Goal: Communication & Community: Share content

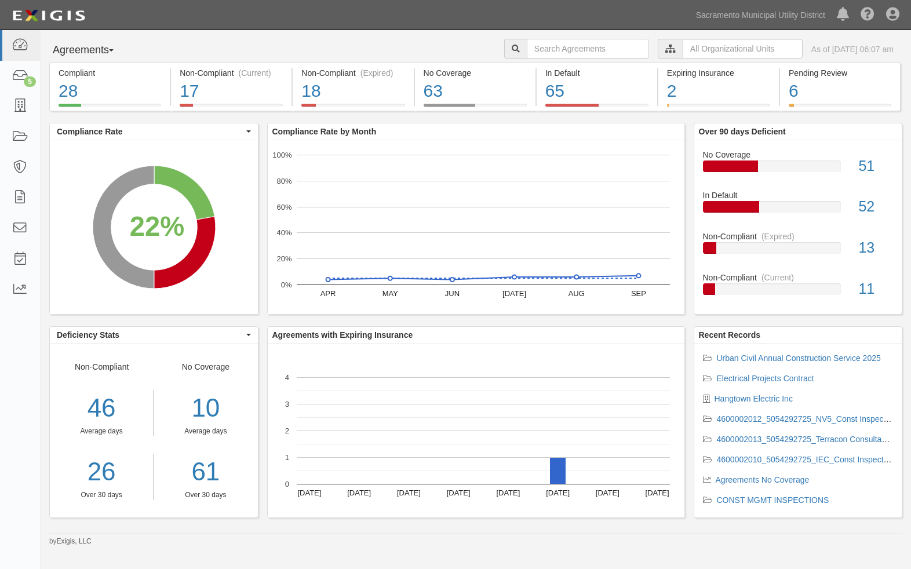
click at [665, 48] on icon at bounding box center [670, 49] width 10 height 8
click at [683, 47] on input "text" at bounding box center [743, 49] width 120 height 20
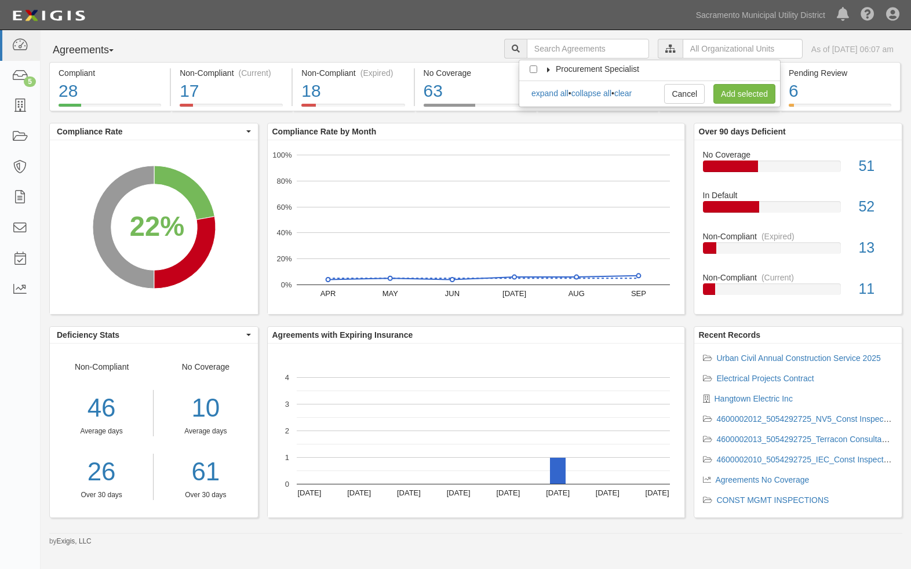
click at [545, 67] on icon at bounding box center [549, 69] width 8 height 5
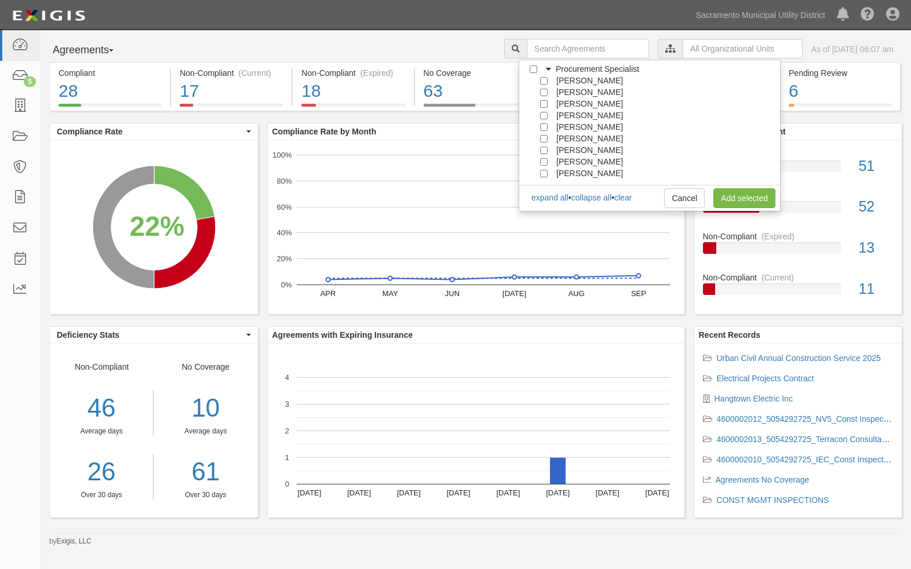
scroll to position [104, 0]
click at [541, 149] on input "[PERSON_NAME]" at bounding box center [544, 151] width 8 height 8
checkbox input "true"
click at [721, 198] on link "Add selected" at bounding box center [745, 198] width 62 height 20
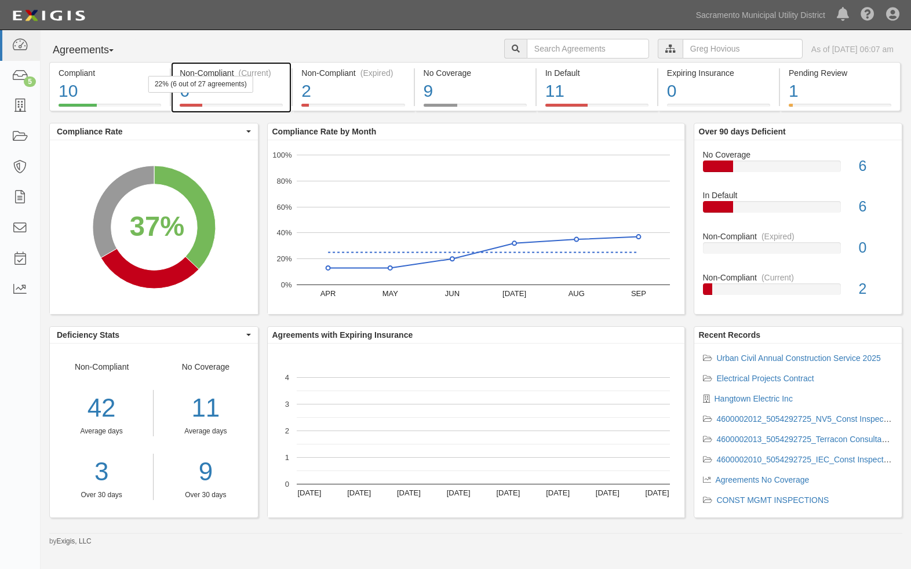
click at [217, 71] on div "Non-Compliant (Current)" at bounding box center [231, 73] width 103 height 12
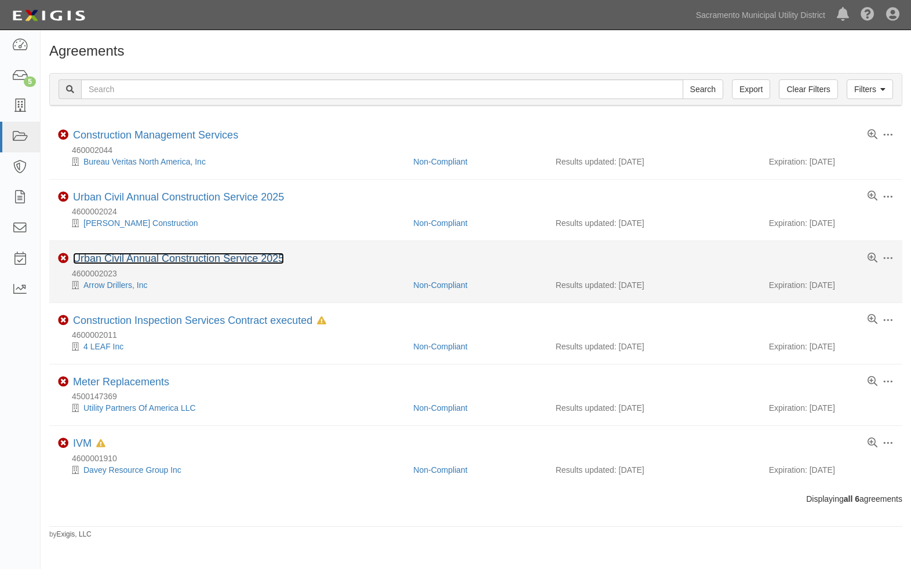
click at [214, 257] on link "Urban Civil Annual Construction Service 2025" at bounding box center [178, 259] width 211 height 12
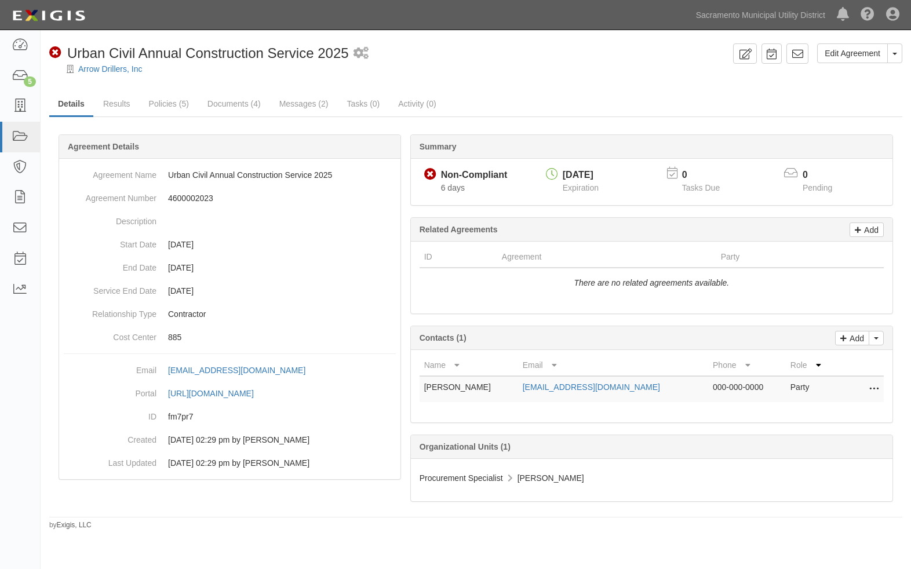
click at [365, 86] on div "Edit Agreement Toggle Agreement Dropdown View Audit Trail Archive Agreement Pla…" at bounding box center [476, 286] width 871 height 487
click at [22, 47] on icon at bounding box center [20, 45] width 16 height 13
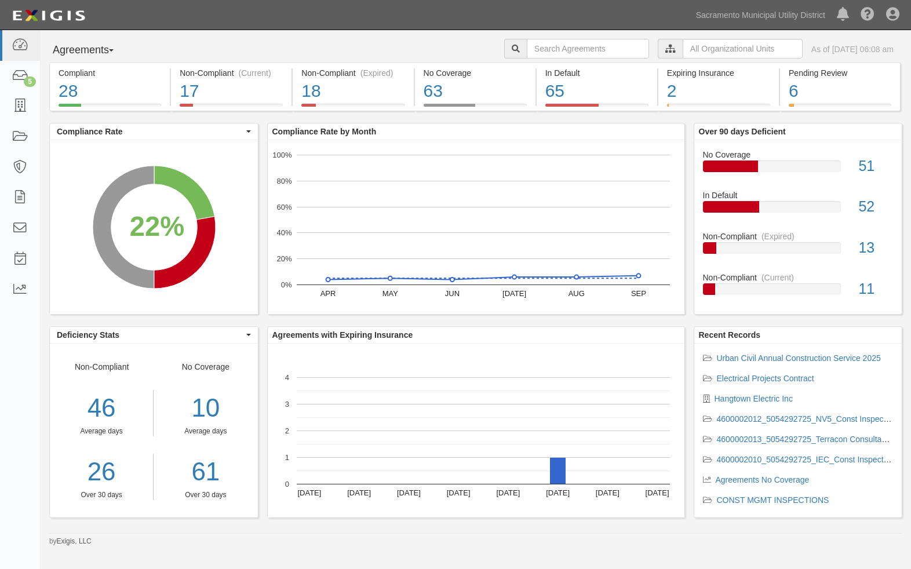
click at [665, 47] on icon at bounding box center [670, 49] width 10 height 8
click at [692, 52] on input "text" at bounding box center [743, 49] width 120 height 20
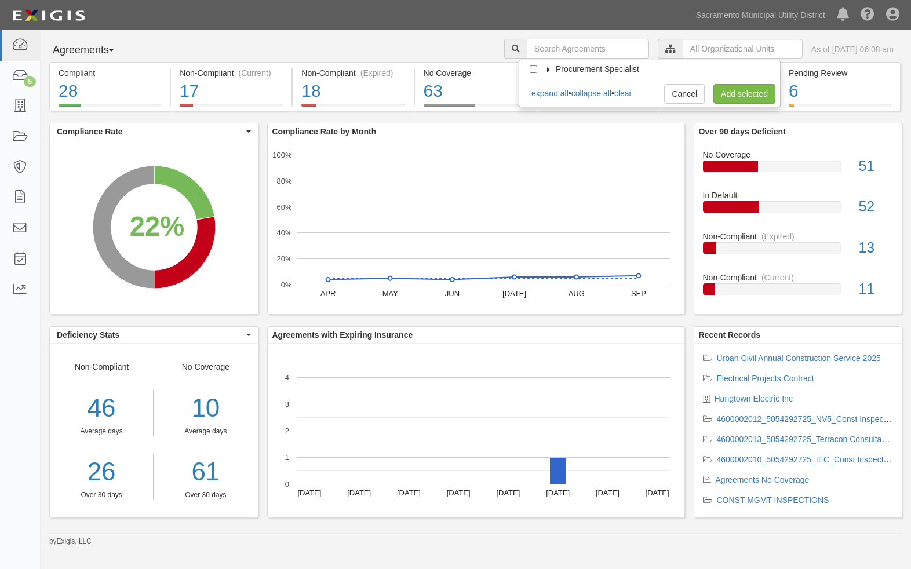
click at [551, 68] on icon at bounding box center [549, 69] width 8 height 5
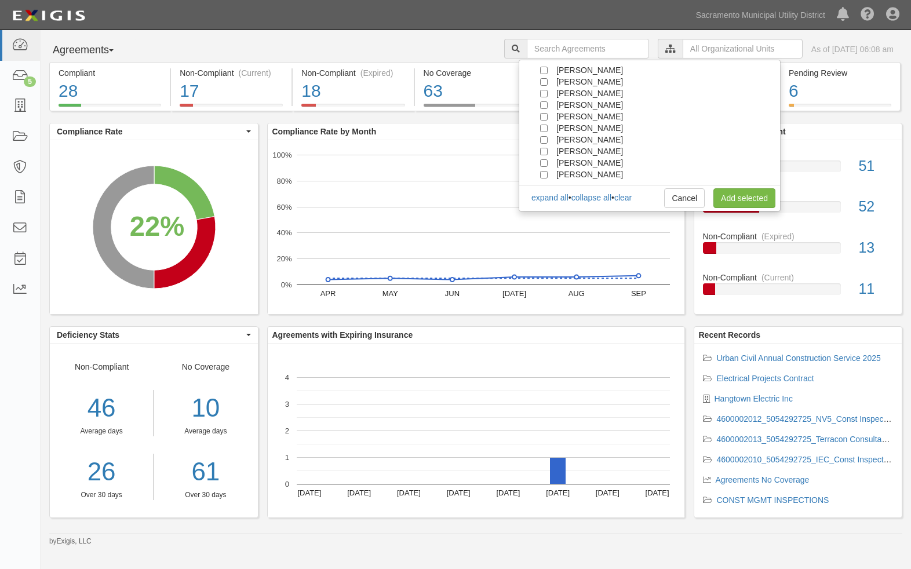
scroll to position [104, 0]
click at [545, 150] on input "[PERSON_NAME]" at bounding box center [544, 151] width 8 height 8
checkbox input "true"
click at [747, 197] on link "Add selected" at bounding box center [745, 198] width 62 height 20
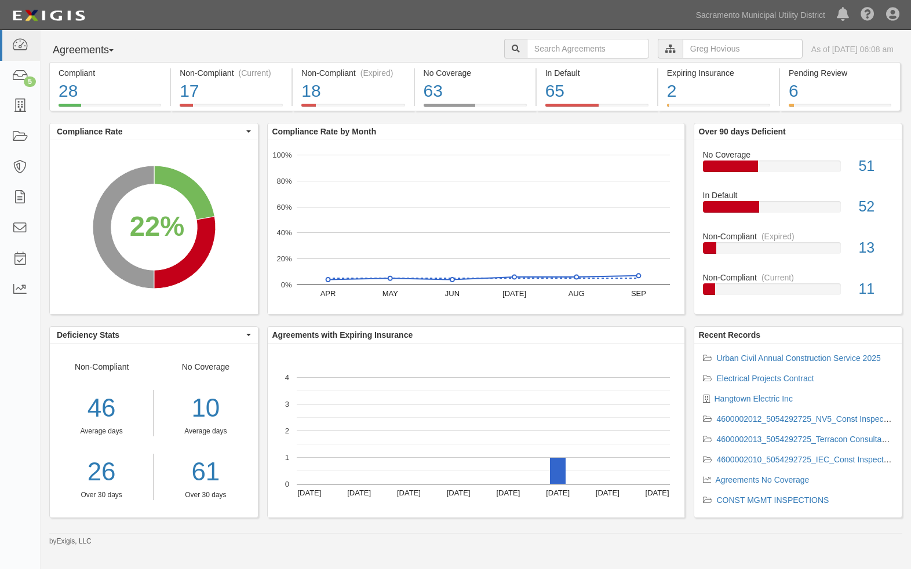
scroll to position [0, 0]
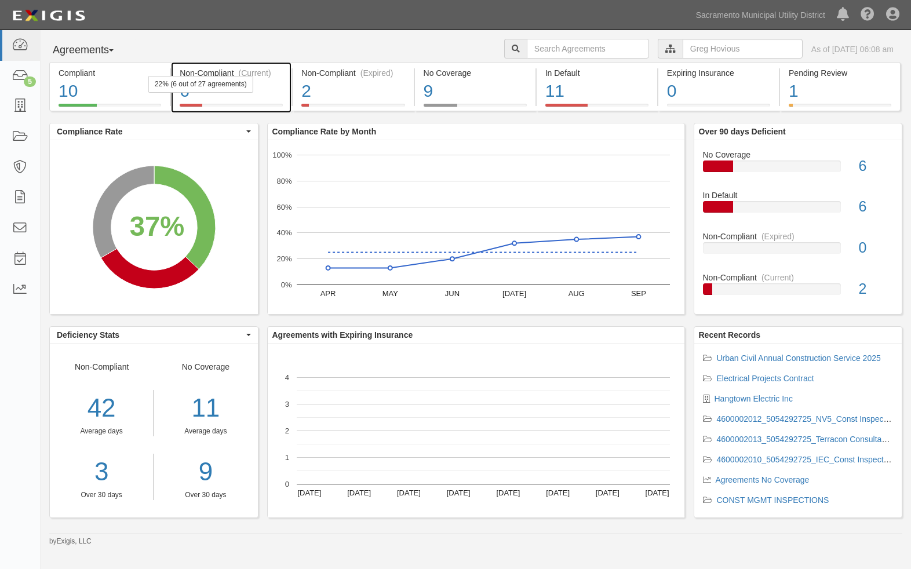
click at [200, 99] on div "6" at bounding box center [231, 91] width 103 height 25
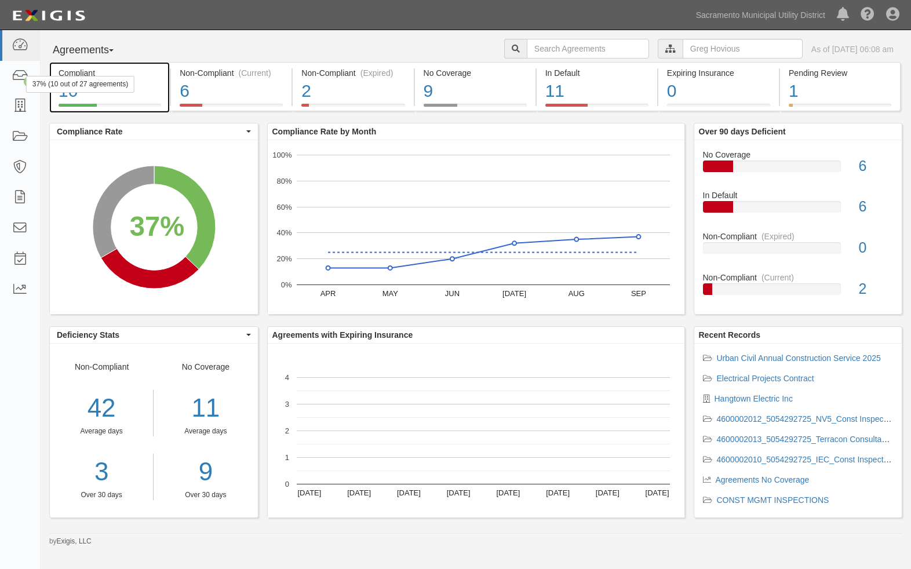
click at [88, 99] on div "10" at bounding box center [110, 91] width 103 height 25
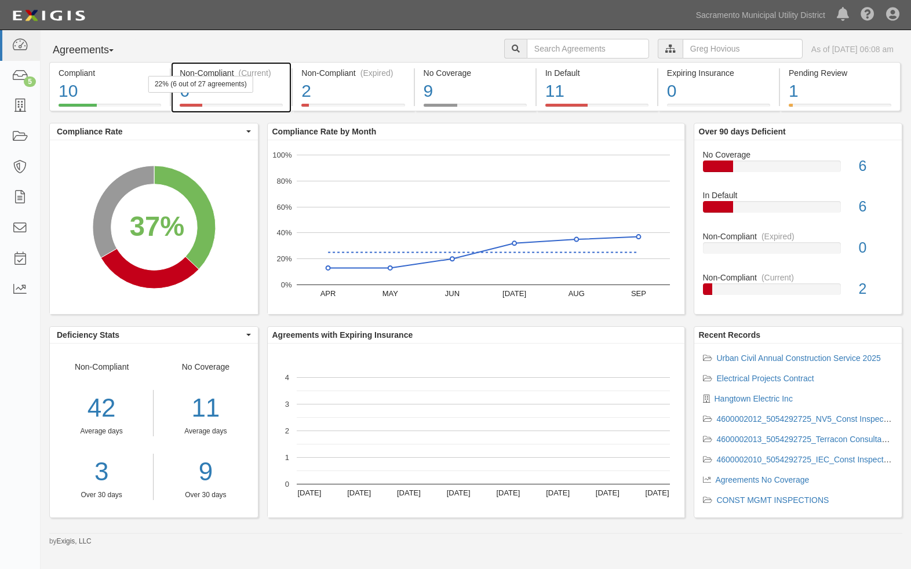
click at [230, 70] on div "Non-Compliant (Current)" at bounding box center [231, 73] width 103 height 12
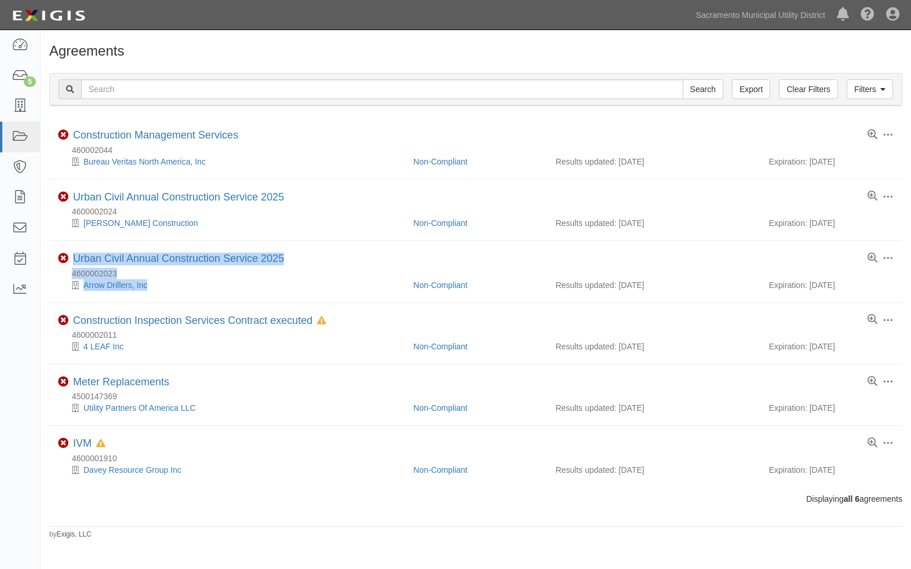
drag, startPoint x: 179, startPoint y: 287, endPoint x: 46, endPoint y: 248, distance: 138.3
click at [46, 248] on div "Agreements Filters Clear Filters Export Search Filters Compliance Status Compli…" at bounding box center [476, 291] width 871 height 496
copy div "Toggle Agreement Dropdown Edit Log activity Add task Send message Archive Non-C…"
click at [351, 59] on div "Agreements" at bounding box center [476, 53] width 871 height 21
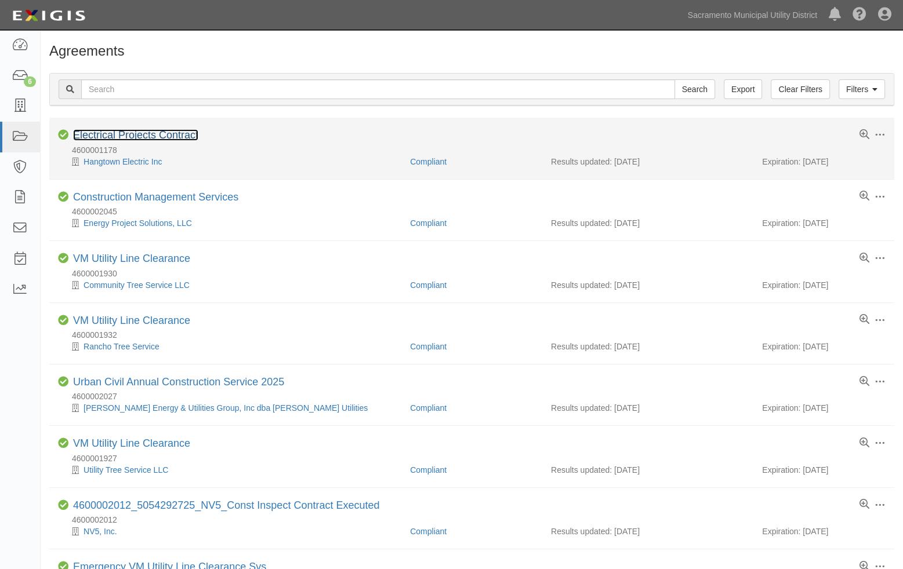
click at [106, 132] on link "Electrical Projects Contract" at bounding box center [135, 135] width 125 height 12
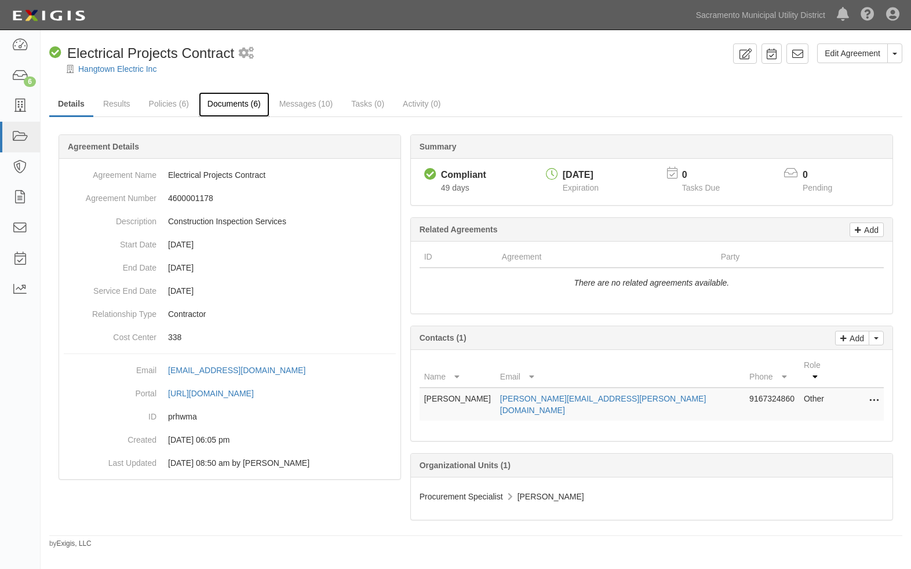
click at [232, 102] on link "Documents (6)" at bounding box center [234, 104] width 71 height 25
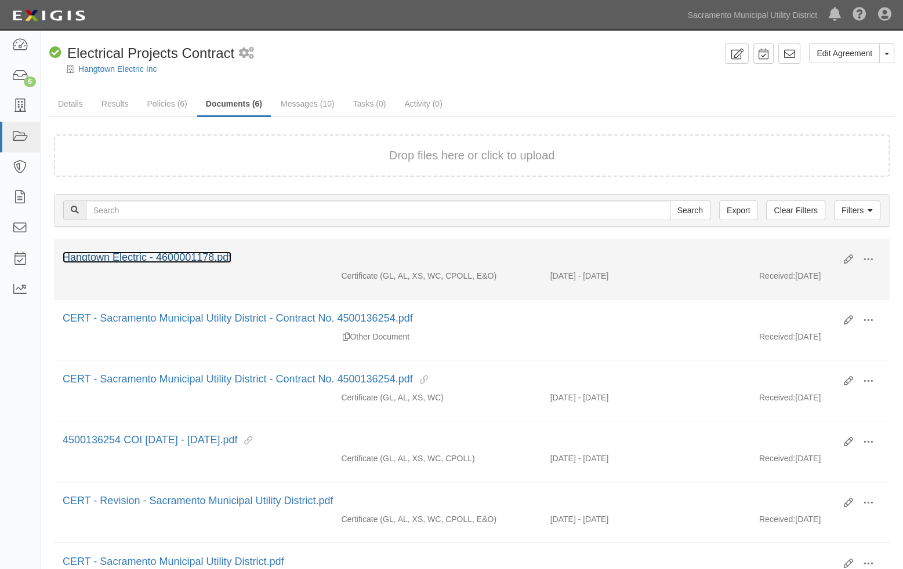
click at [198, 253] on link "Hangtown Electric - 4600001178.pdf" at bounding box center [147, 258] width 169 height 12
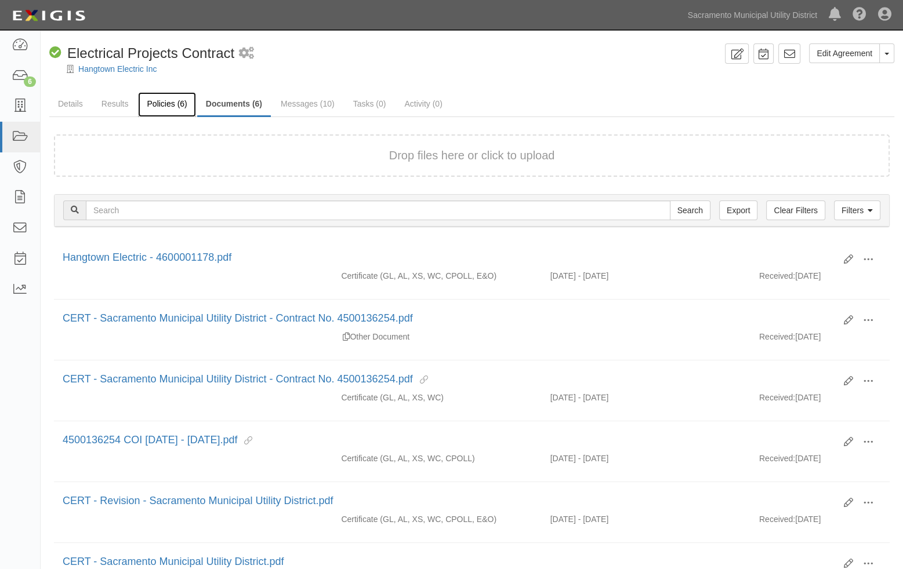
click at [151, 101] on link "Policies (6)" at bounding box center [166, 104] width 57 height 25
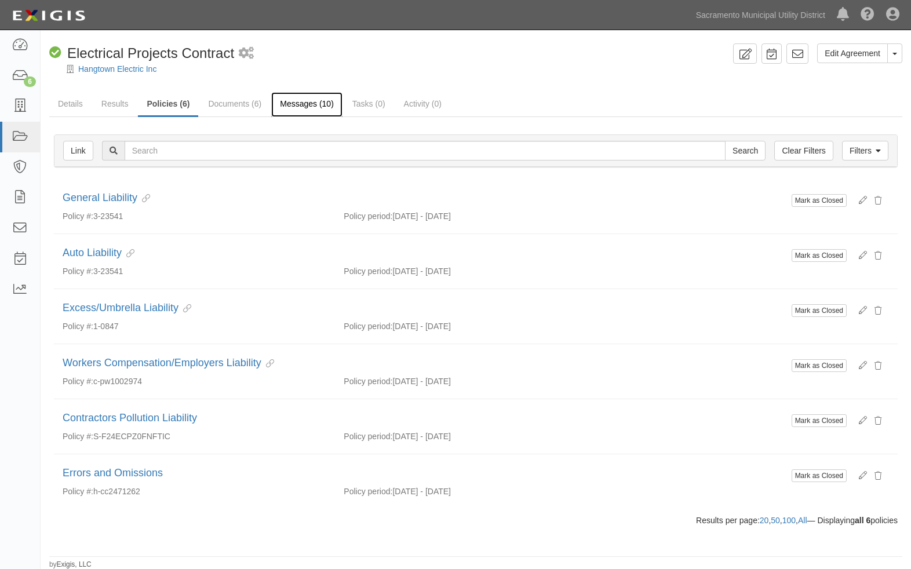
click at [301, 102] on link "Messages (10)" at bounding box center [306, 104] width 71 height 25
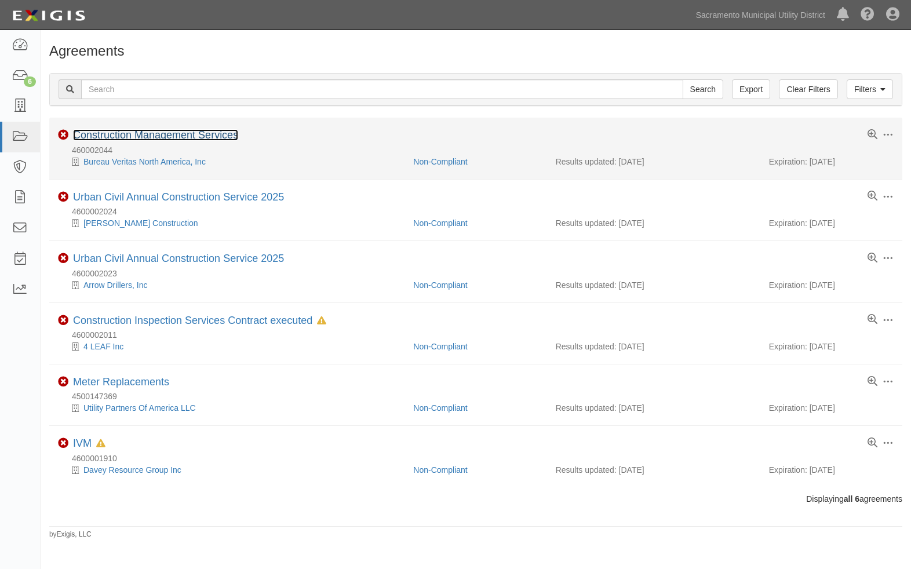
click at [179, 133] on link "Construction Management Services" at bounding box center [155, 135] width 165 height 12
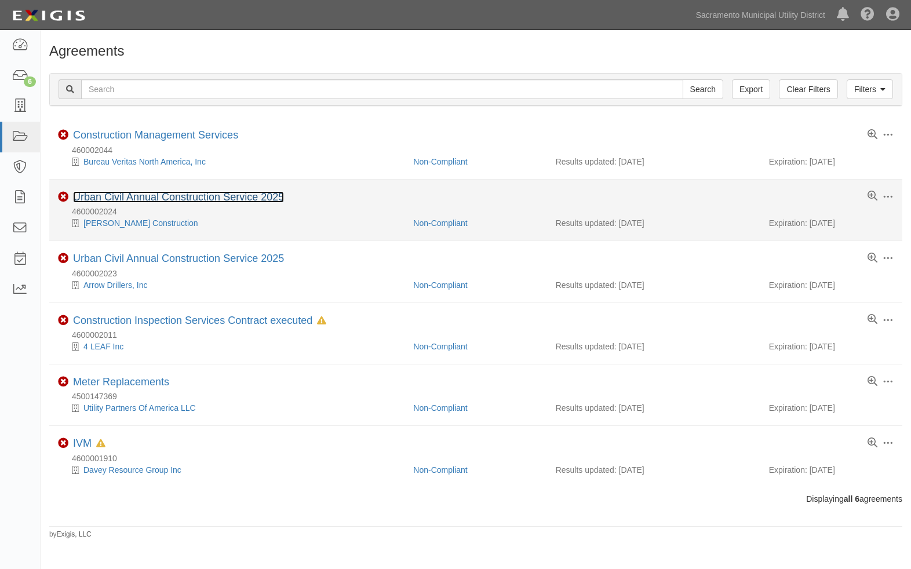
click at [129, 196] on link "Urban Civil Annual Construction Service 2025" at bounding box center [178, 197] width 211 height 12
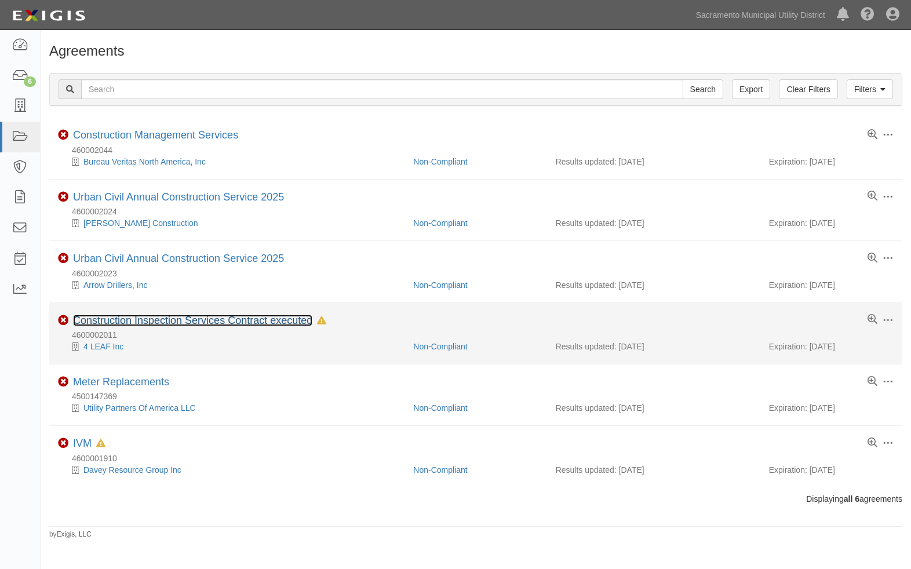
click at [171, 321] on link "Construction Inspection Services Contract executed" at bounding box center [192, 321] width 239 height 12
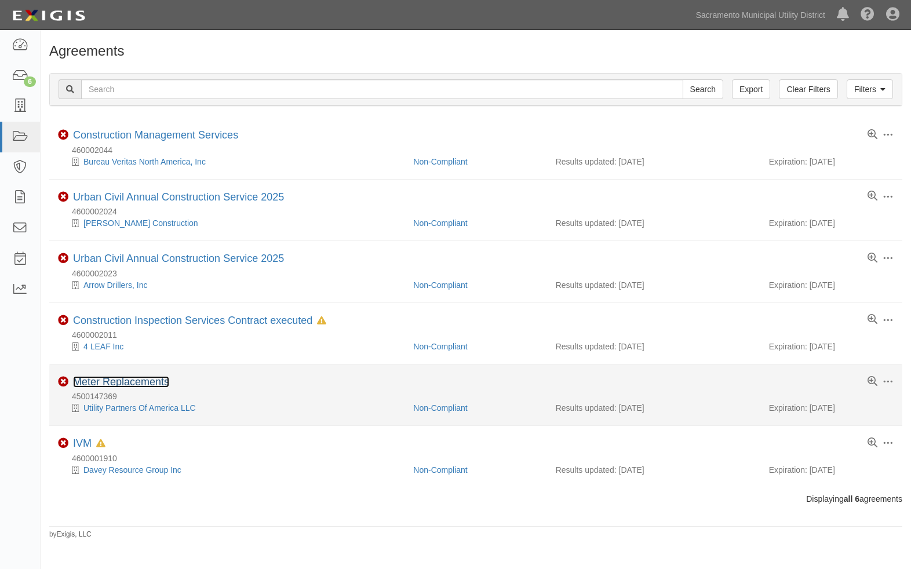
click at [129, 380] on link "Meter Replacements" at bounding box center [121, 382] width 96 height 12
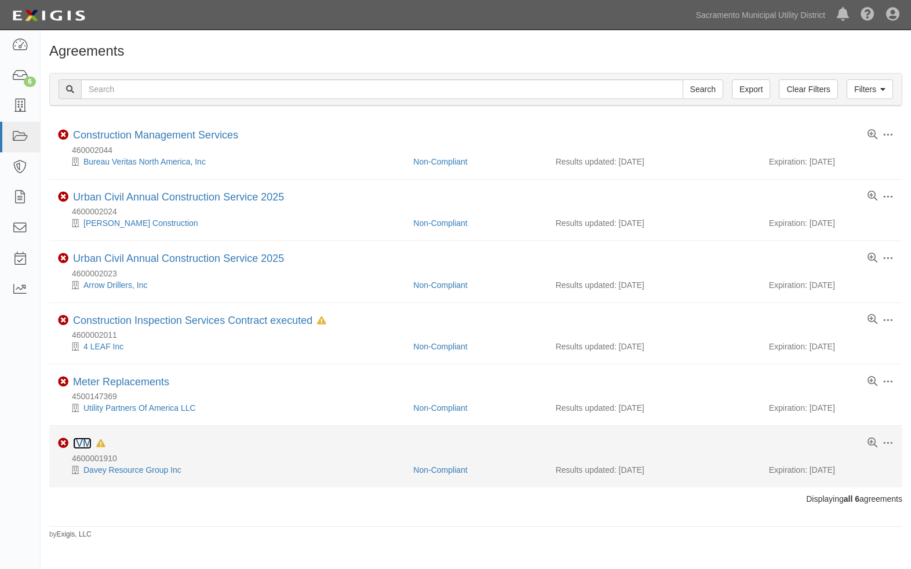
click at [79, 446] on link "IVM" at bounding box center [82, 444] width 19 height 12
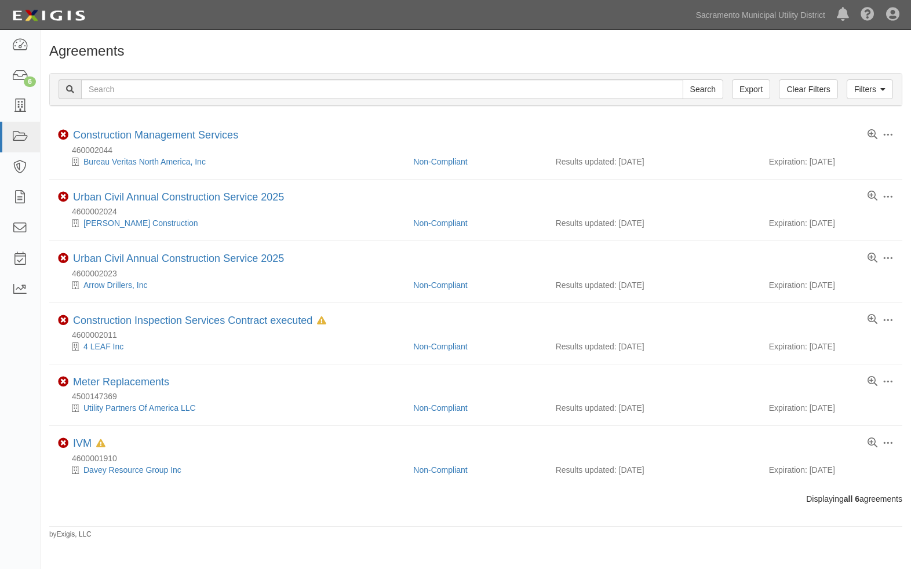
click at [168, 509] on div "Agreements Filters Clear Filters Export Search Filters Compliance Status Compli…" at bounding box center [476, 291] width 871 height 496
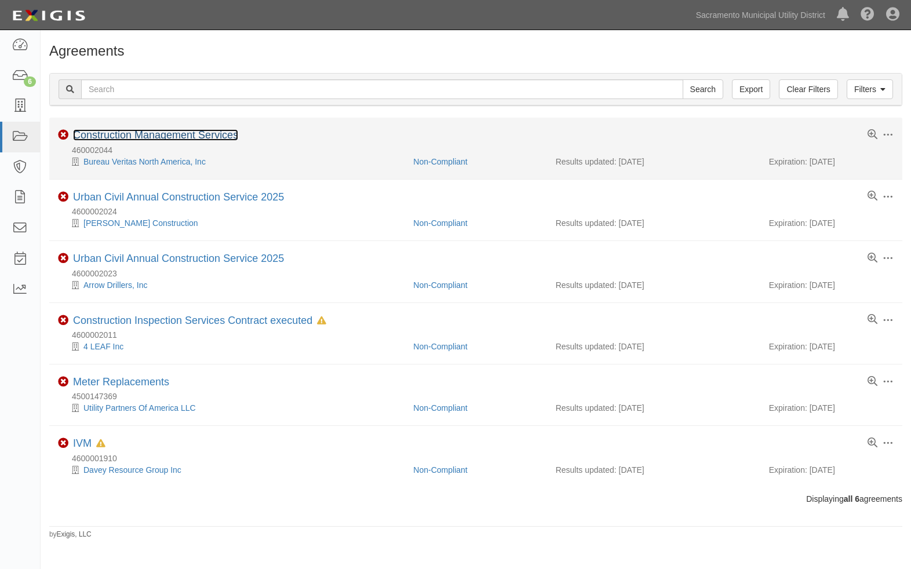
click at [129, 138] on link "Construction Management Services" at bounding box center [155, 135] width 165 height 12
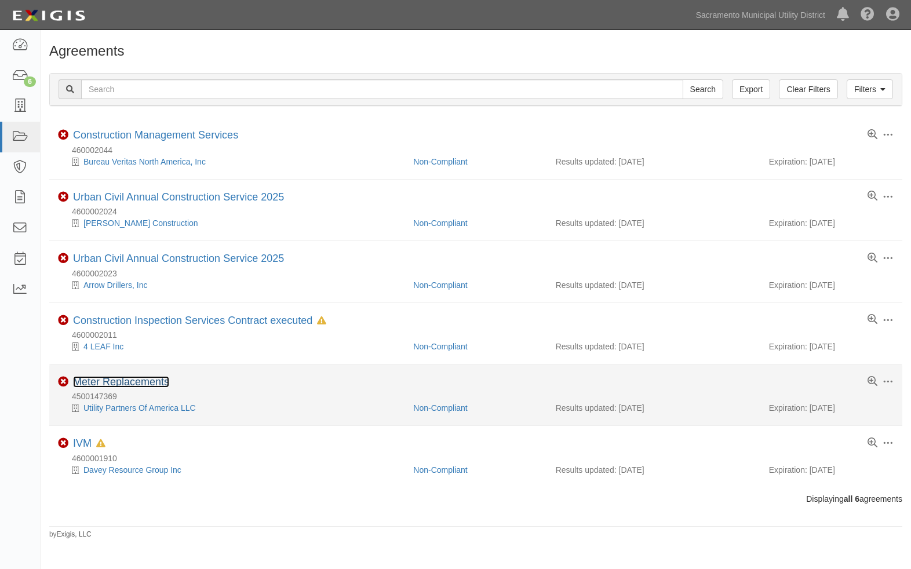
click at [121, 381] on link "Meter Replacements" at bounding box center [121, 382] width 96 height 12
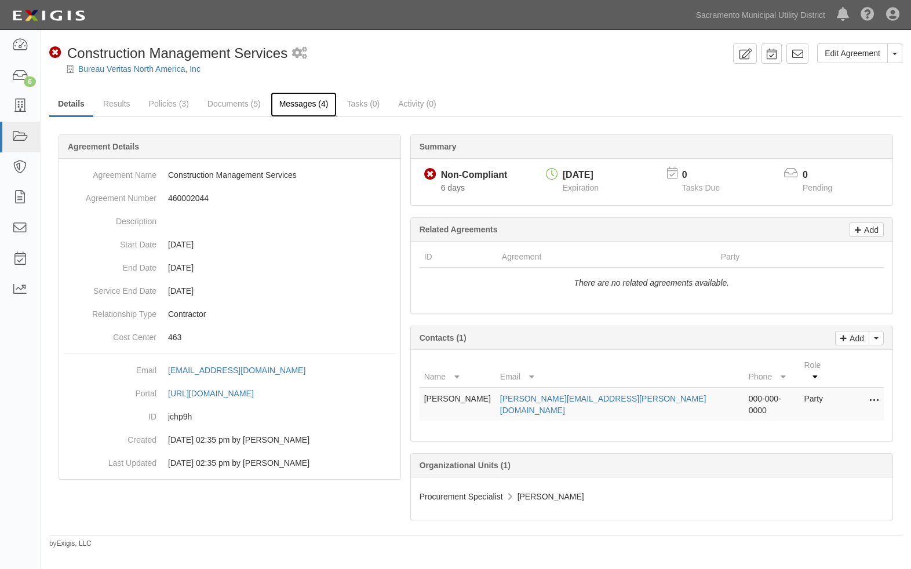
click at [286, 99] on link "Messages (4)" at bounding box center [304, 104] width 67 height 25
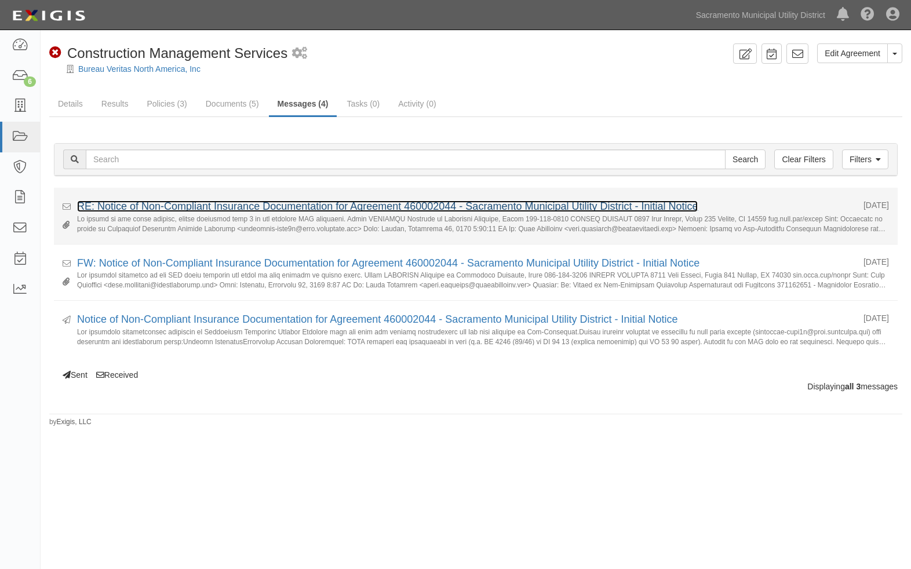
click at [474, 203] on link "RE: Notice of Non-Compliant Insurance Documentation for Agreement 460002044 - S…" at bounding box center [387, 207] width 621 height 12
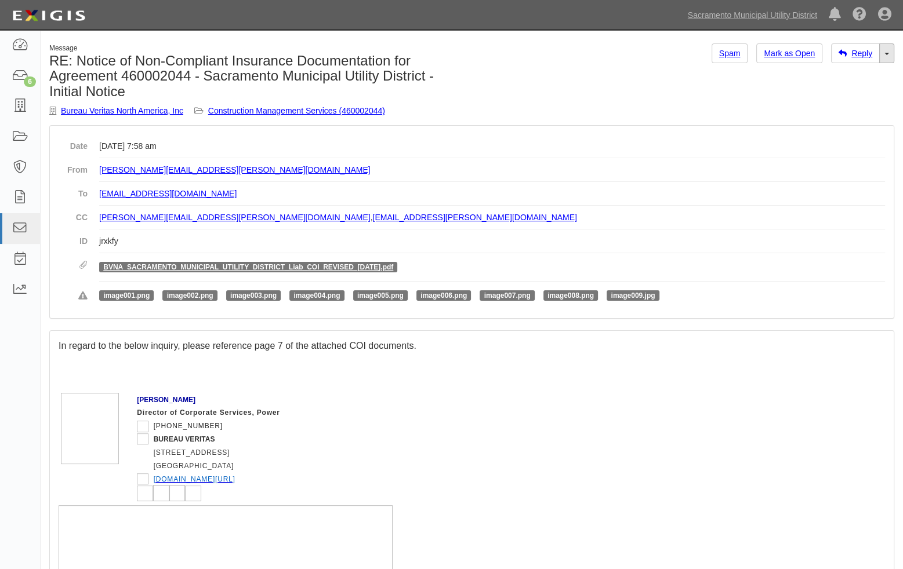
click at [885, 54] on span at bounding box center [886, 54] width 5 height 2
click at [826, 89] on link "Forward" at bounding box center [848, 90] width 92 height 15
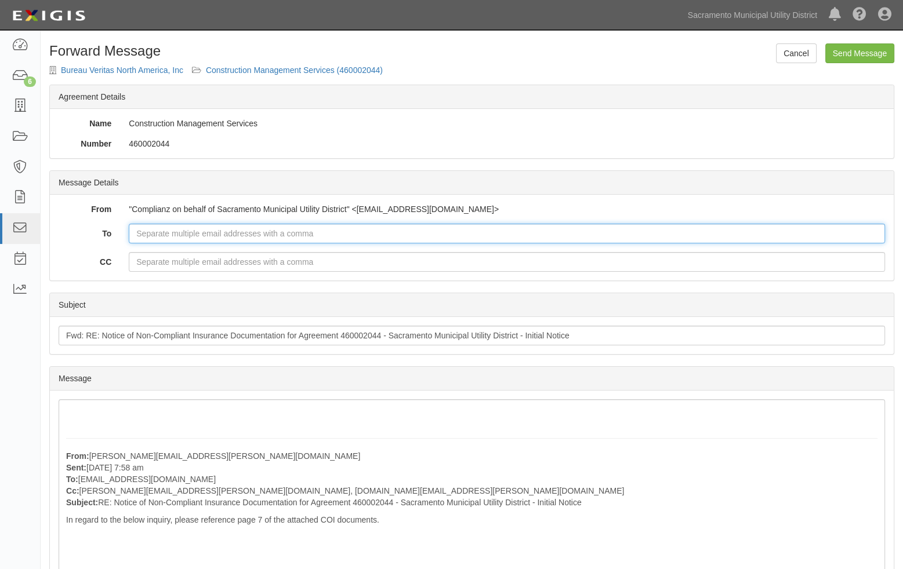
click at [203, 237] on input "To" at bounding box center [507, 234] width 756 height 20
click at [155, 234] on input "To" at bounding box center [507, 234] width 756 height 20
paste input "jared.sullivan@bureauveritas.com"
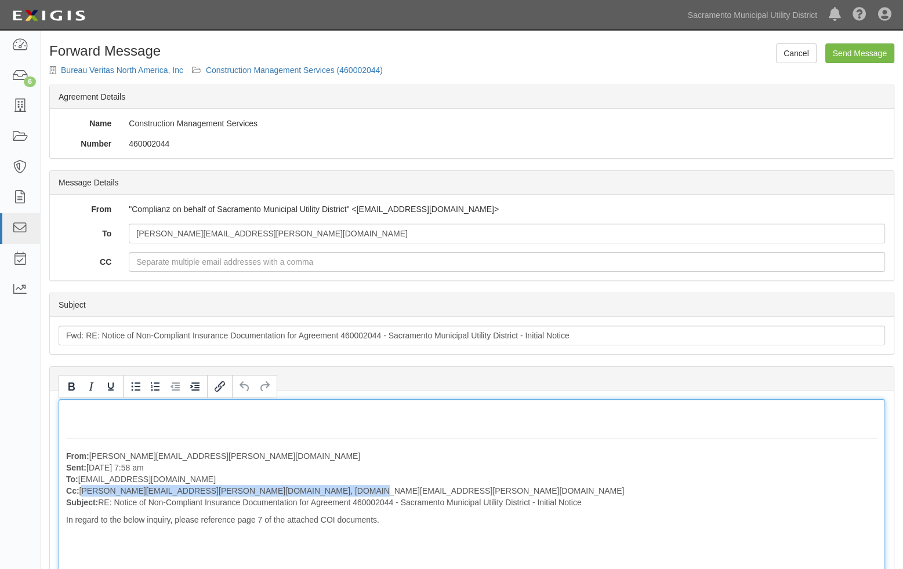
drag, startPoint x: 330, startPoint y: 489, endPoint x: 81, endPoint y: 486, distance: 249.3
click at [81, 486] on p "From: jared.sullivan@bureauveritas.com Sent: September 30, 2025 at 7:58 am To: …" at bounding box center [471, 479] width 811 height 58
copy p "john.schneider@bureauveritas.com, al.cardoso@bureauveritas.com"
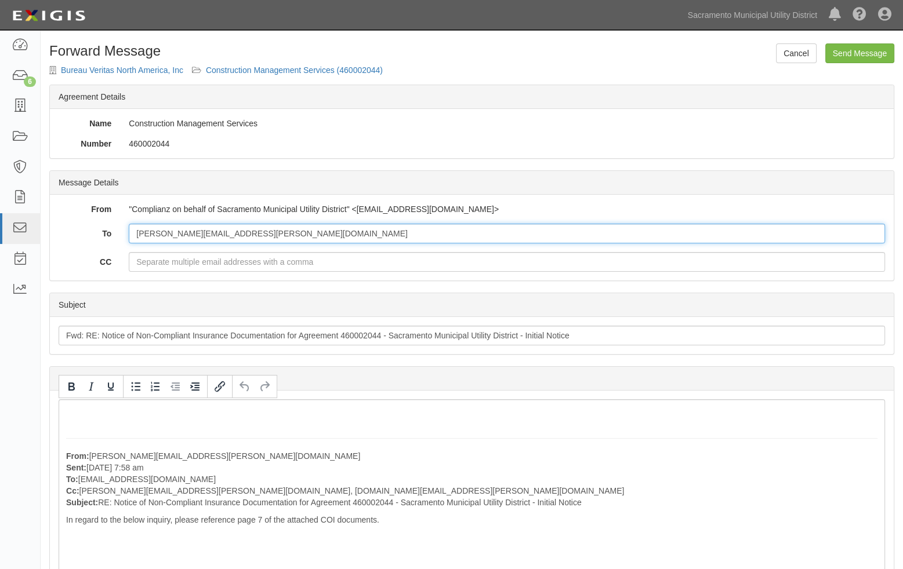
click at [274, 232] on input "jared.sullivan@bureauveritas.com" at bounding box center [507, 234] width 756 height 20
type input "j"
type input "g"
click at [216, 228] on input "To" at bounding box center [507, 234] width 756 height 20
type input "Tri.Phan@smud.org"
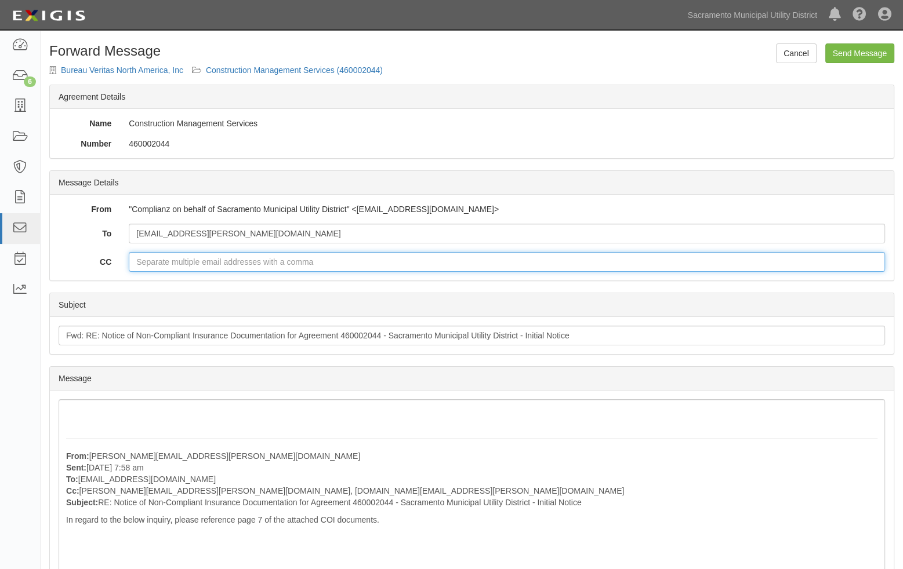
type input "gregory.hovious@smud.org"
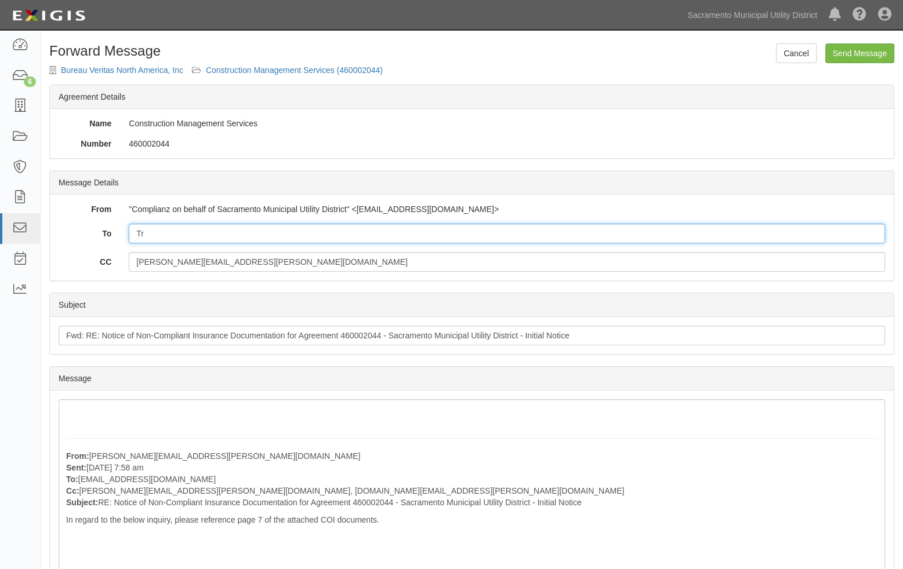
type input "T"
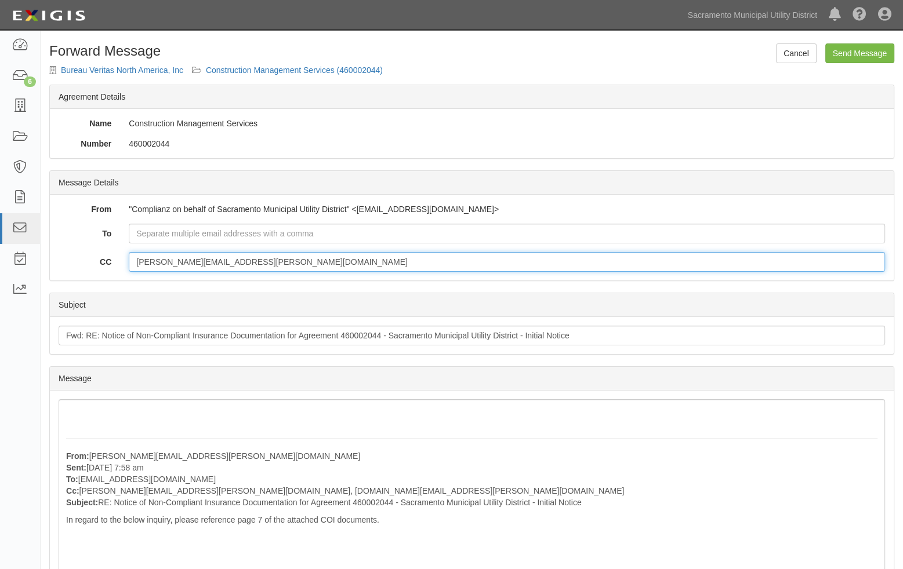
drag, startPoint x: 239, startPoint y: 265, endPoint x: 123, endPoint y: 253, distance: 116.5
click at [123, 253] on div "gregory.hovious@smud.org" at bounding box center [506, 262] width 773 height 20
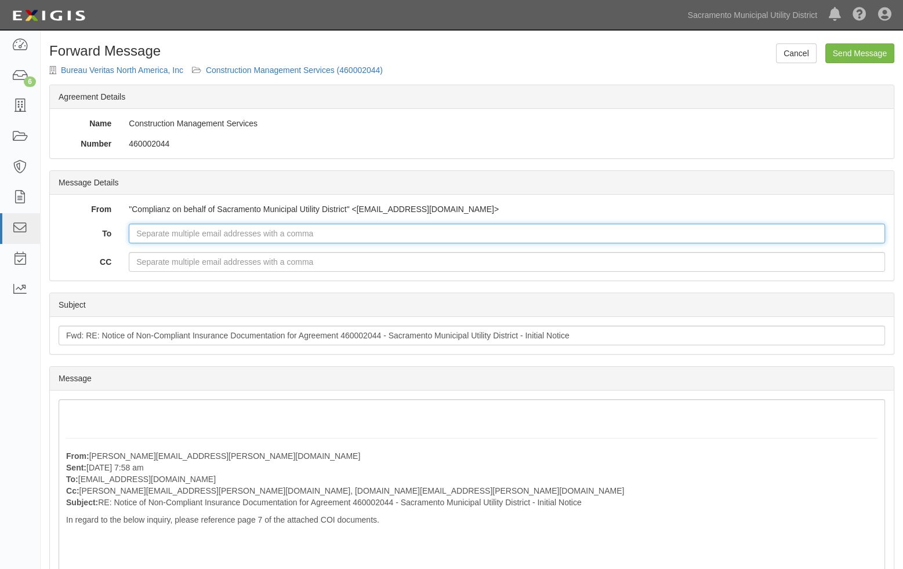
click at [154, 235] on input "To" at bounding box center [507, 234] width 756 height 20
paste input "gregory.hovious@smud.org"
type input "gregory.hovious@smud.org"
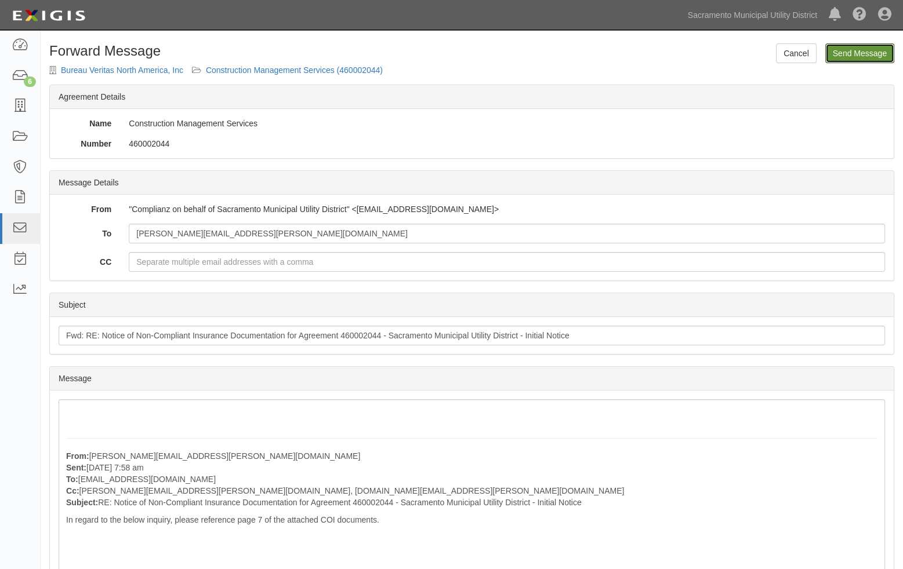
drag, startPoint x: 870, startPoint y: 52, endPoint x: 508, endPoint y: 32, distance: 362.8
click at [870, 52] on input "Send Message" at bounding box center [859, 53] width 69 height 20
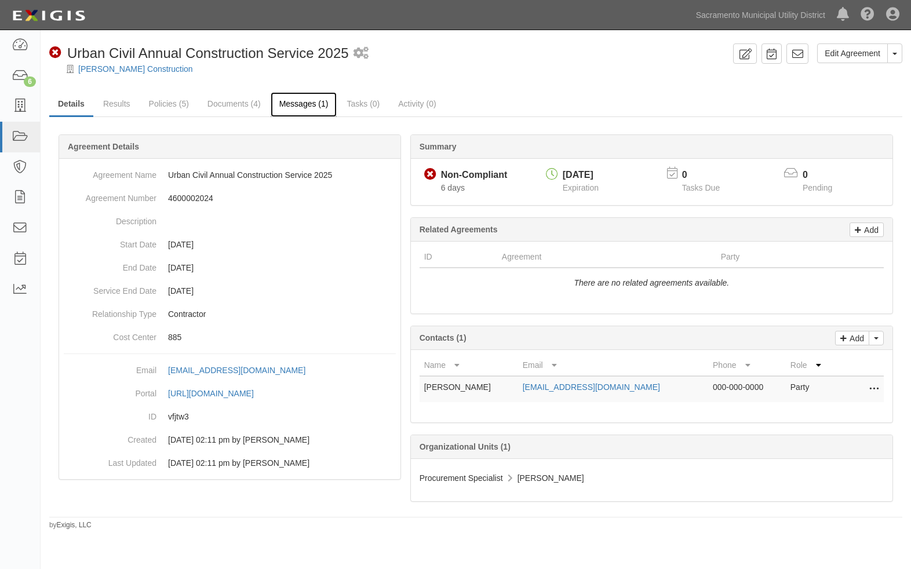
click at [306, 104] on link "Messages (1)" at bounding box center [304, 104] width 67 height 25
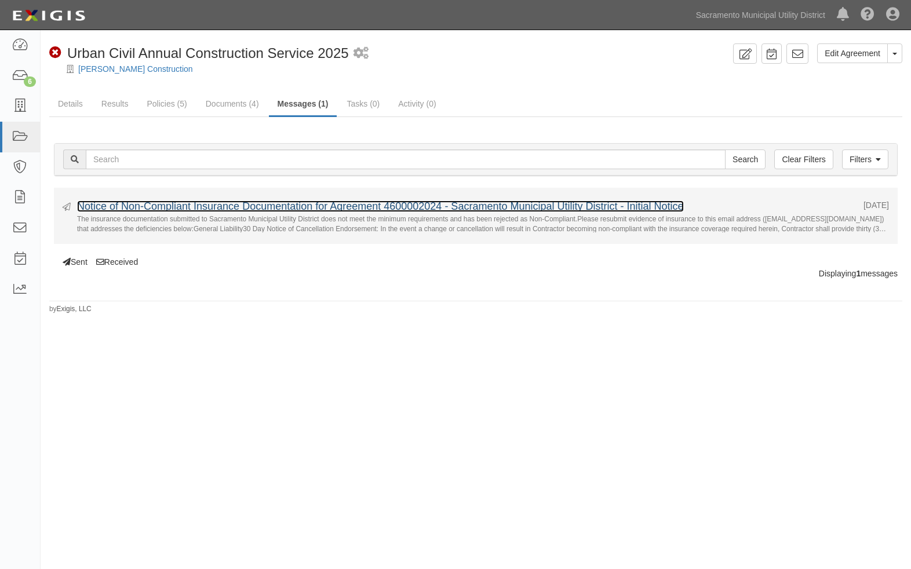
click at [278, 202] on link "Notice of Non-Compliant Insurance Documentation for Agreement 4600002024 - Sacr…" at bounding box center [380, 207] width 607 height 12
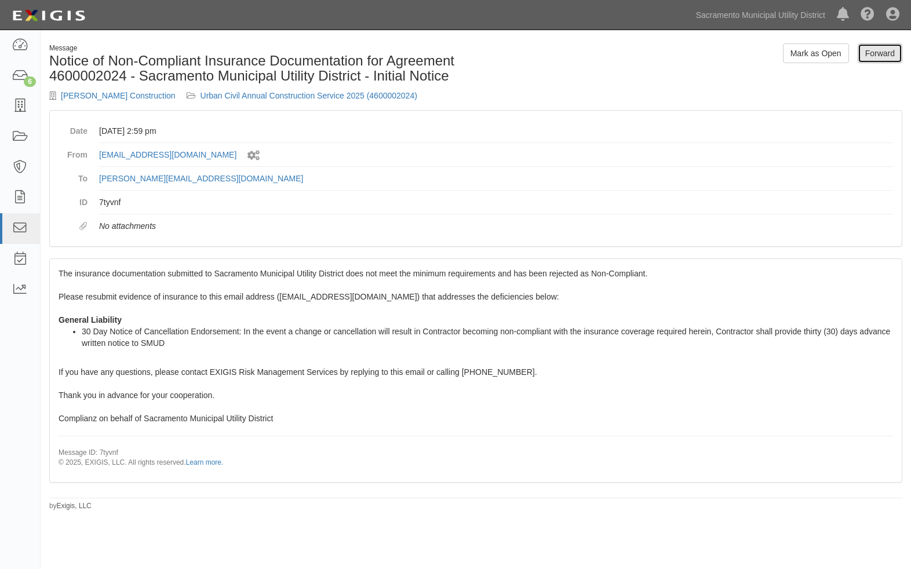
click at [878, 56] on link "Forward" at bounding box center [880, 53] width 45 height 20
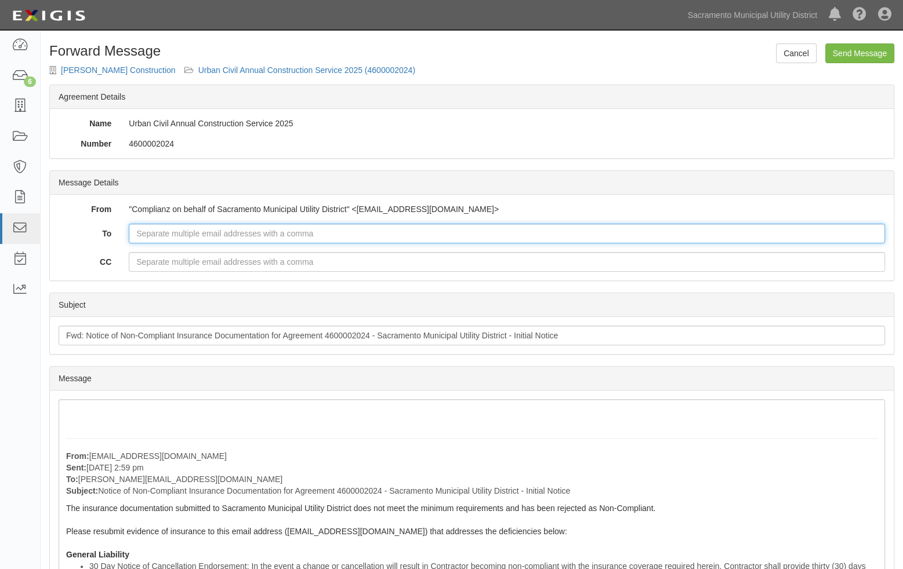
click at [189, 230] on input "To" at bounding box center [507, 234] width 756 height 20
type input "[PERSON_NAME][EMAIL_ADDRESS][PERSON_NAME][DOMAIN_NAME]"
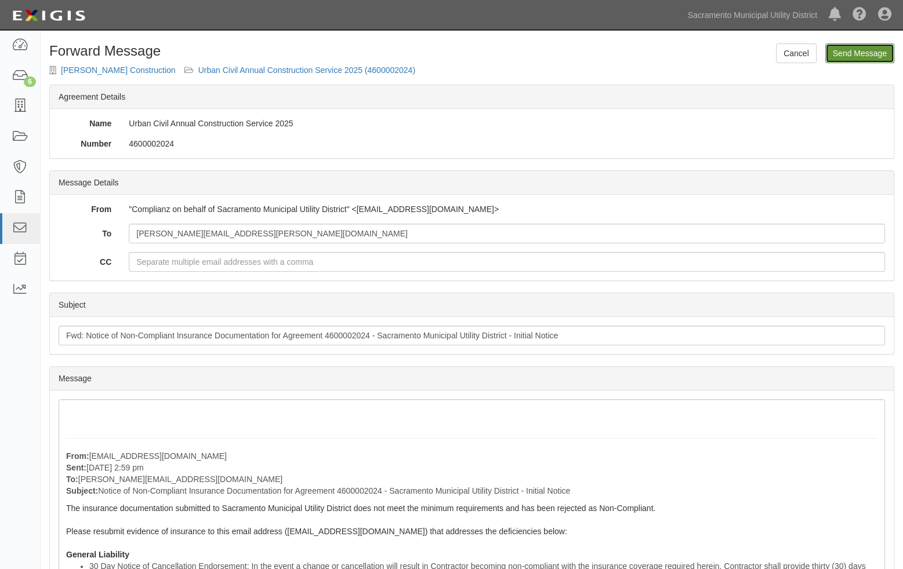
click at [857, 47] on input "Send Message" at bounding box center [859, 53] width 69 height 20
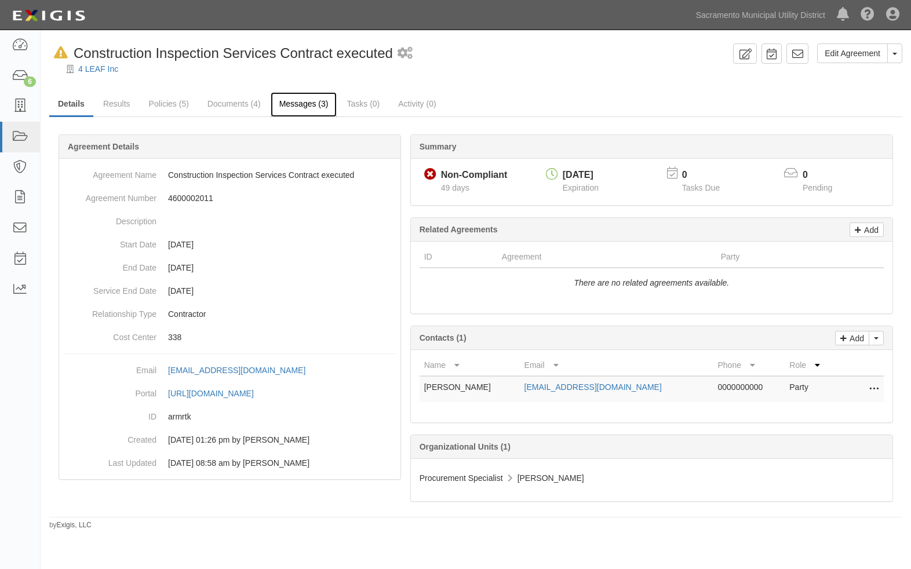
click at [290, 97] on link "Messages (3)" at bounding box center [304, 104] width 67 height 25
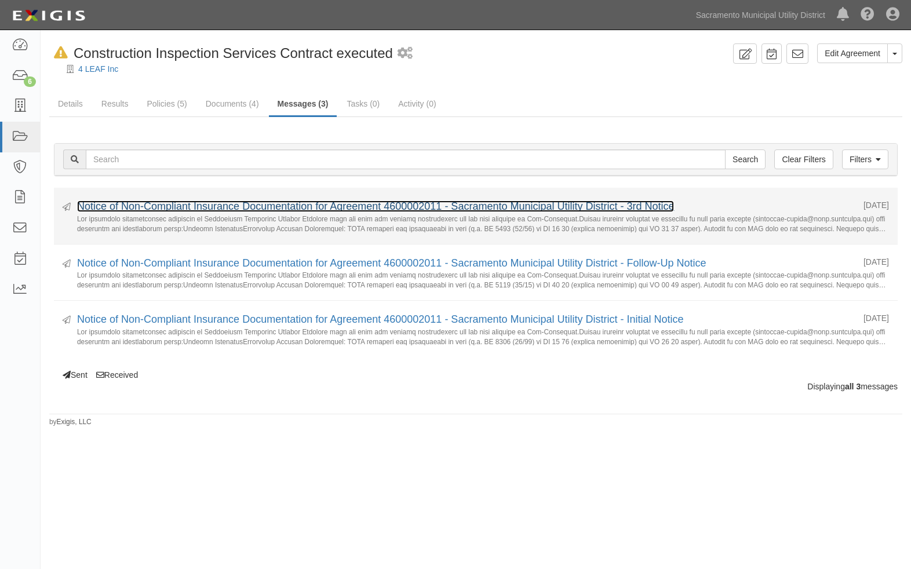
click at [545, 201] on link "Notice of Non-Compliant Insurance Documentation for Agreement 4600002011 - Sacr…" at bounding box center [375, 207] width 597 height 12
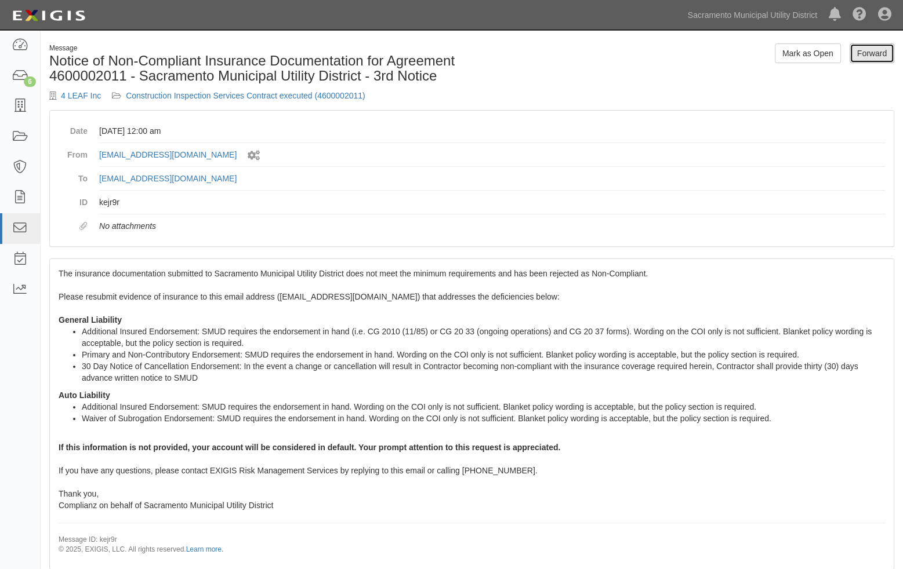
click at [858, 50] on link "Forward" at bounding box center [871, 53] width 45 height 20
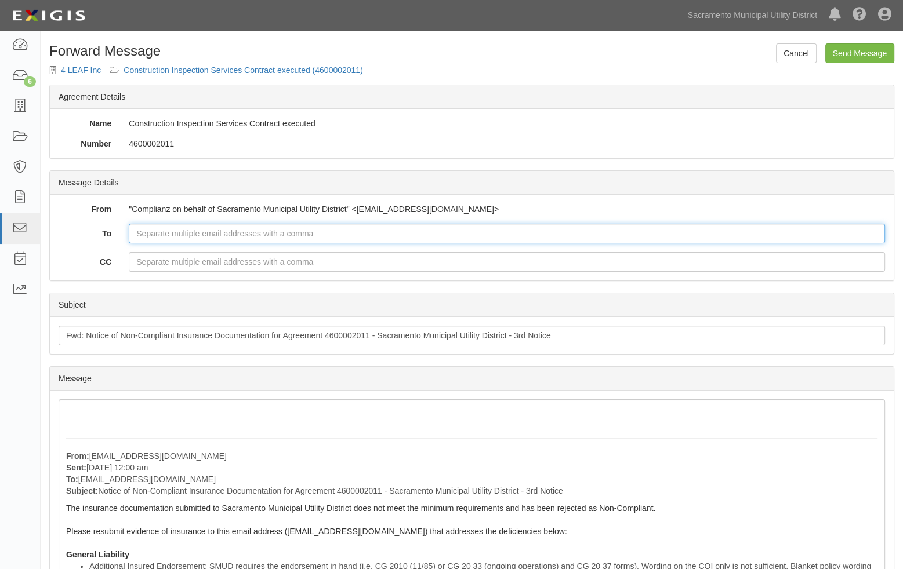
click at [167, 237] on input "To" at bounding box center [507, 234] width 756 height 20
type input "[PERSON_NAME][EMAIL_ADDRESS][PERSON_NAME][DOMAIN_NAME]"
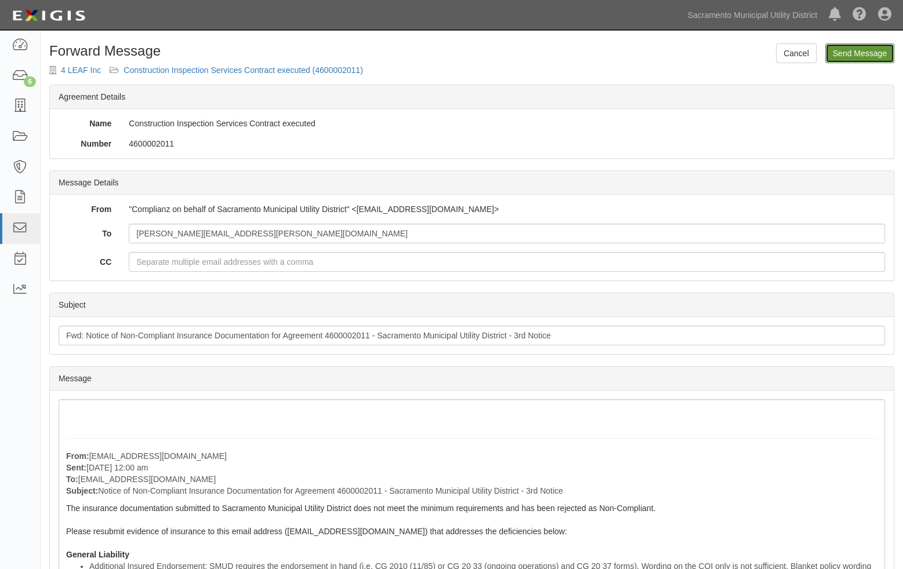
click at [862, 52] on input "Send Message" at bounding box center [859, 53] width 69 height 20
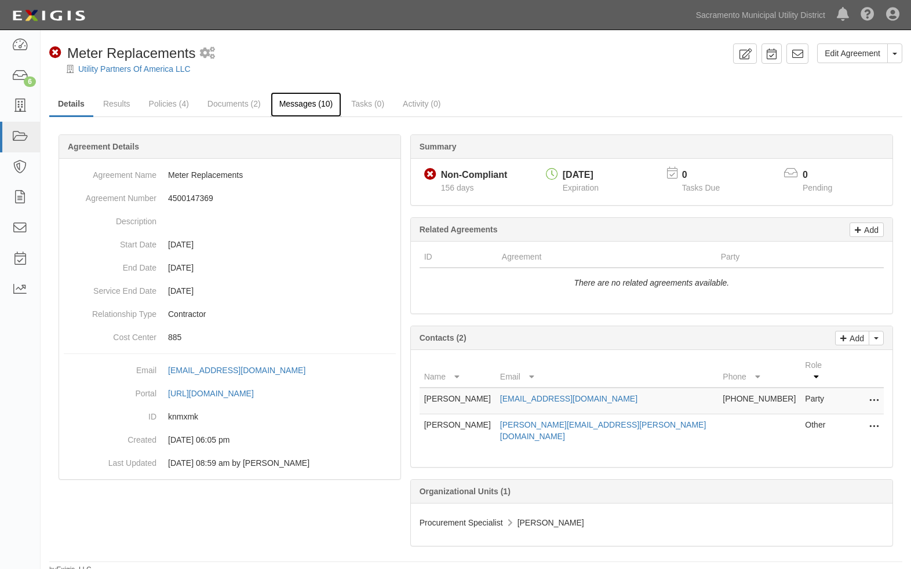
click at [316, 98] on link "Messages (10)" at bounding box center [306, 104] width 71 height 25
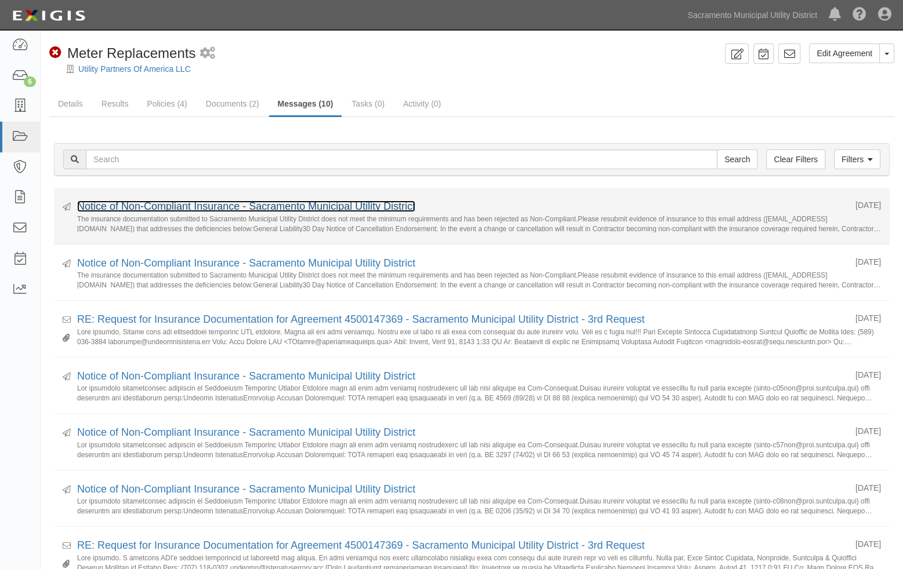
click at [301, 205] on link "Notice of Non-Compliant Insurance - Sacramento Municipal Utility District" at bounding box center [246, 207] width 338 height 12
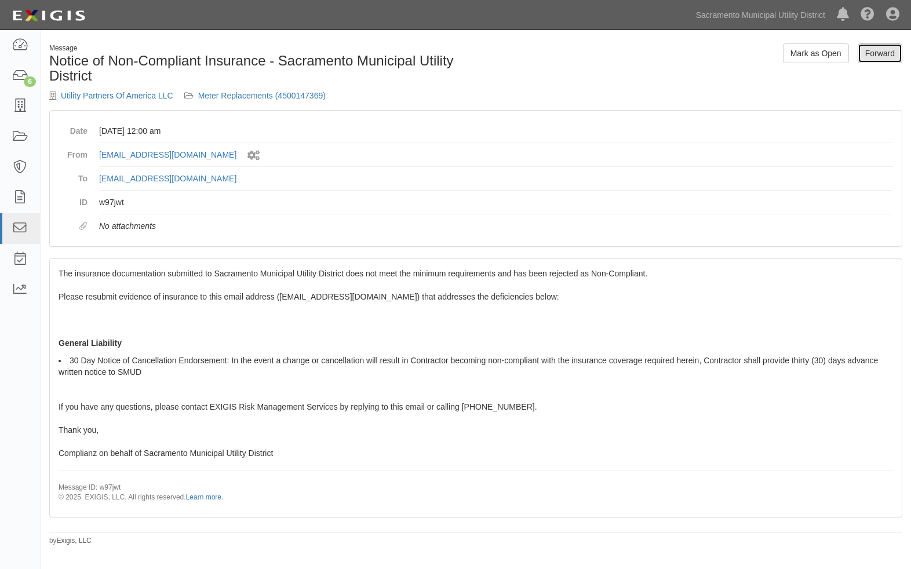
click at [883, 47] on link "Forward" at bounding box center [880, 53] width 45 height 20
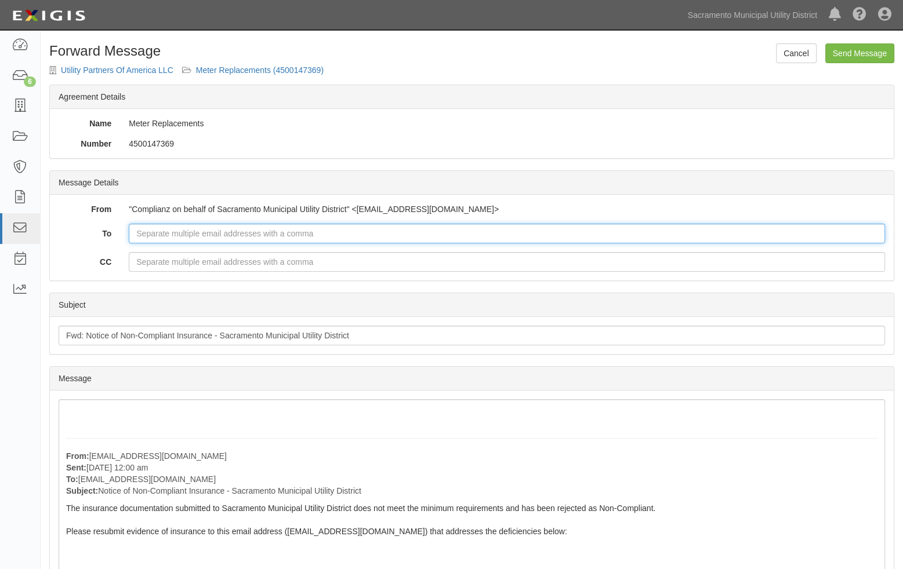
click at [181, 228] on input "To" at bounding box center [507, 234] width 756 height 20
type input "[PERSON_NAME][EMAIL_ADDRESS][PERSON_NAME][DOMAIN_NAME]"
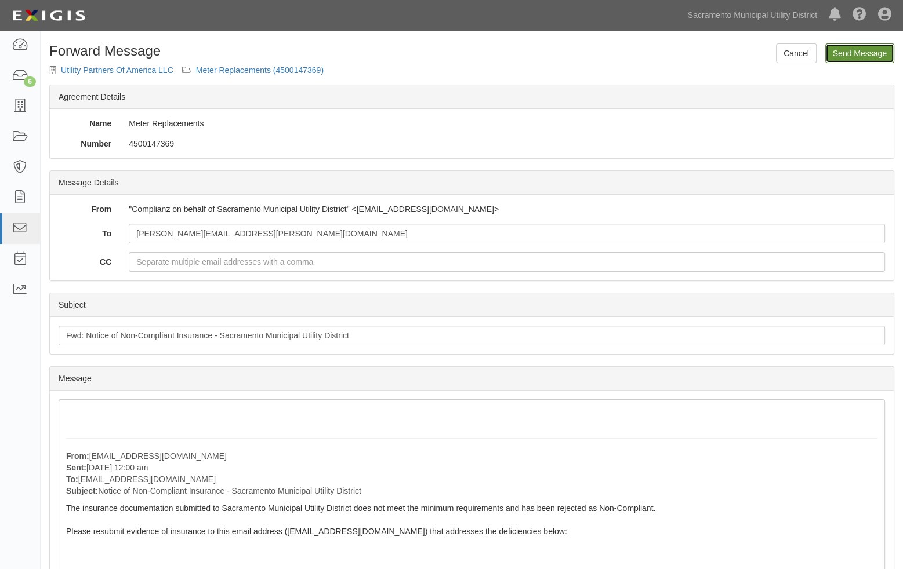
click at [857, 54] on input "Send Message" at bounding box center [859, 53] width 69 height 20
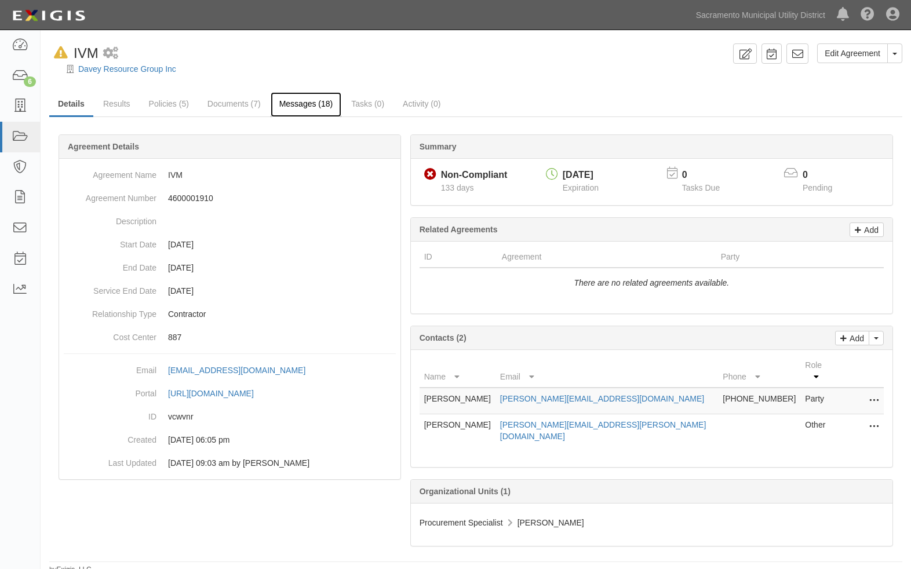
click at [321, 102] on link "Messages (18)" at bounding box center [306, 104] width 71 height 25
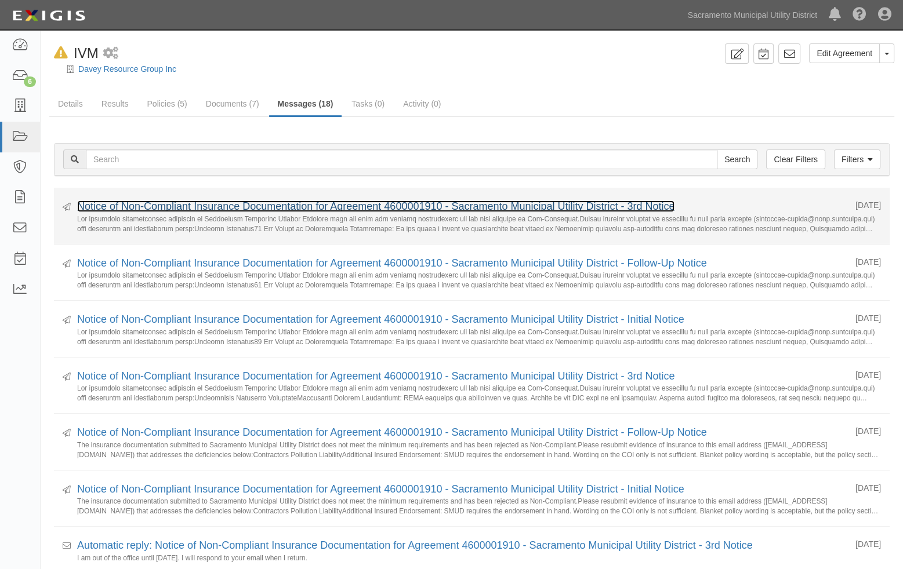
click at [239, 206] on link "Notice of Non-Compliant Insurance Documentation for Agreement 4600001910 - Sacr…" at bounding box center [375, 207] width 597 height 12
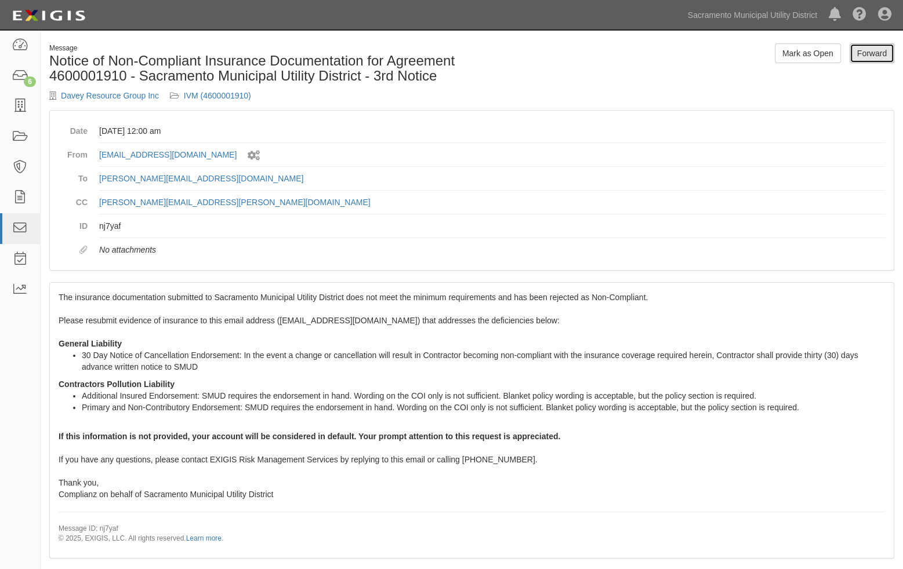
click at [863, 49] on link "Forward" at bounding box center [871, 53] width 45 height 20
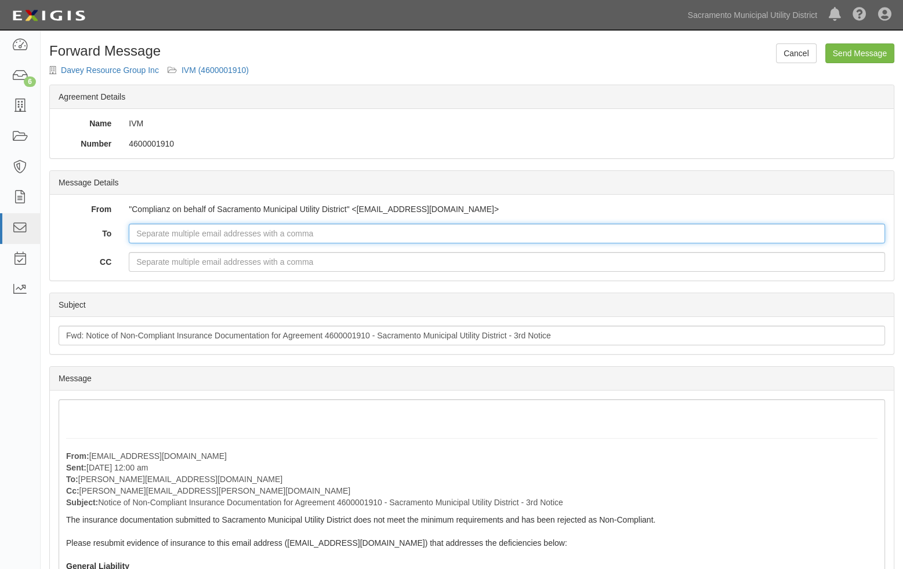
click at [176, 234] on input "To" at bounding box center [507, 234] width 756 height 20
type input "gregory.hovious@smud.org"
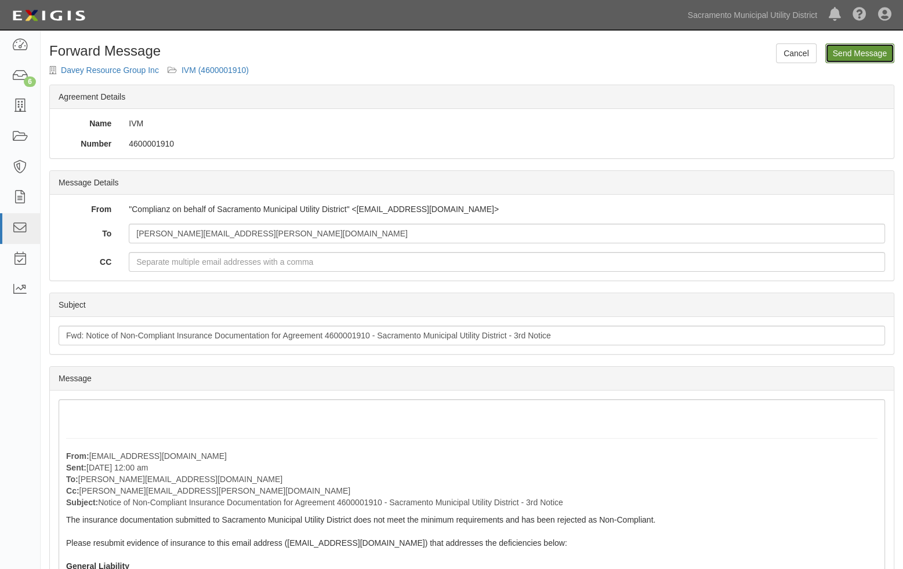
click at [856, 48] on input "Send Message" at bounding box center [859, 53] width 69 height 20
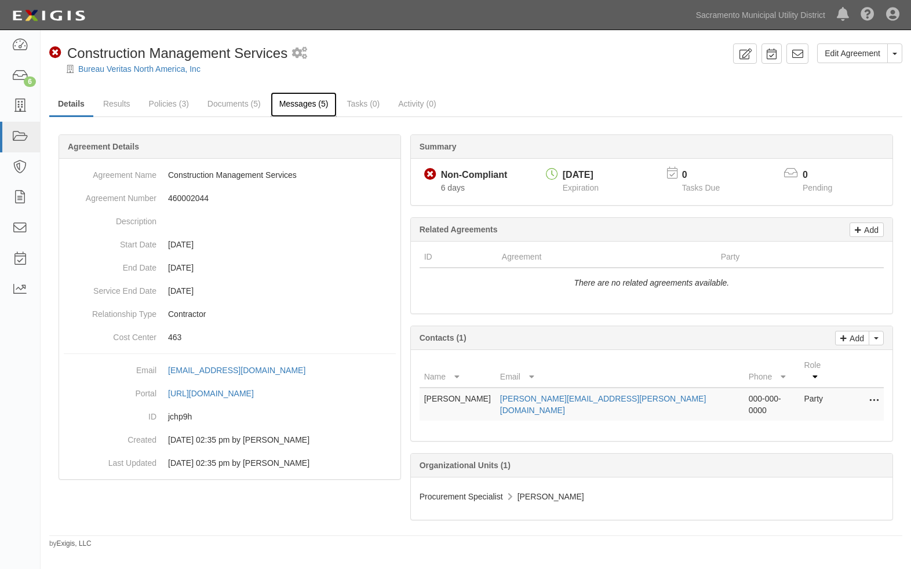
click at [297, 103] on link "Messages (5)" at bounding box center [304, 104] width 67 height 25
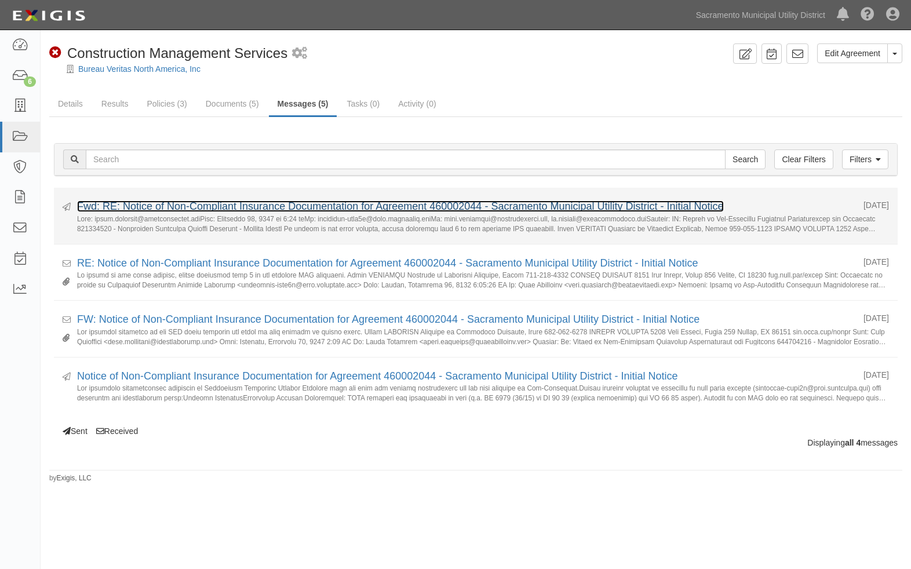
click at [301, 205] on link "Fwd: RE: Notice of Non-Compliant Insurance Documentation for Agreement 46000204…" at bounding box center [400, 207] width 647 height 12
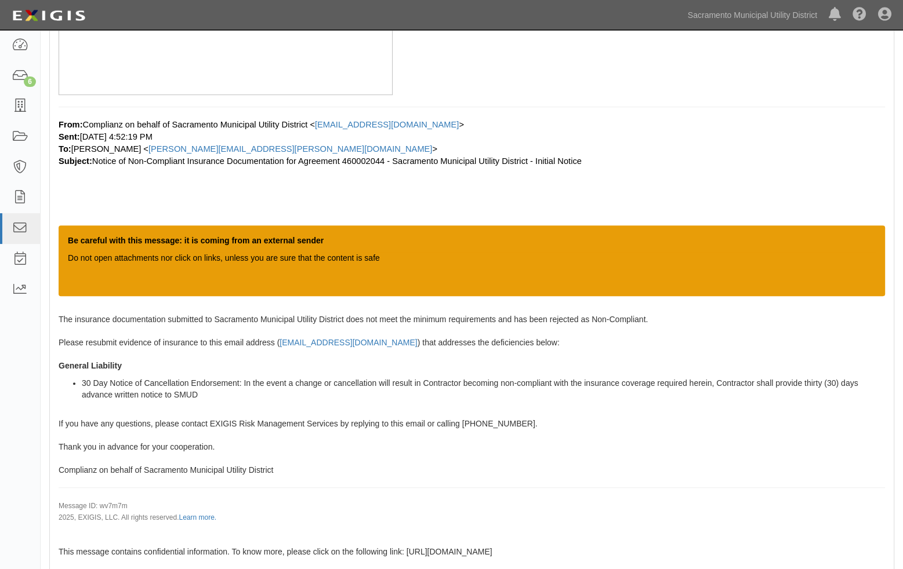
scroll to position [290, 0]
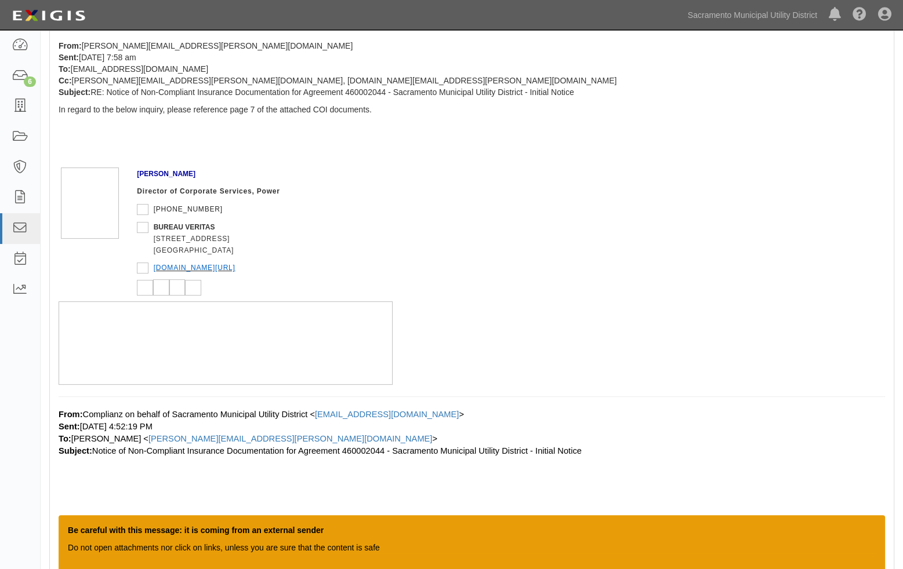
click at [359, 169] on p "[PERSON_NAME]" at bounding box center [252, 174] width 231 height 12
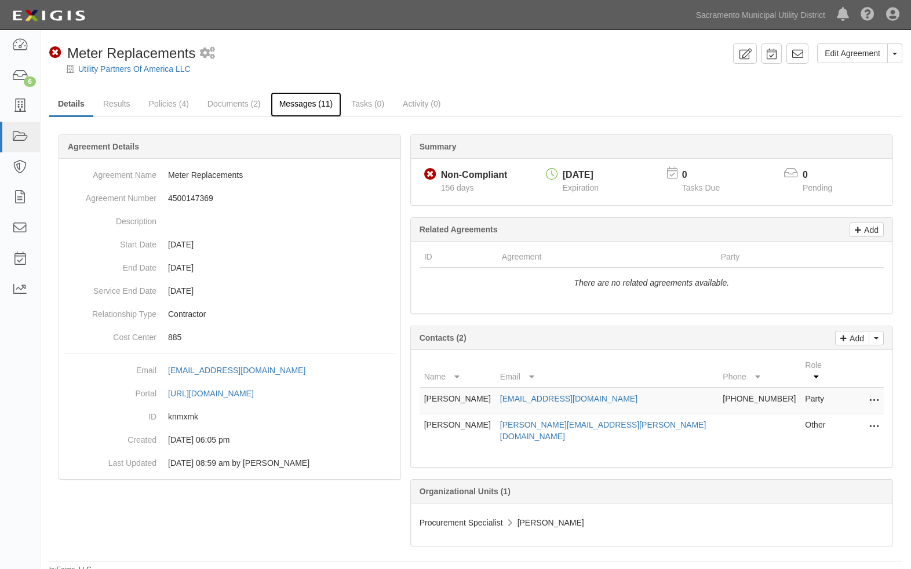
click at [315, 104] on link "Messages (11)" at bounding box center [306, 104] width 71 height 25
click at [871, 420] on icon at bounding box center [874, 427] width 9 height 15
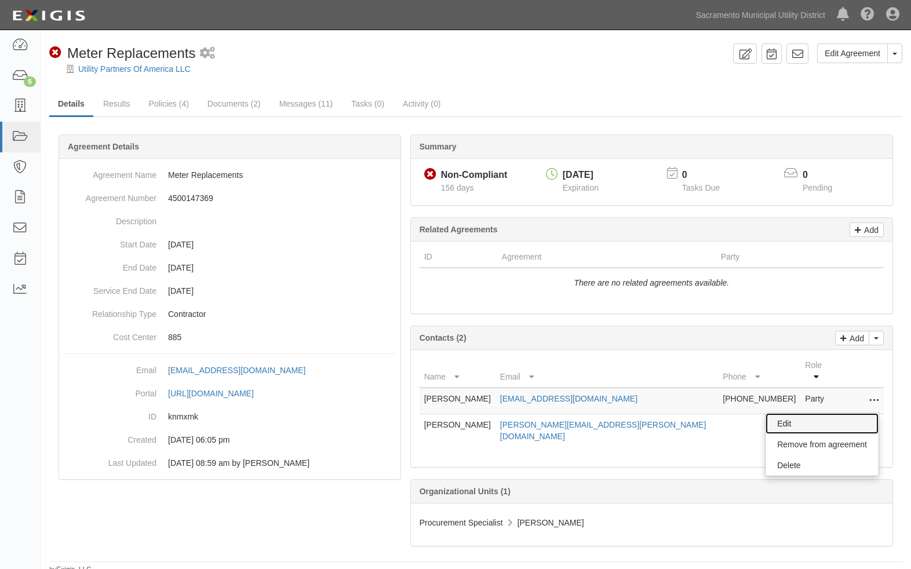
click at [779, 413] on link "Edit" at bounding box center [822, 423] width 113 height 21
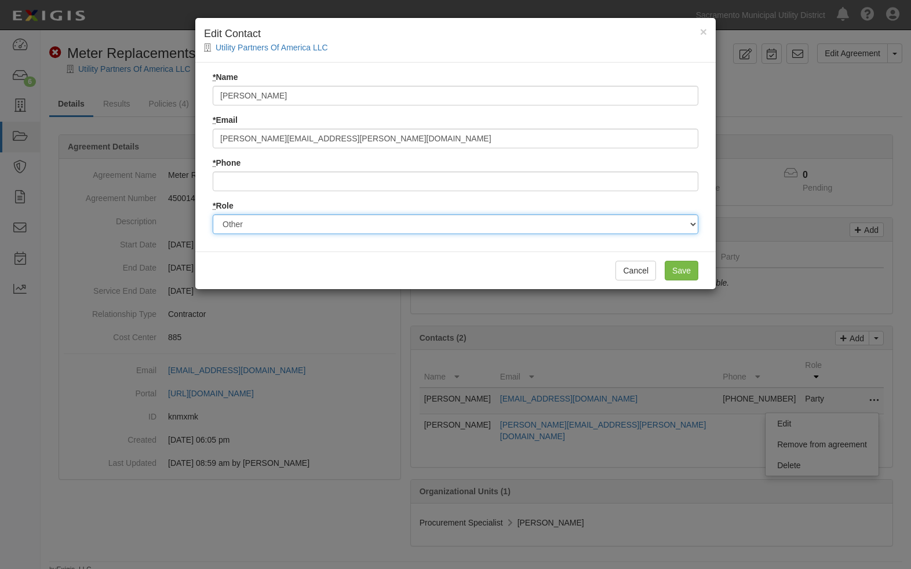
click at [266, 224] on select "Party Broker Other" at bounding box center [456, 224] width 486 height 20
click at [213, 214] on select "Party Broker Other" at bounding box center [456, 224] width 486 height 20
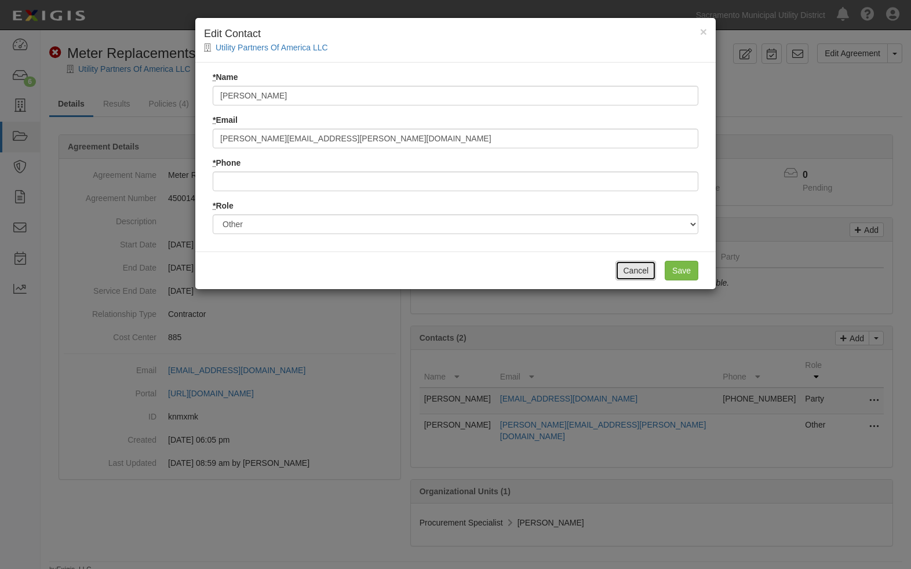
click at [640, 270] on button "Cancel" at bounding box center [636, 271] width 41 height 20
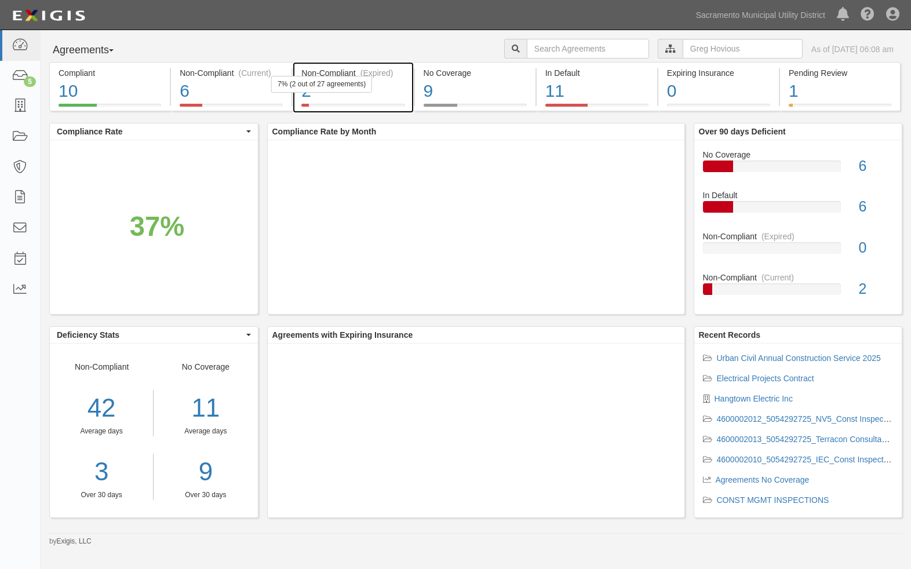
click at [317, 96] on div "2" at bounding box center [352, 91] width 103 height 25
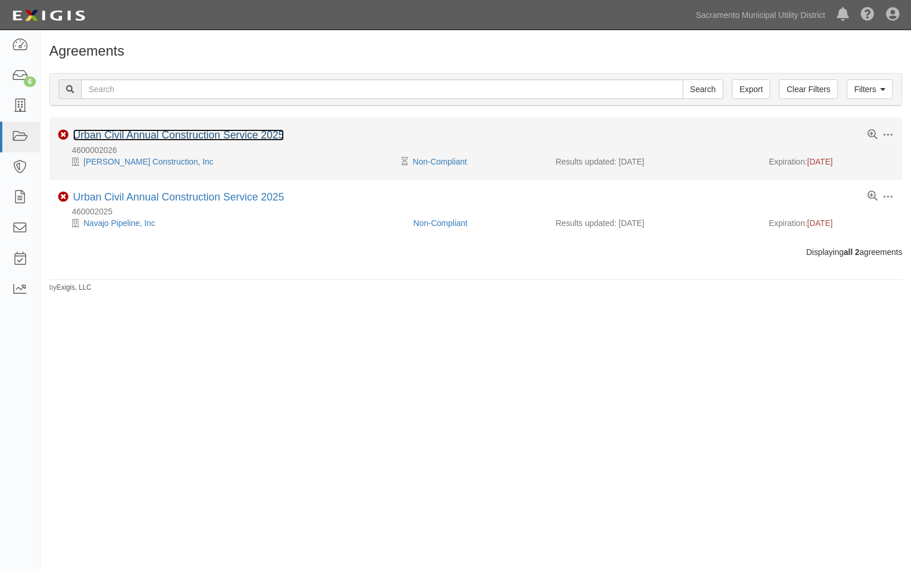
click at [103, 135] on link "Urban Civil Annual Construction Service 2025" at bounding box center [178, 135] width 211 height 12
click at [164, 134] on link "Urban Civil Annual Construction Service 2025" at bounding box center [178, 135] width 211 height 12
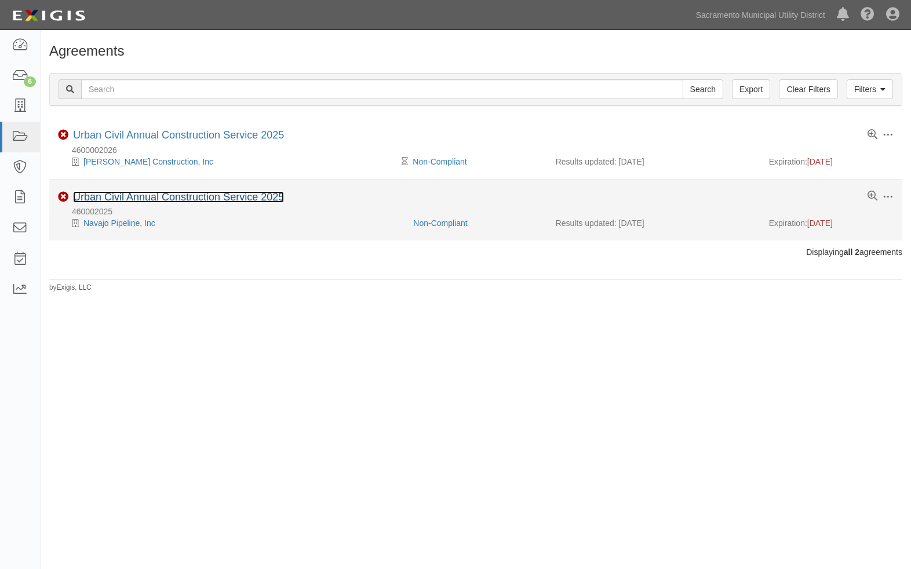
click at [114, 193] on link "Urban Civil Annual Construction Service 2025" at bounding box center [178, 197] width 211 height 12
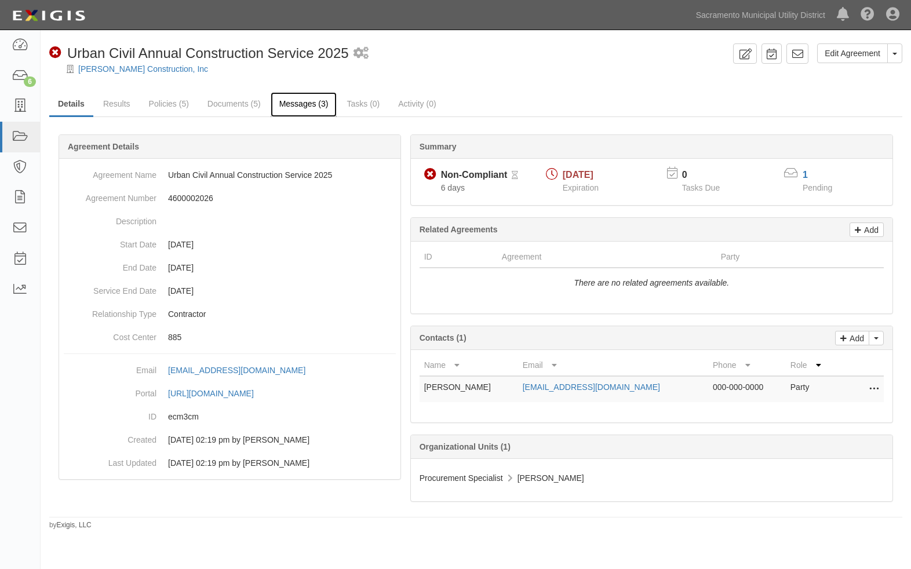
click at [297, 103] on link "Messages (3)" at bounding box center [304, 104] width 67 height 25
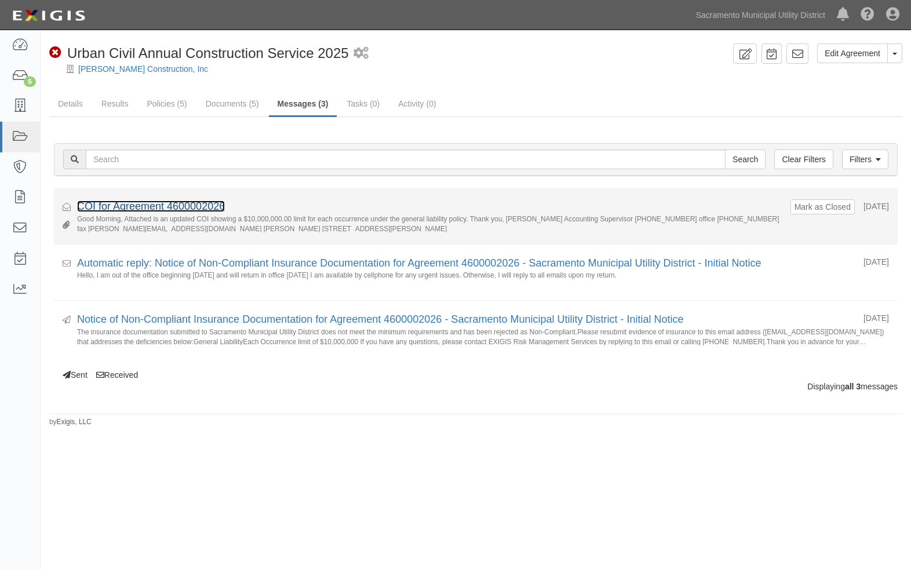
click at [220, 206] on link "COI for Agreement 4600002026" at bounding box center [151, 207] width 148 height 12
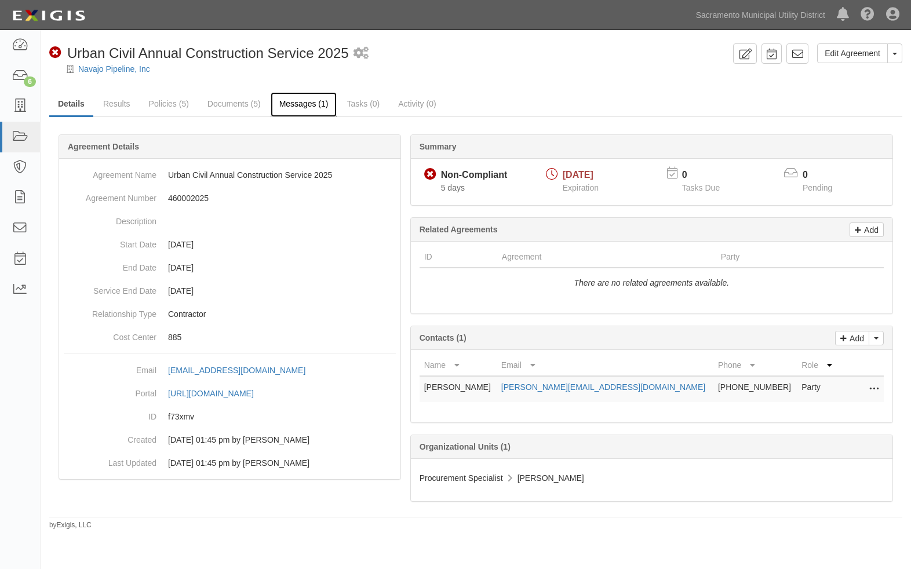
click at [293, 101] on link "Messages (1)" at bounding box center [304, 104] width 67 height 25
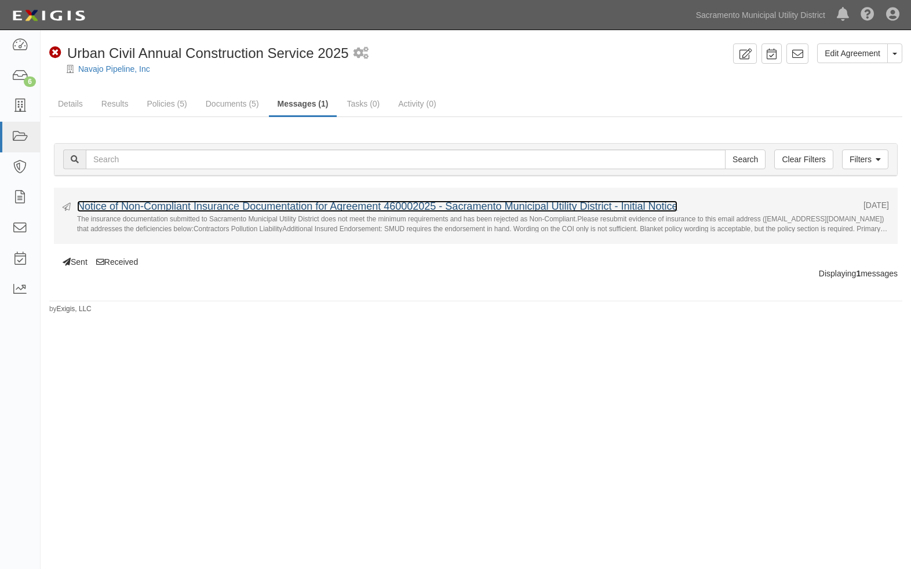
click at [479, 201] on link "Notice of Non-Compliant Insurance Documentation for Agreement 460002025 - Sacra…" at bounding box center [377, 207] width 601 height 12
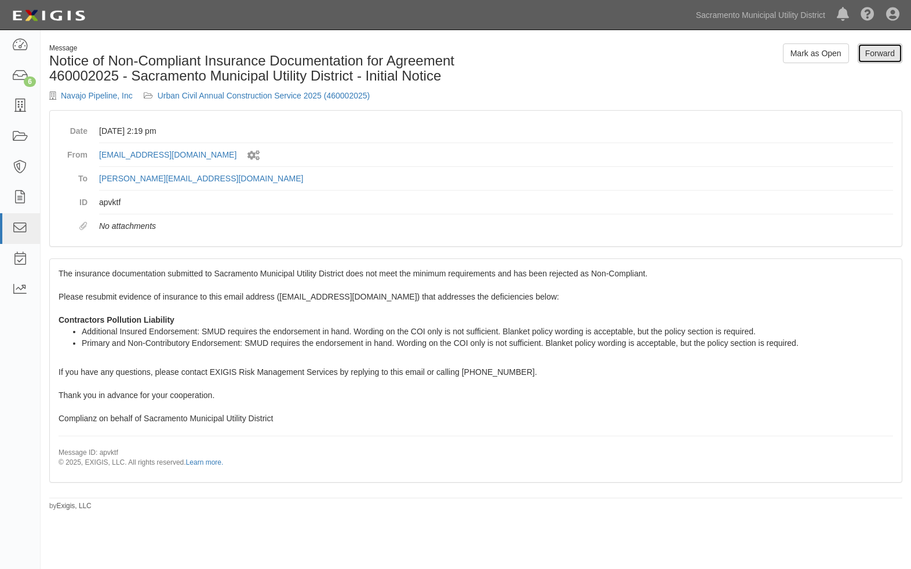
click at [872, 47] on link "Forward" at bounding box center [880, 53] width 45 height 20
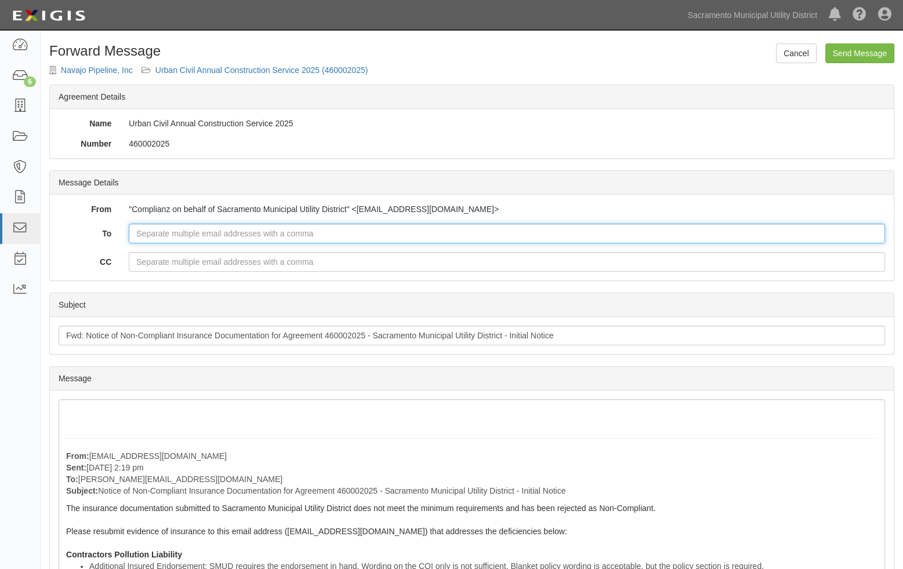
click at [135, 234] on input "To" at bounding box center [507, 234] width 756 height 20
type input "[PERSON_NAME][EMAIL_ADDRESS][PERSON_NAME][DOMAIN_NAME]"
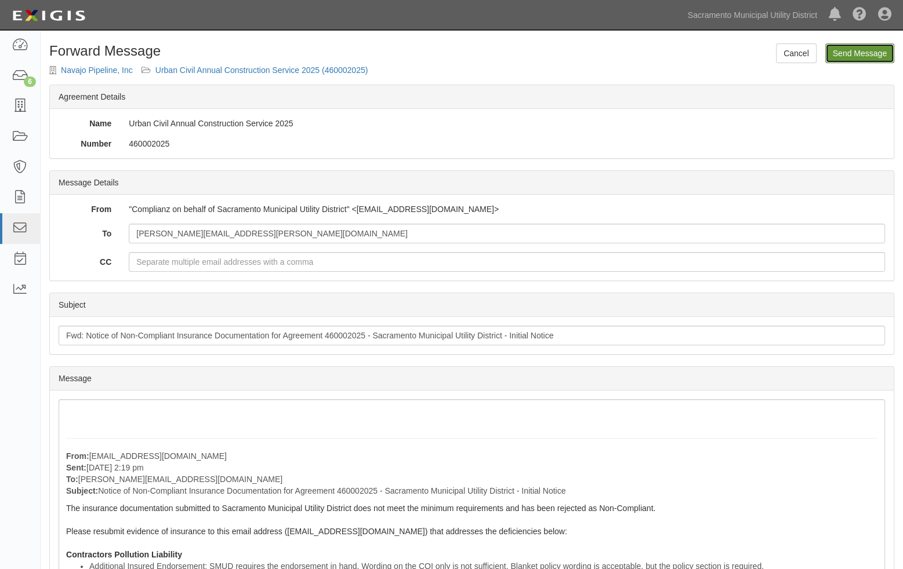
click at [858, 52] on input "Send Message" at bounding box center [859, 53] width 69 height 20
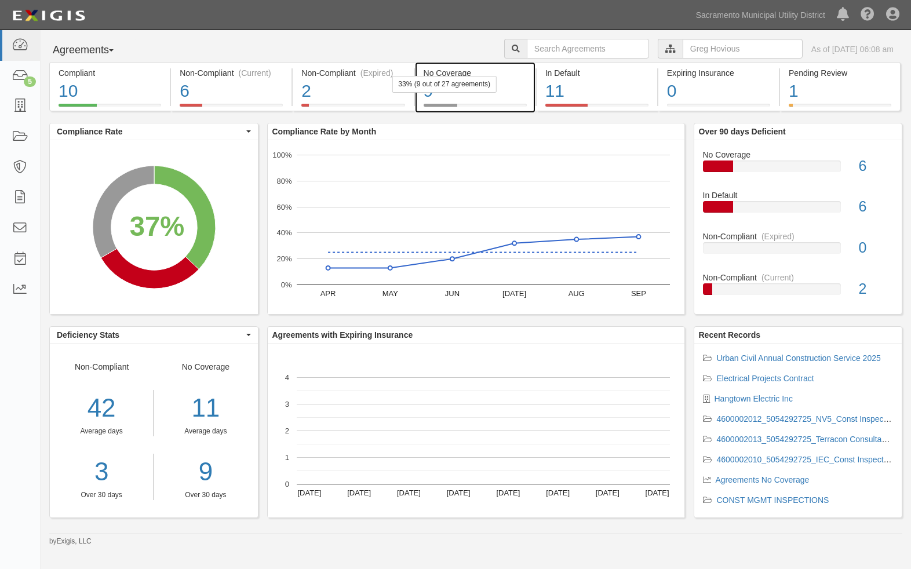
click at [457, 96] on div "9" at bounding box center [475, 91] width 103 height 25
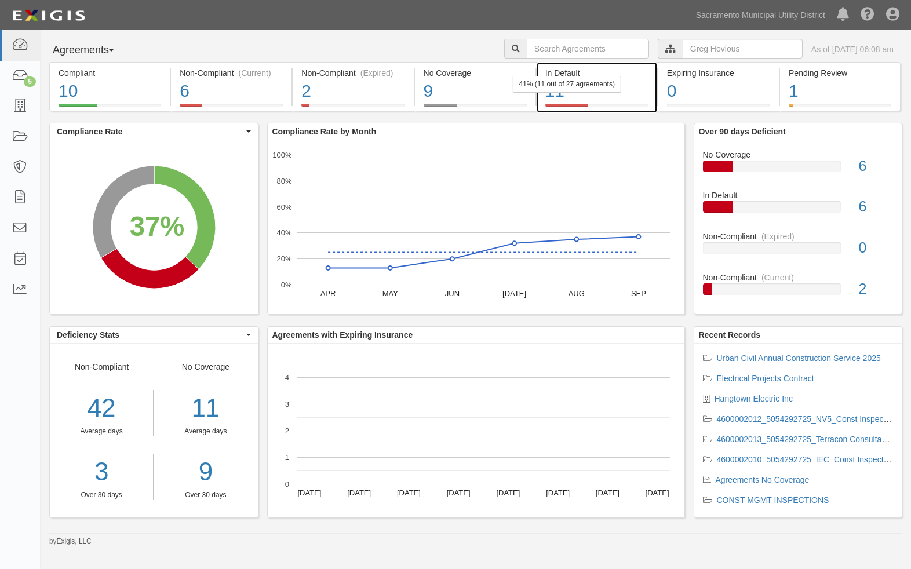
click at [583, 102] on div "11" at bounding box center [596, 91] width 103 height 25
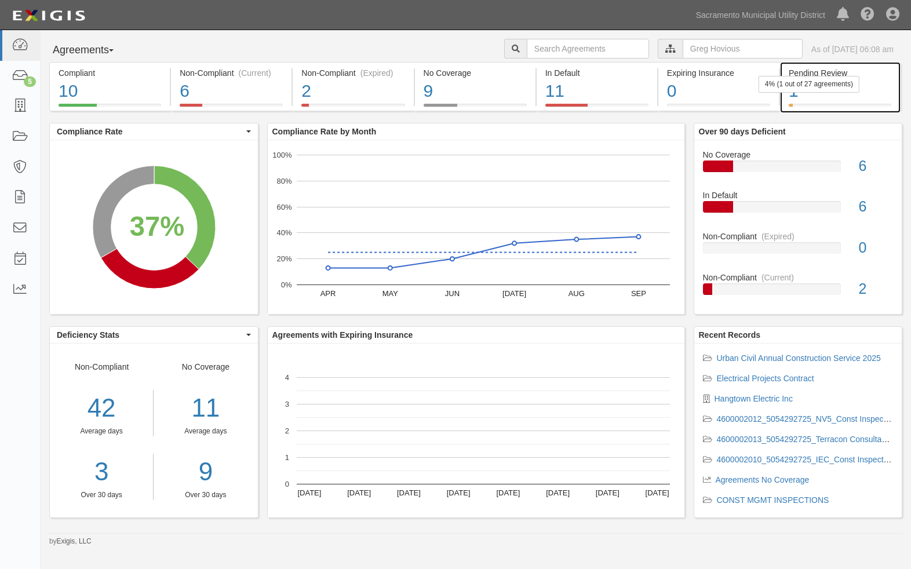
click at [814, 74] on div "Pending Review" at bounding box center [840, 73] width 103 height 12
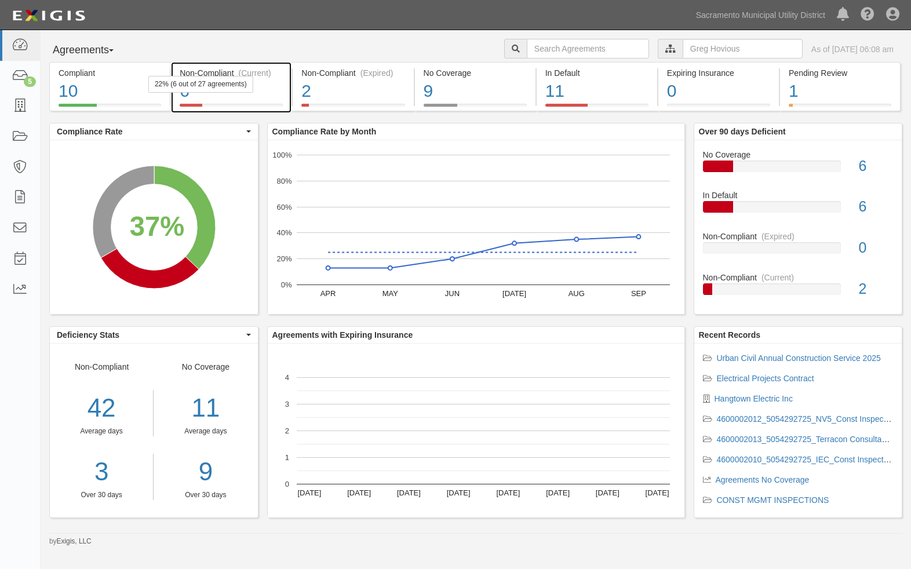
click at [246, 85] on div "22% (6 out of 27 agreements)" at bounding box center [200, 84] width 105 height 17
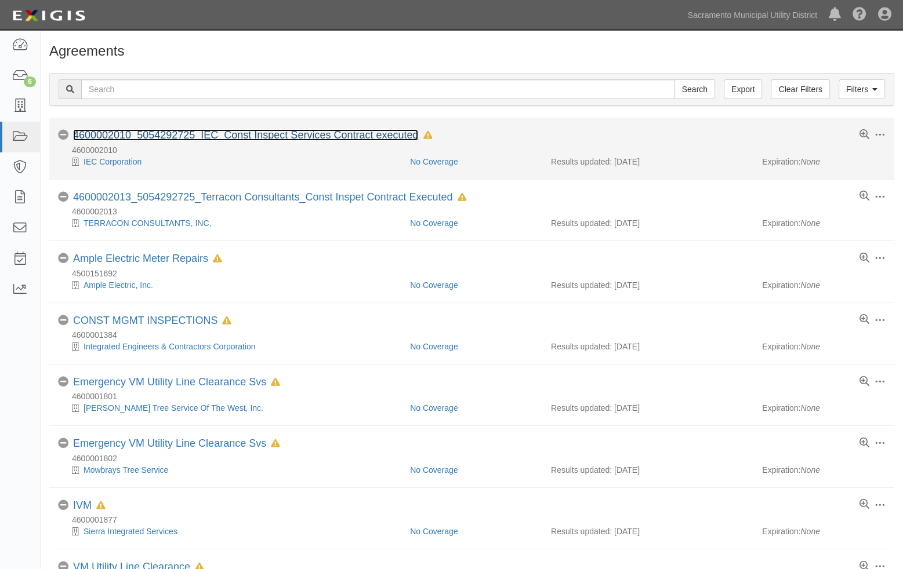
click at [312, 135] on link "4600002010_5054292725_IEC_Const Inspect Services Contract executed" at bounding box center [245, 135] width 345 height 12
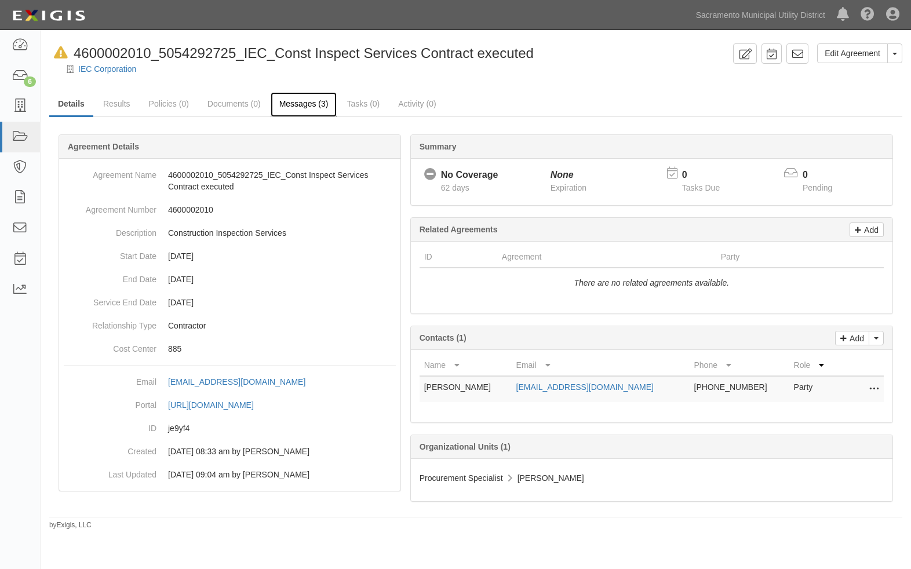
click at [319, 107] on link "Messages (3)" at bounding box center [304, 104] width 67 height 25
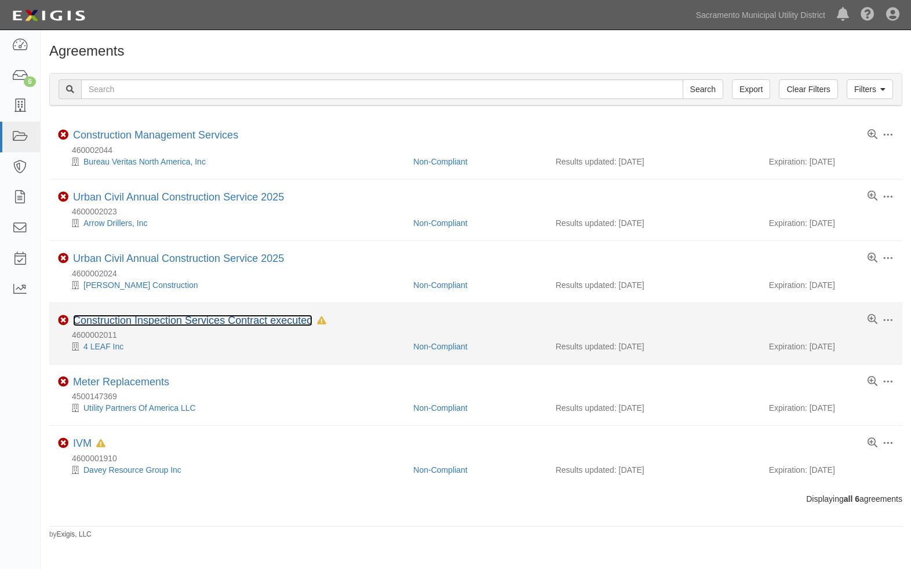
click at [126, 318] on link "Construction Inspection Services Contract executed" at bounding box center [192, 321] width 239 height 12
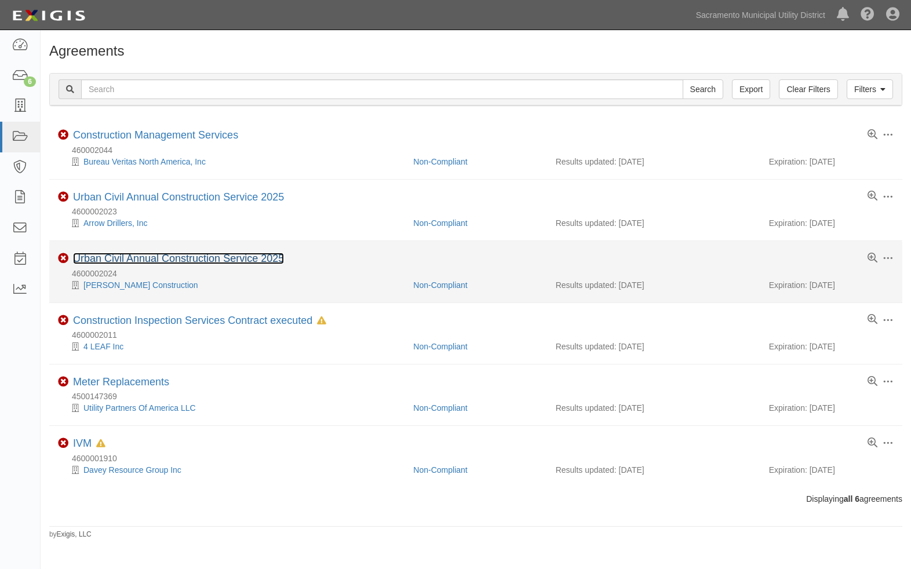
click at [129, 257] on link "Urban Civil Annual Construction Service 2025" at bounding box center [178, 259] width 211 height 12
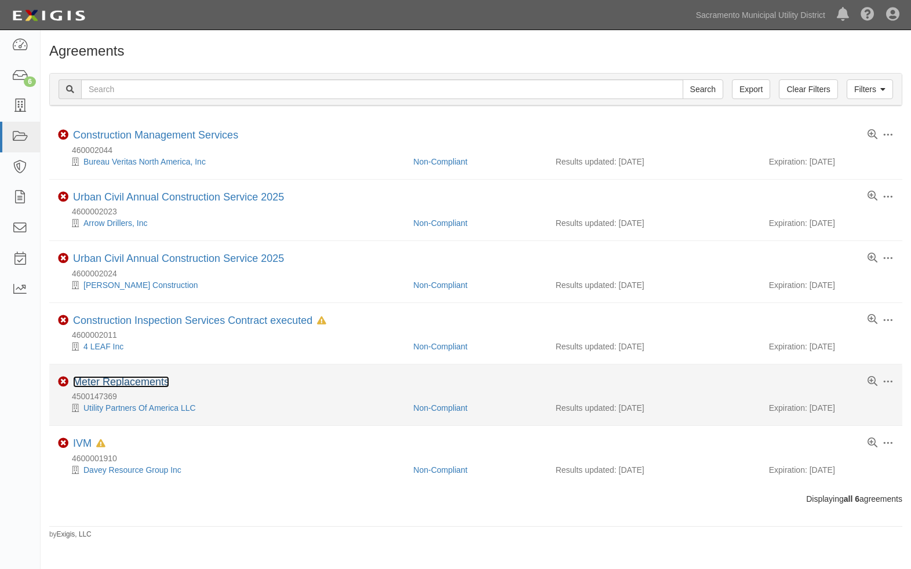
click at [90, 384] on link "Meter Replacements" at bounding box center [121, 382] width 96 height 12
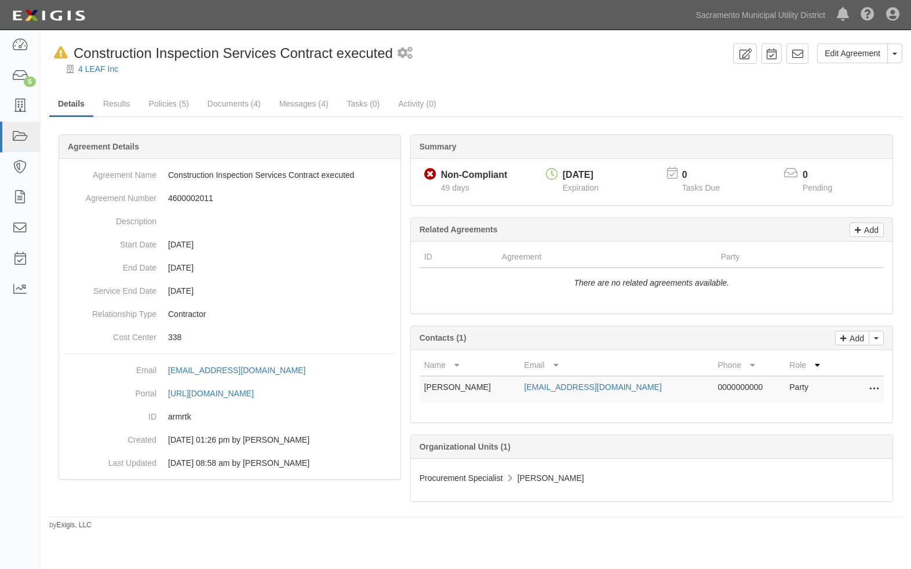
click at [873, 384] on icon at bounding box center [874, 389] width 9 height 15
click at [791, 392] on link "Edit" at bounding box center [822, 386] width 113 height 21
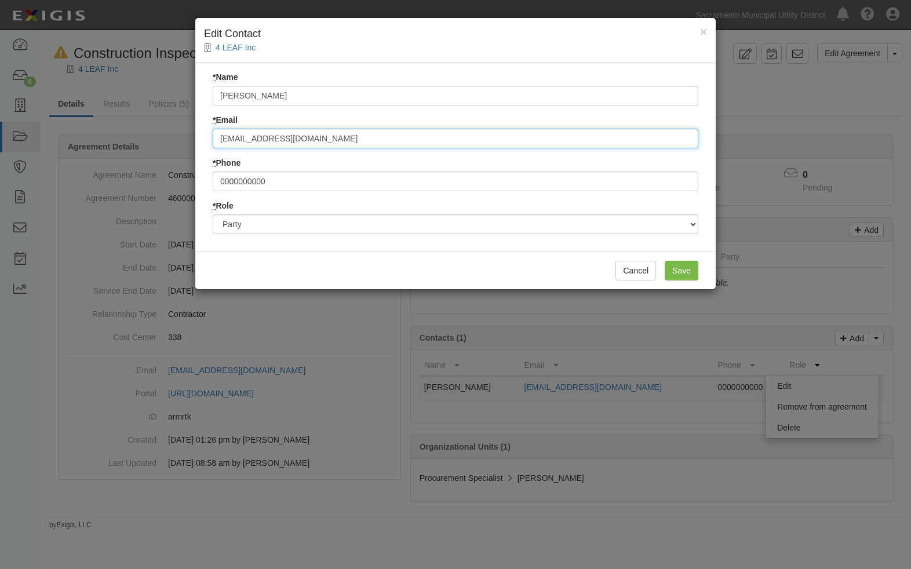
click at [309, 140] on input "[EMAIL_ADDRESS][DOMAIN_NAME]" at bounding box center [456, 139] width 486 height 20
drag, startPoint x: 309, startPoint y: 140, endPoint x: 203, endPoint y: 142, distance: 105.5
click at [203, 142] on div "* Name [PERSON_NAME] * Email [EMAIL_ADDRESS][DOMAIN_NAME] * Phone [PHONE_NUMBER…" at bounding box center [455, 157] width 521 height 189
paste input "[PERSON_NAME] <[EMAIL_ADDRESS][DOMAIN_NAME]>"
drag, startPoint x: 289, startPoint y: 137, endPoint x: 214, endPoint y: 140, distance: 74.2
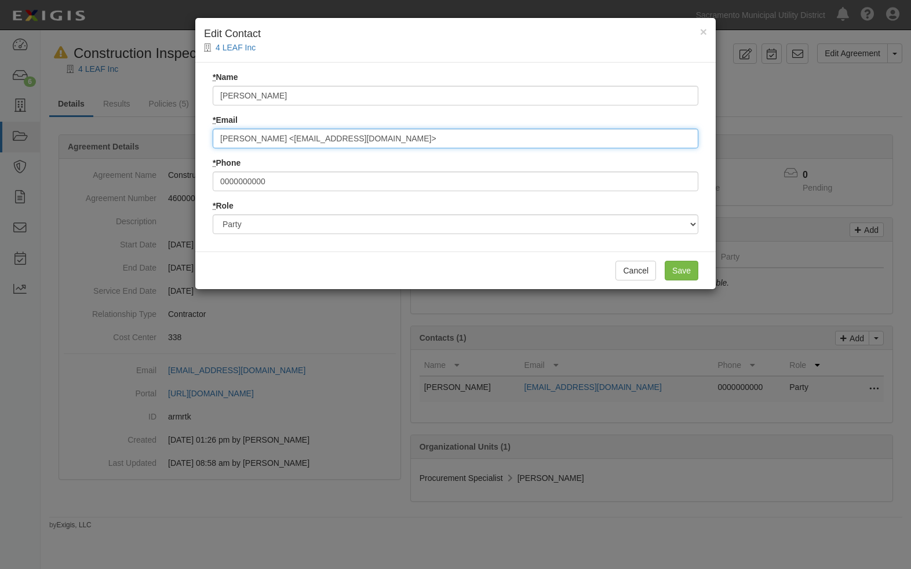
click at [214, 140] on input "[PERSON_NAME] <[EMAIL_ADDRESS][DOMAIN_NAME]>" at bounding box center [456, 139] width 486 height 20
type input "[EMAIL_ADDRESS][DOMAIN_NAME]>"
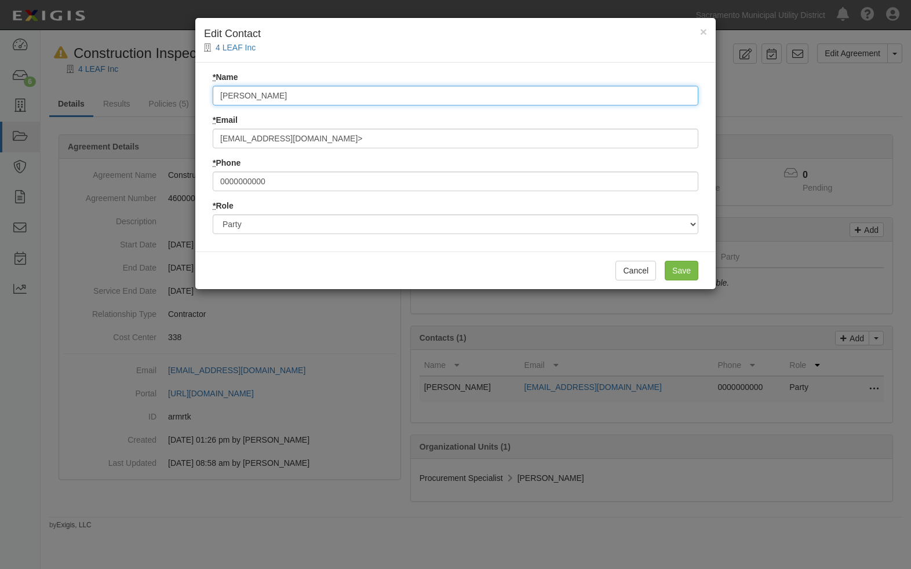
click at [308, 100] on input "[PERSON_NAME]" at bounding box center [456, 96] width 486 height 20
type input "B"
paste input "[PERSON_NAME] <"
type input "[PERSON_NAME]"
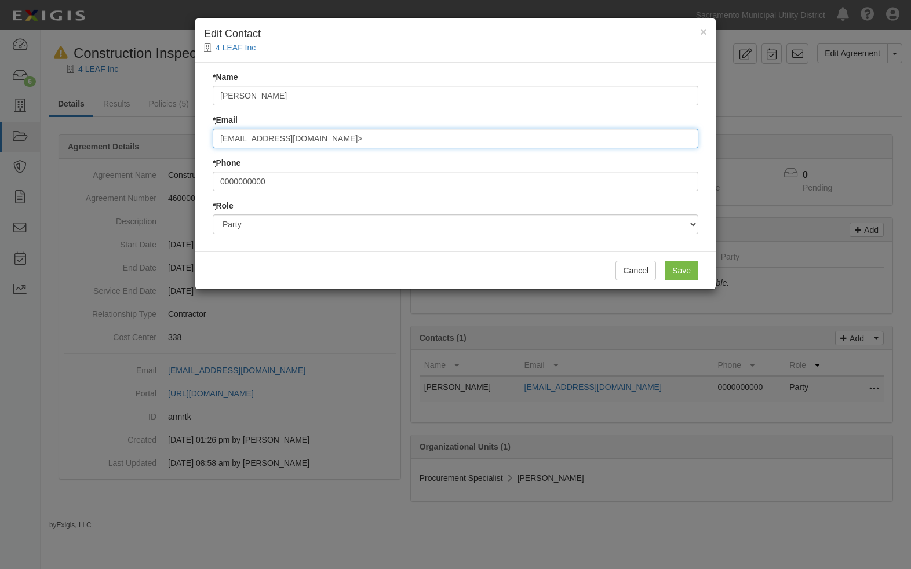
click at [325, 140] on input "[EMAIL_ADDRESS][DOMAIN_NAME]>" at bounding box center [456, 139] width 486 height 20
type input "[EMAIL_ADDRESS][DOMAIN_NAME]"
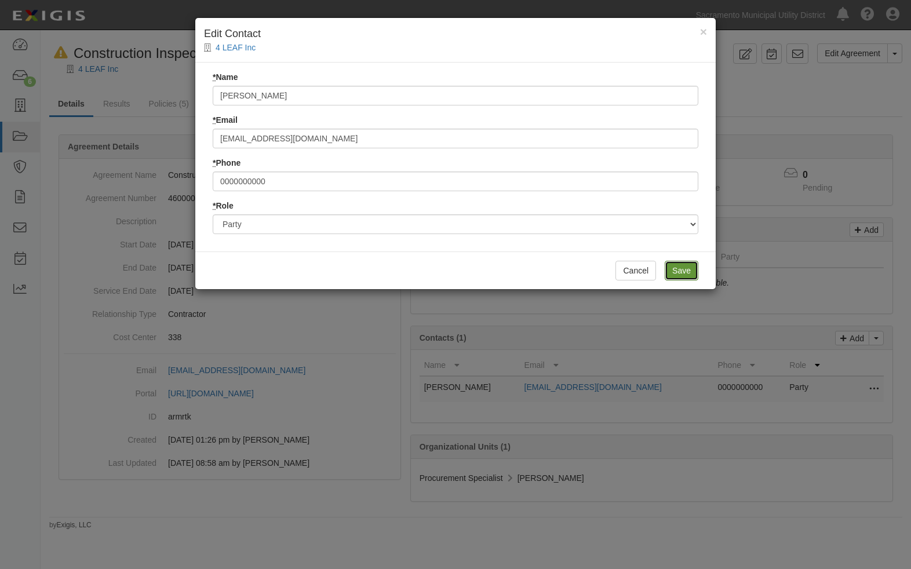
click at [684, 274] on input "Save" at bounding box center [682, 271] width 34 height 20
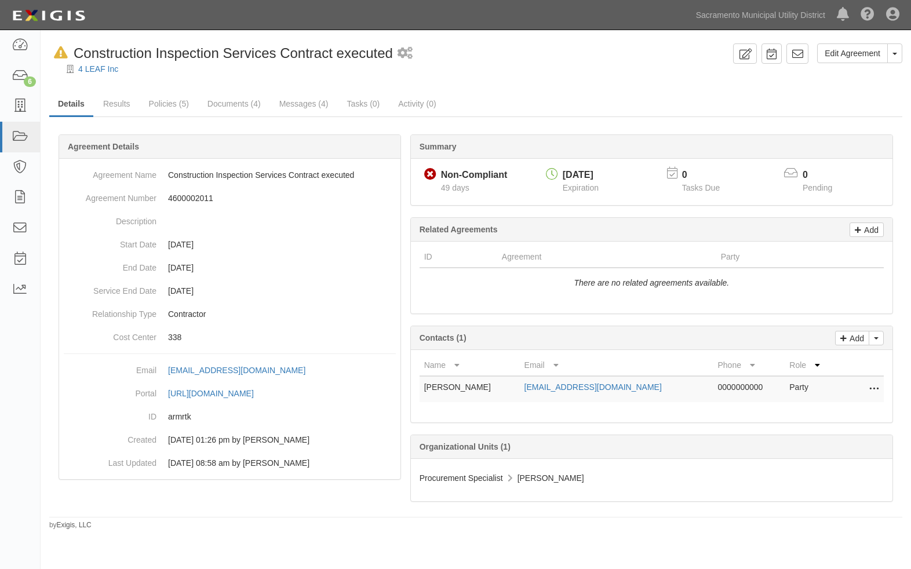
click at [434, 69] on div "4 LEAF Inc" at bounding box center [484, 69] width 853 height 12
click at [853, 336] on p "Add" at bounding box center [855, 338] width 17 height 13
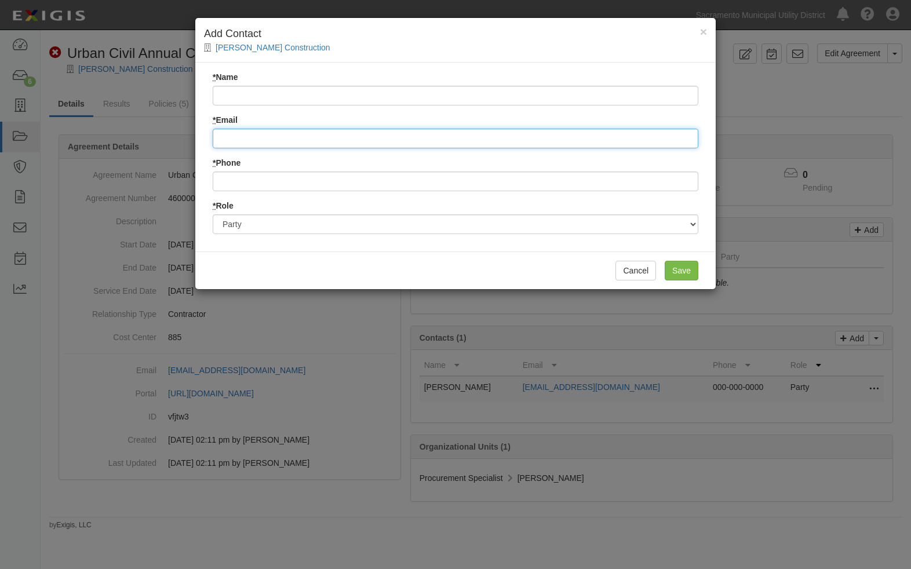
click at [265, 136] on input "* Email" at bounding box center [456, 139] width 486 height 20
paste input "[PERSON_NAME][EMAIL_ADDRESS][DOMAIN_NAME]"
type input "[PERSON_NAME][EMAIL_ADDRESS][DOMAIN_NAME]"
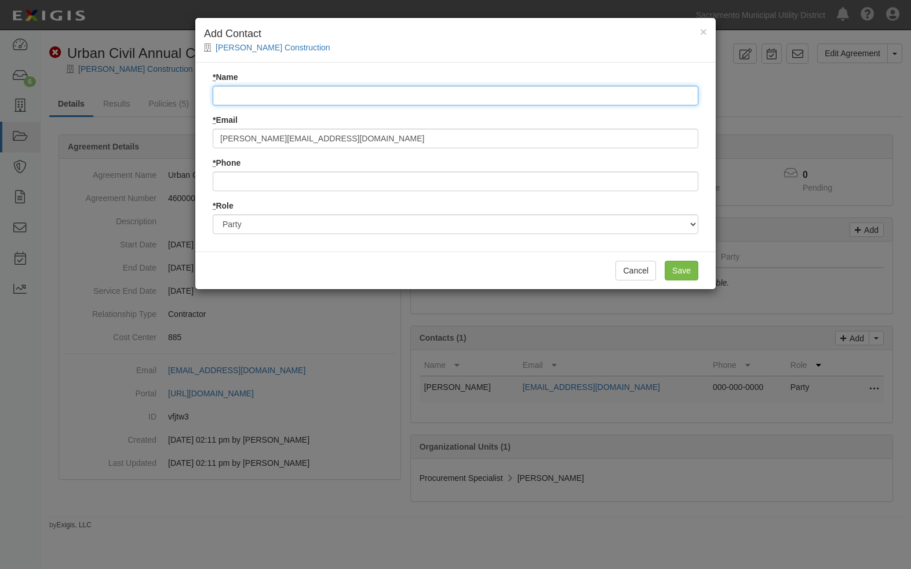
click at [271, 100] on input "* Name" at bounding box center [456, 96] width 486 height 20
type input "[PERSON_NAME]"
click at [686, 266] on input "Save" at bounding box center [682, 271] width 34 height 20
click at [450, 205] on div "* Role Party Broker Other" at bounding box center [456, 217] width 486 height 34
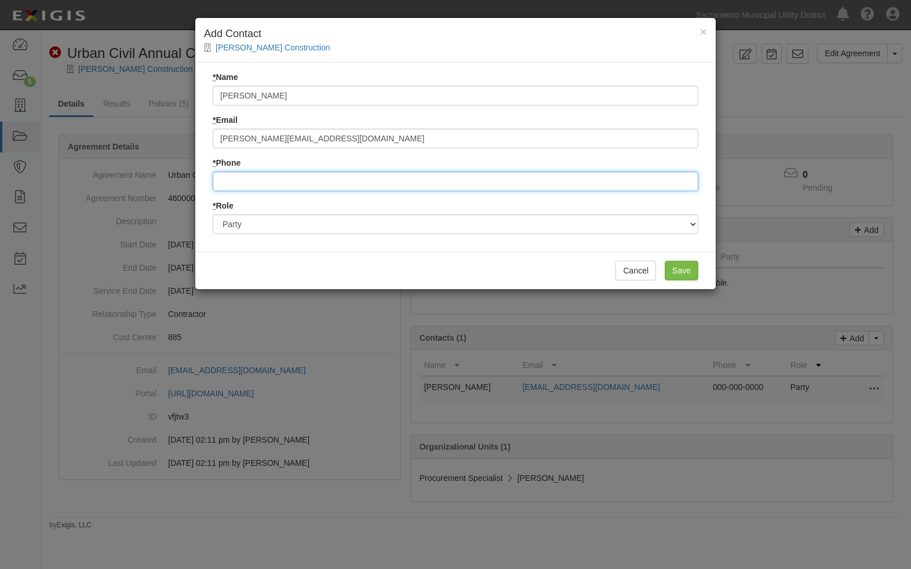
click at [331, 183] on input "* Phone" at bounding box center [456, 182] width 486 height 20
paste input "916.344.5800"
type input "916.344.5800"
click at [686, 272] on input "Save" at bounding box center [682, 271] width 34 height 20
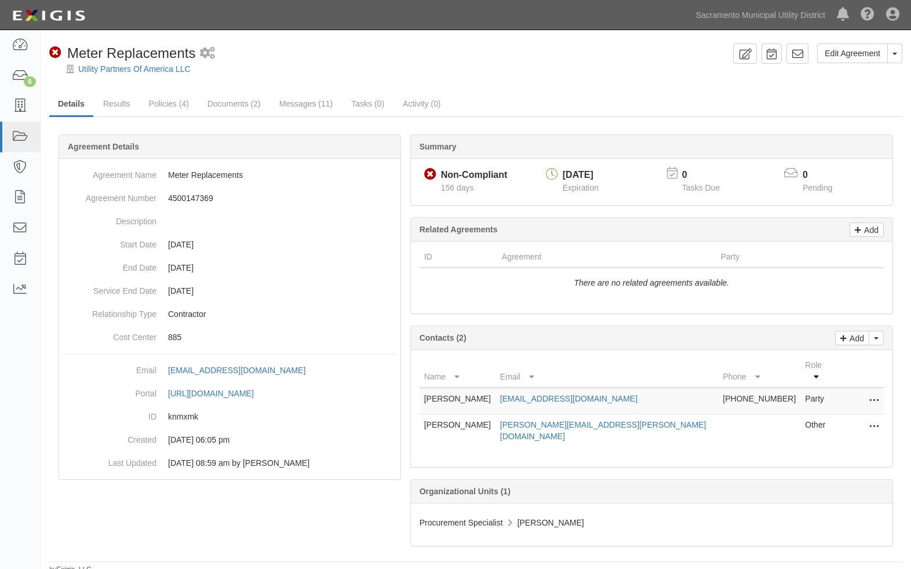
click at [432, 61] on div "Non-Compliant Meter Replacements 1 scheduled workflow" at bounding box center [388, 53] width 679 height 20
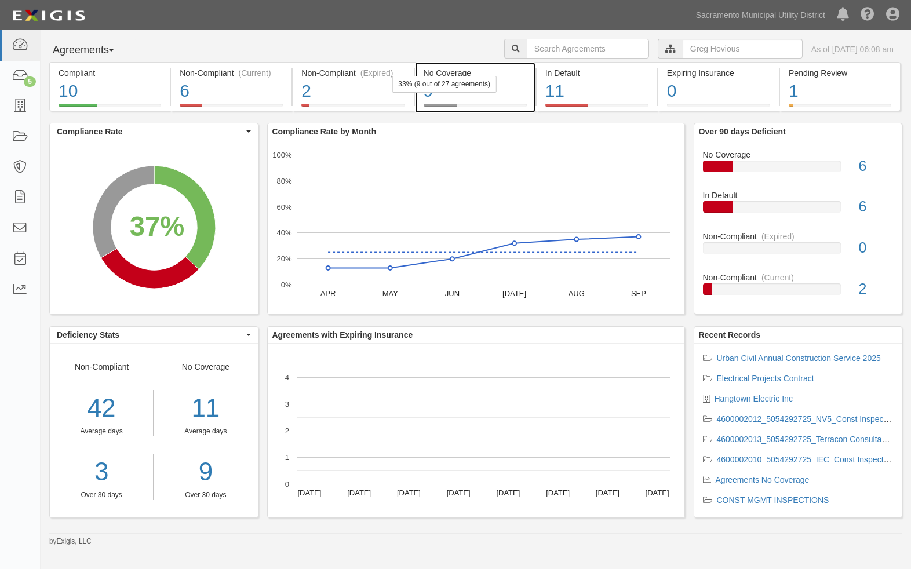
click at [461, 74] on div "No Coverage" at bounding box center [475, 73] width 103 height 12
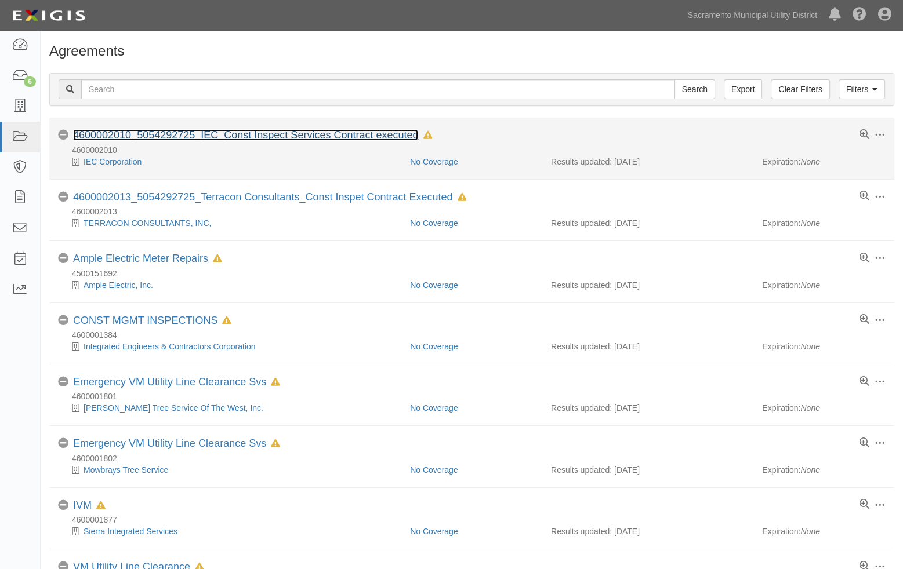
click at [216, 133] on link "4600002010_5054292725_IEC_Const Inspect Services Contract executed" at bounding box center [245, 135] width 345 height 12
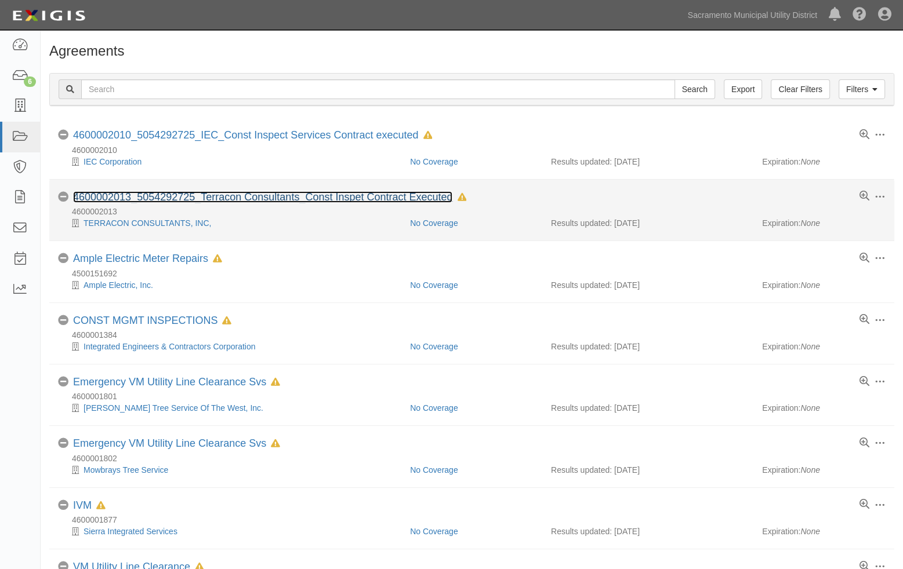
click at [218, 195] on link "4600002013_5054292725_Terracon Consultants_Const Inspet Contract Executed" at bounding box center [262, 197] width 379 height 12
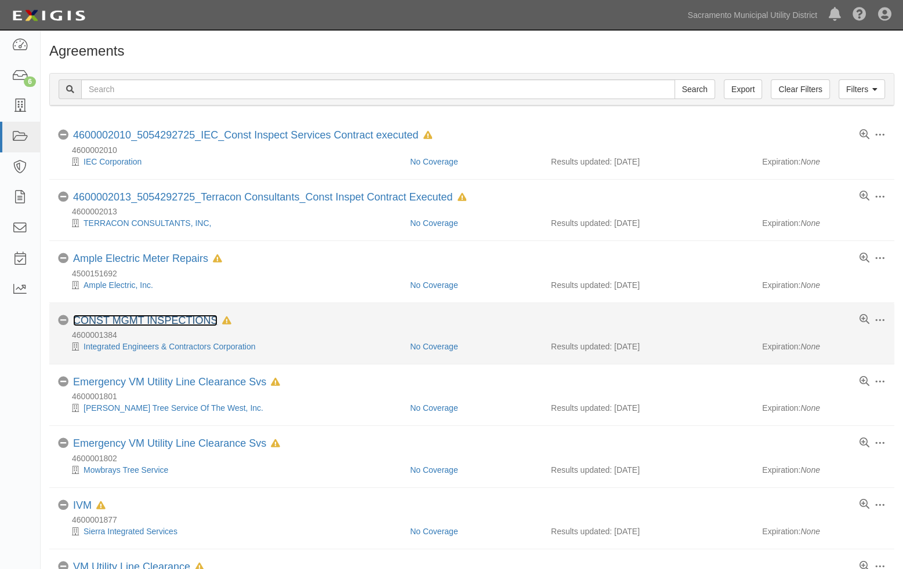
click at [168, 318] on link "CONST MGMT INSPECTIONS" at bounding box center [145, 321] width 144 height 12
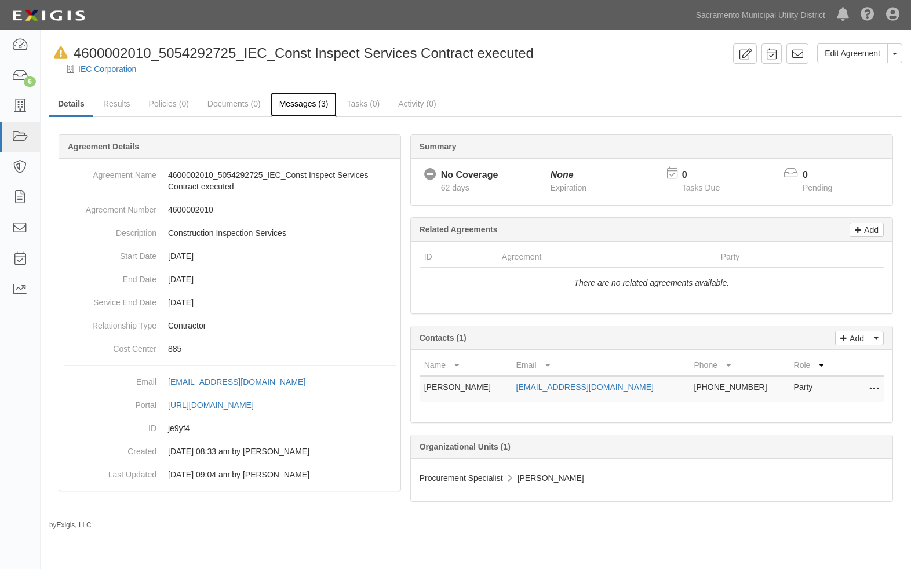
click at [298, 103] on link "Messages (3)" at bounding box center [304, 104] width 67 height 25
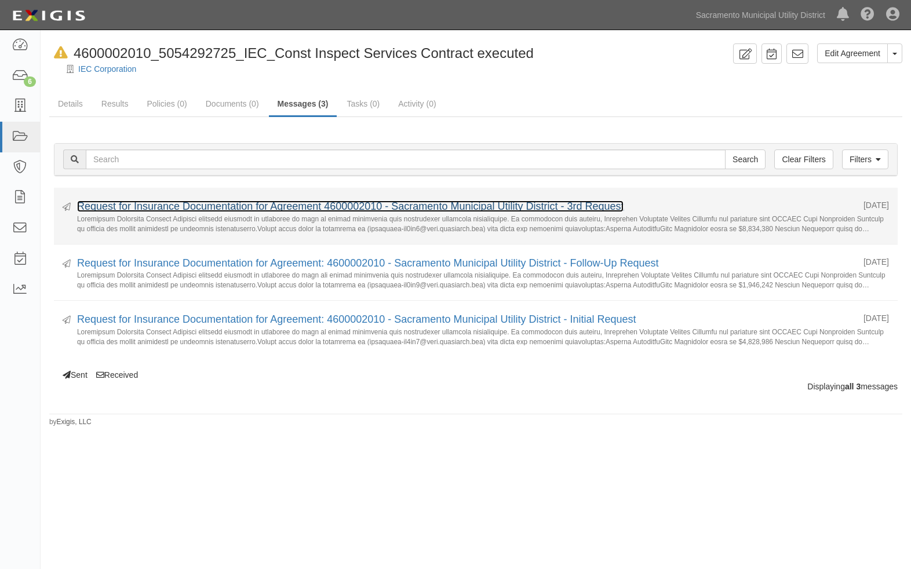
click at [552, 208] on link "Request for Insurance Documentation for Agreement 4600002010 - Sacramento Munic…" at bounding box center [350, 207] width 547 height 12
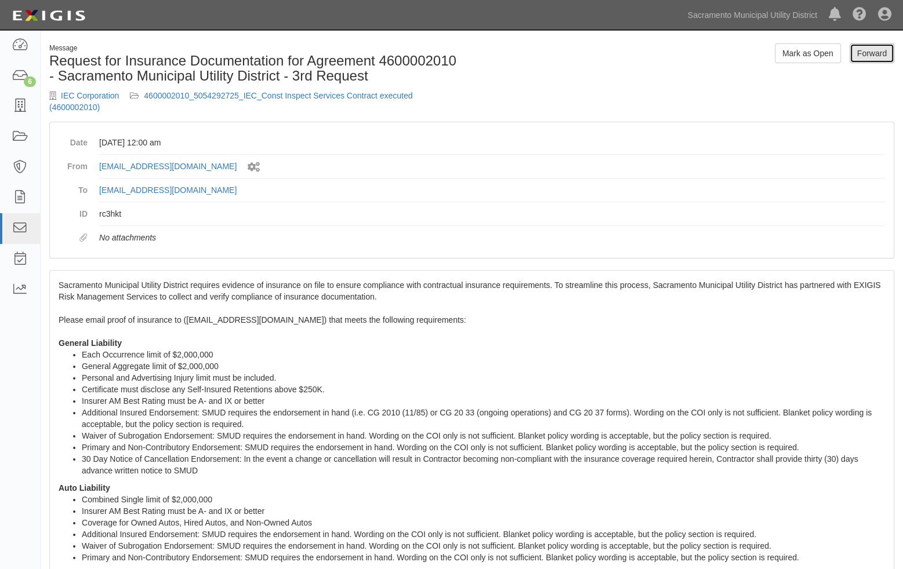
click at [877, 55] on link "Forward" at bounding box center [871, 53] width 45 height 20
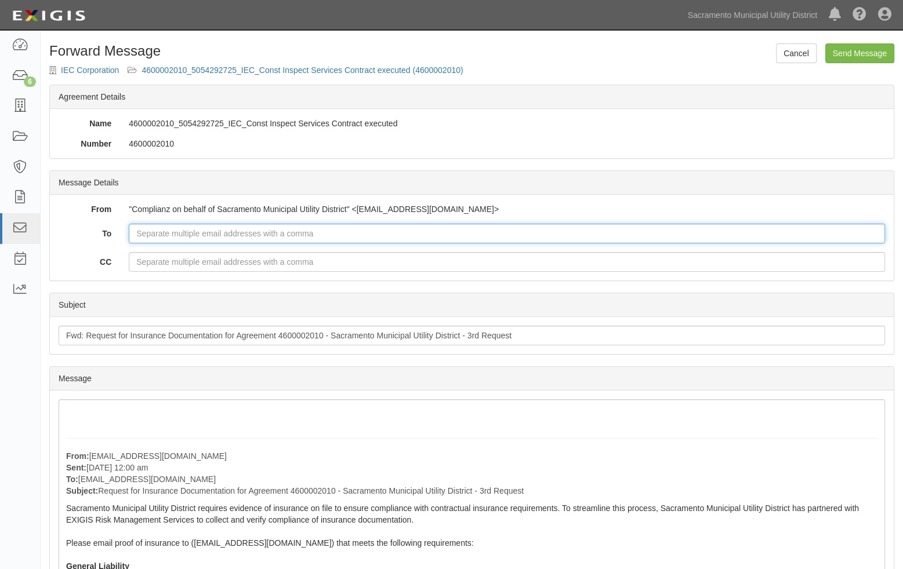
click at [190, 237] on input "To" at bounding box center [507, 234] width 756 height 20
type input "[PERSON_NAME][EMAIL_ADDRESS][PERSON_NAME][DOMAIN_NAME]"
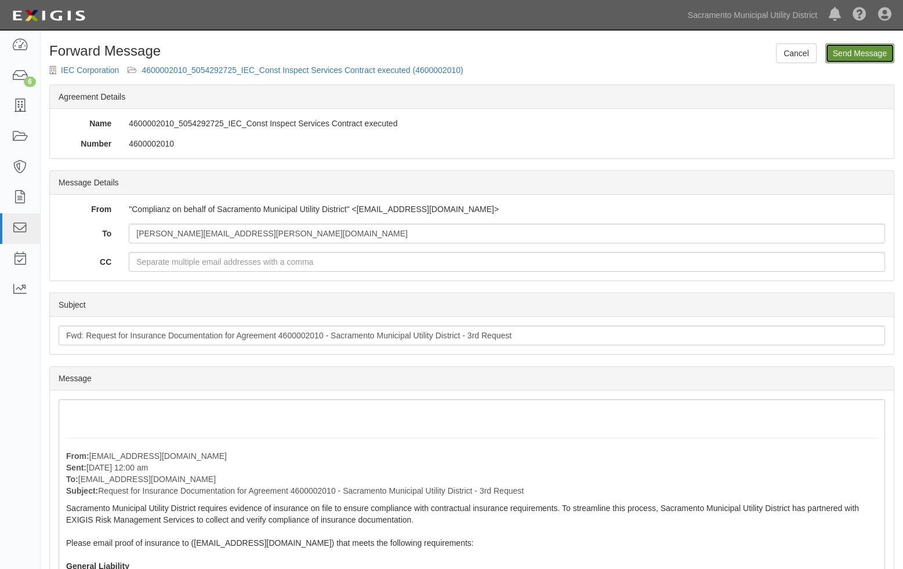
click at [879, 56] on input "Send Message" at bounding box center [859, 53] width 69 height 20
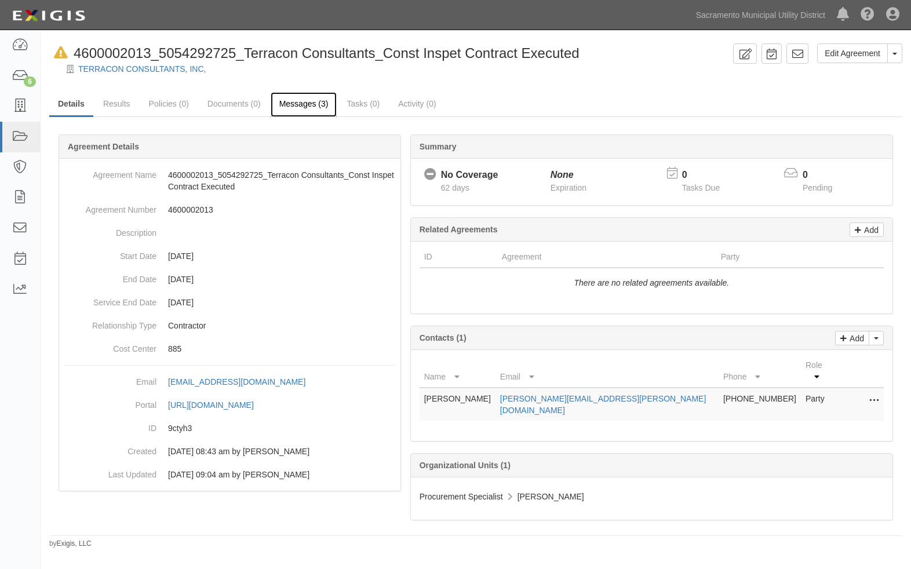
click at [312, 101] on link "Messages (3)" at bounding box center [304, 104] width 67 height 25
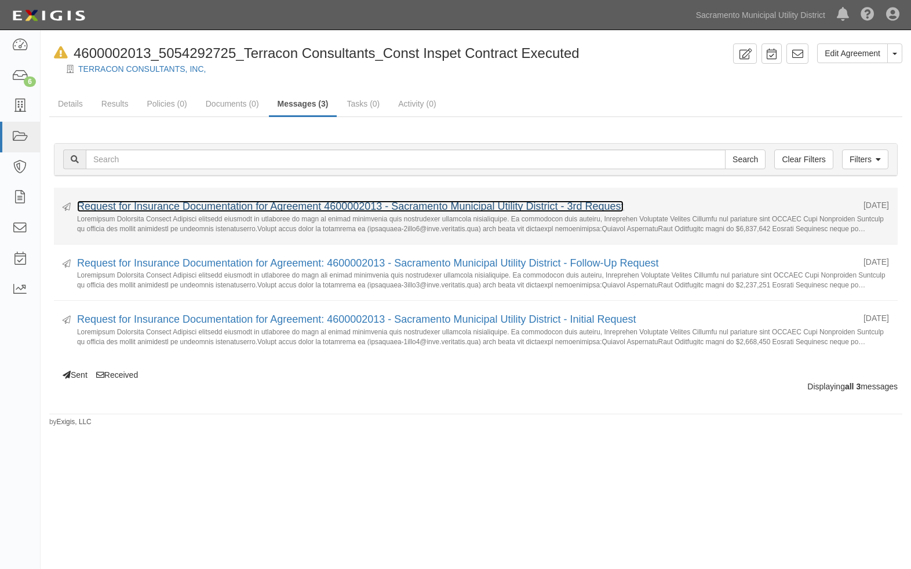
click at [350, 211] on link "Request for Insurance Documentation for Agreement 4600002013 - Sacramento Munic…" at bounding box center [350, 207] width 547 height 12
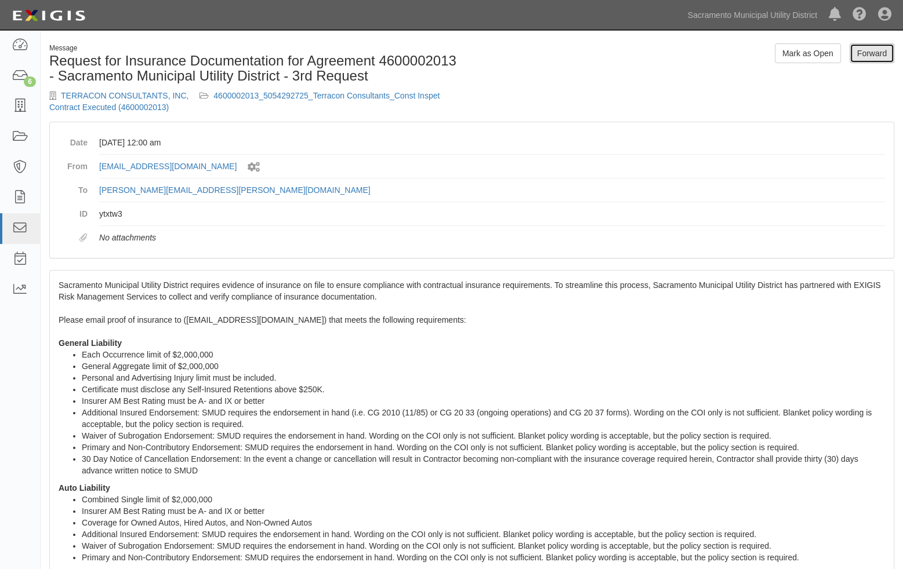
click at [878, 54] on link "Forward" at bounding box center [871, 53] width 45 height 20
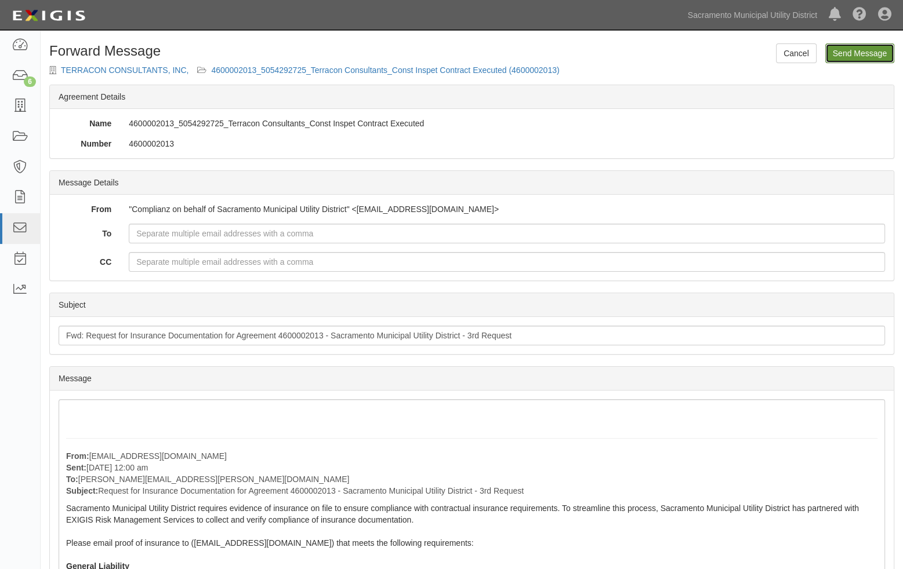
click at [859, 51] on input "Send Message" at bounding box center [859, 53] width 69 height 20
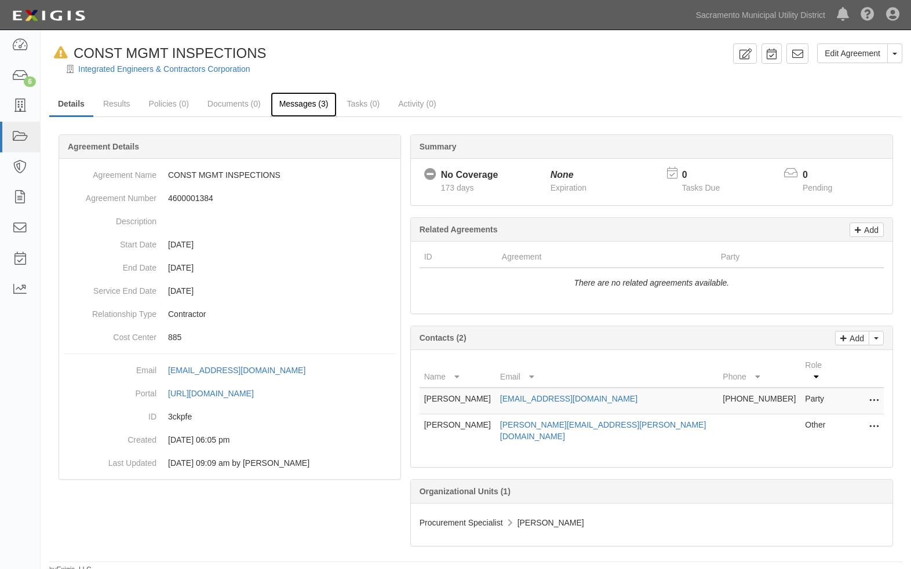
click at [306, 104] on link "Messages (3)" at bounding box center [304, 104] width 67 height 25
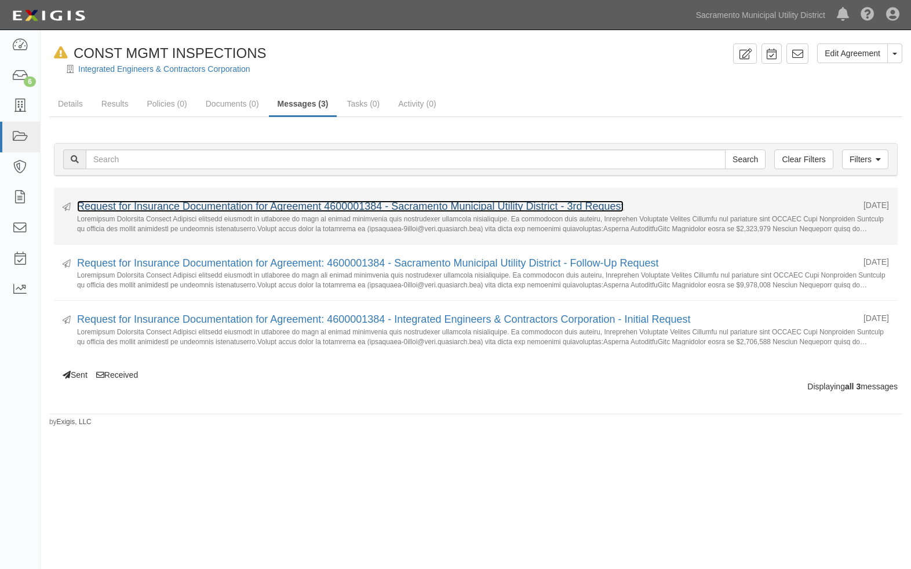
click at [510, 202] on link "Request for Insurance Documentation for Agreement 4600001384 - Sacramento Munic…" at bounding box center [350, 207] width 547 height 12
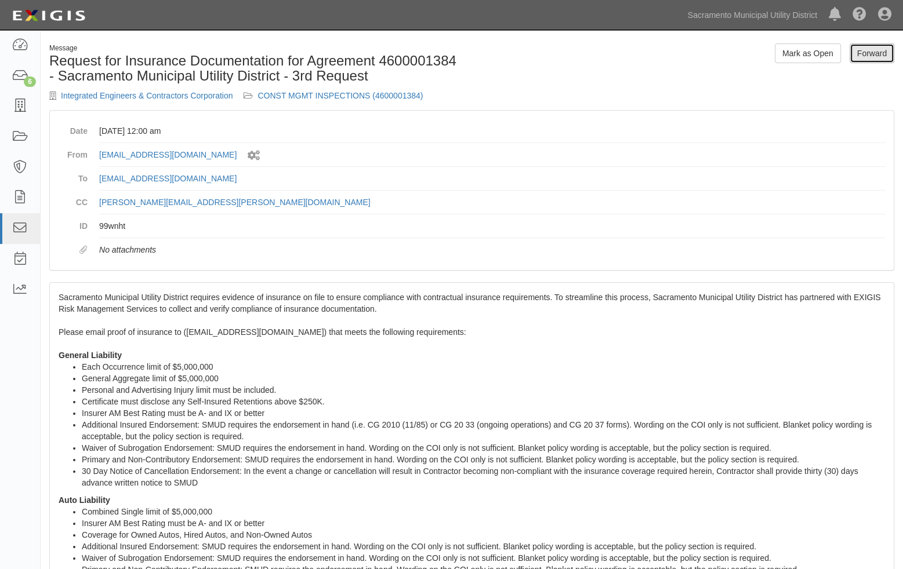
click at [857, 49] on link "Forward" at bounding box center [871, 53] width 45 height 20
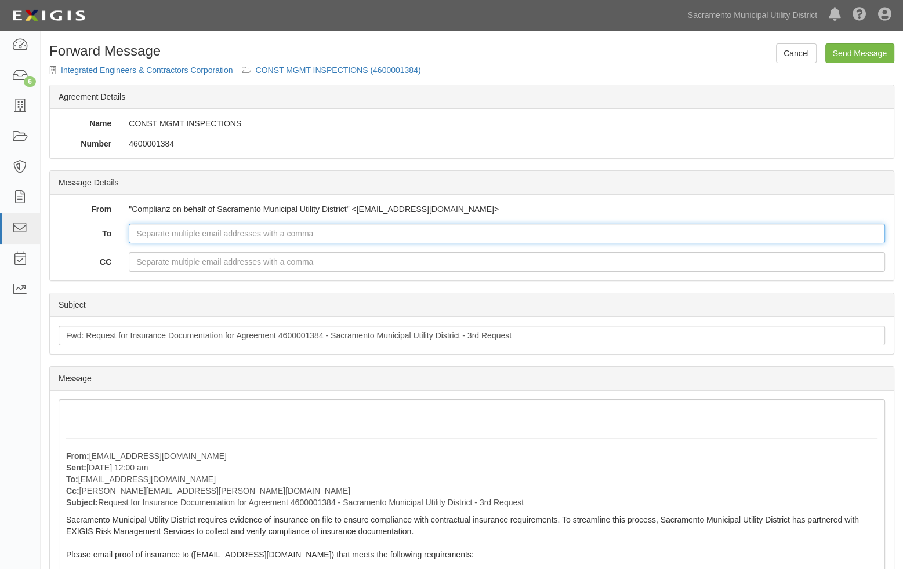
click at [172, 230] on input "To" at bounding box center [507, 234] width 756 height 20
type input "[PERSON_NAME][EMAIL_ADDRESS][PERSON_NAME][DOMAIN_NAME]"
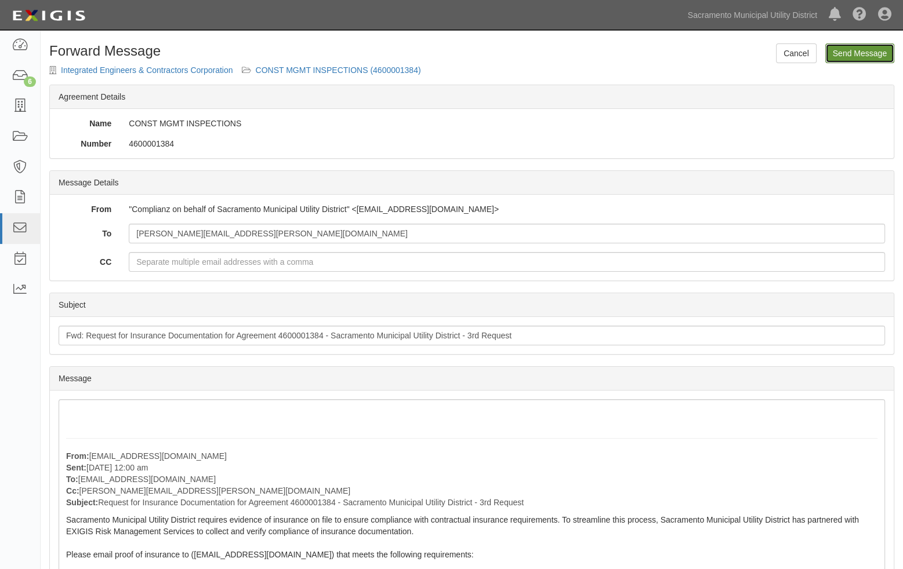
click at [863, 47] on input "Send Message" at bounding box center [859, 53] width 69 height 20
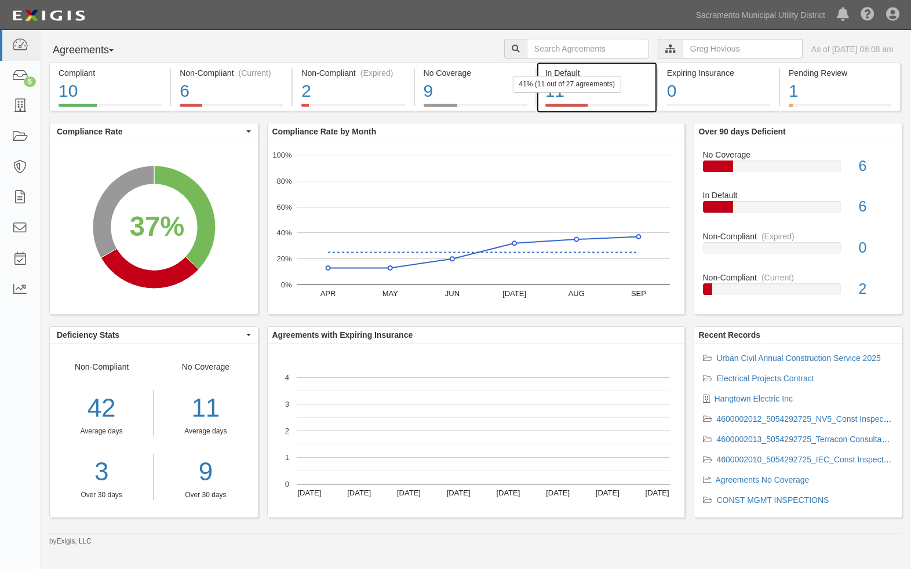
click at [610, 97] on div "11" at bounding box center [596, 91] width 103 height 25
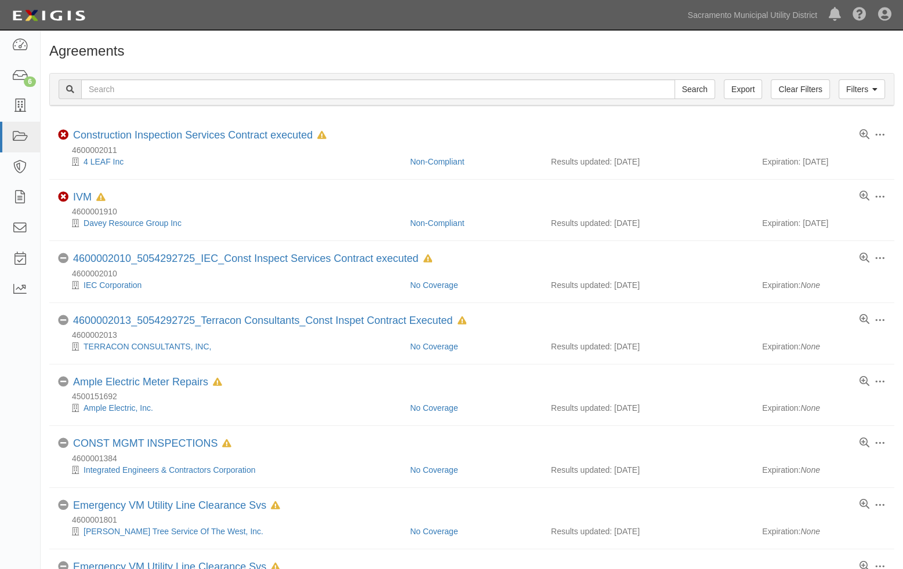
click at [473, 49] on h1 "Agreements" at bounding box center [471, 50] width 845 height 15
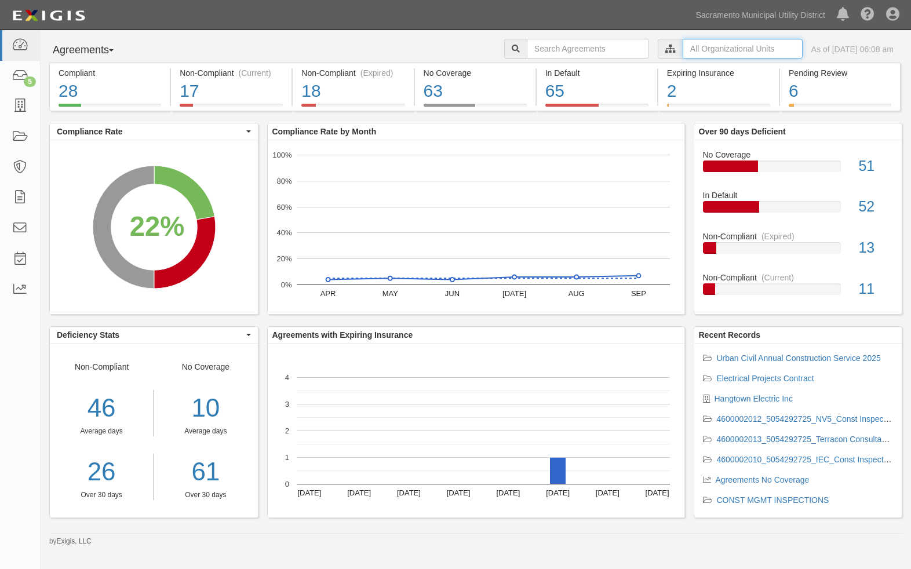
click at [699, 53] on input "text" at bounding box center [743, 49] width 120 height 20
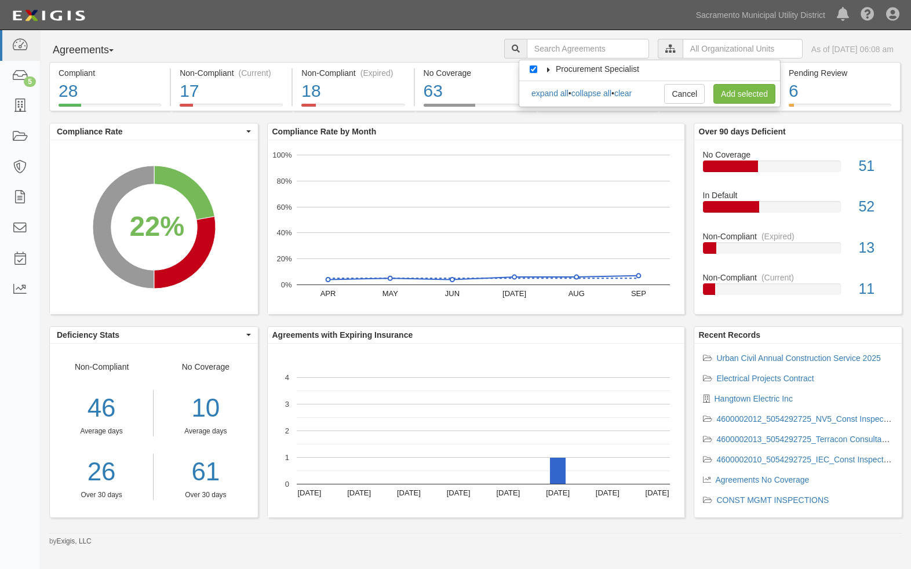
click at [633, 63] on label "Procurement Specialist" at bounding box center [590, 69] width 98 height 12
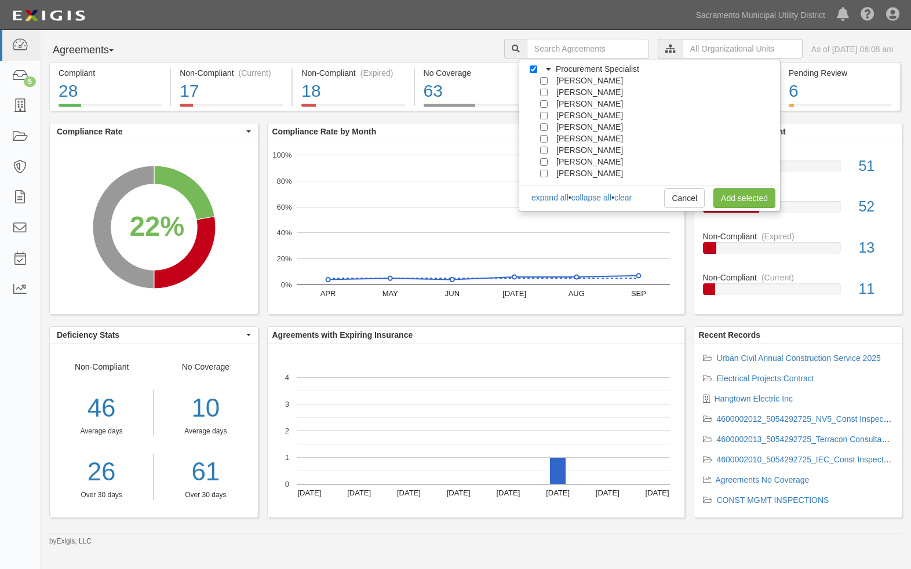
scroll to position [104, 0]
click at [728, 198] on link "Add selected" at bounding box center [745, 198] width 62 height 20
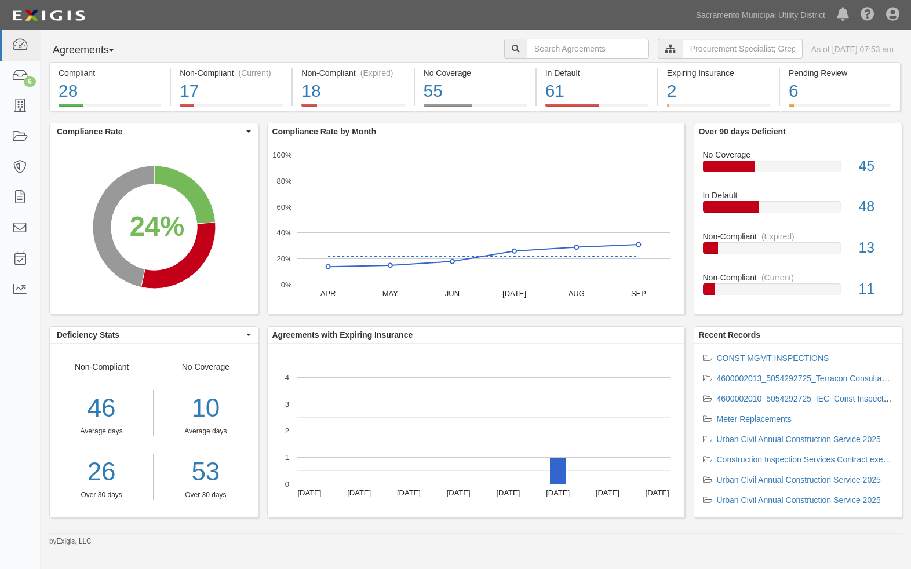
click at [665, 49] on icon at bounding box center [670, 49] width 10 height 8
click at [683, 48] on input "text" at bounding box center [743, 49] width 120 height 20
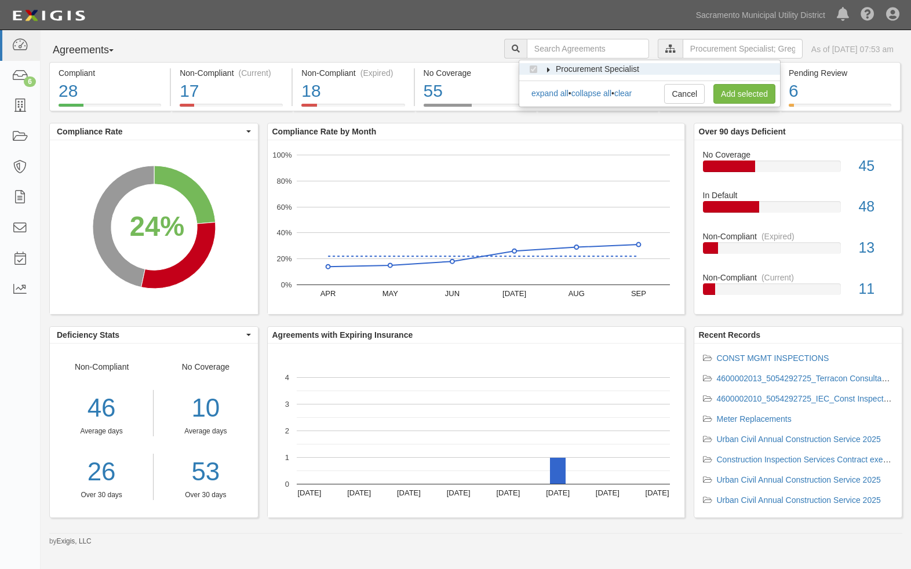
click at [545, 70] on icon at bounding box center [549, 69] width 8 height 5
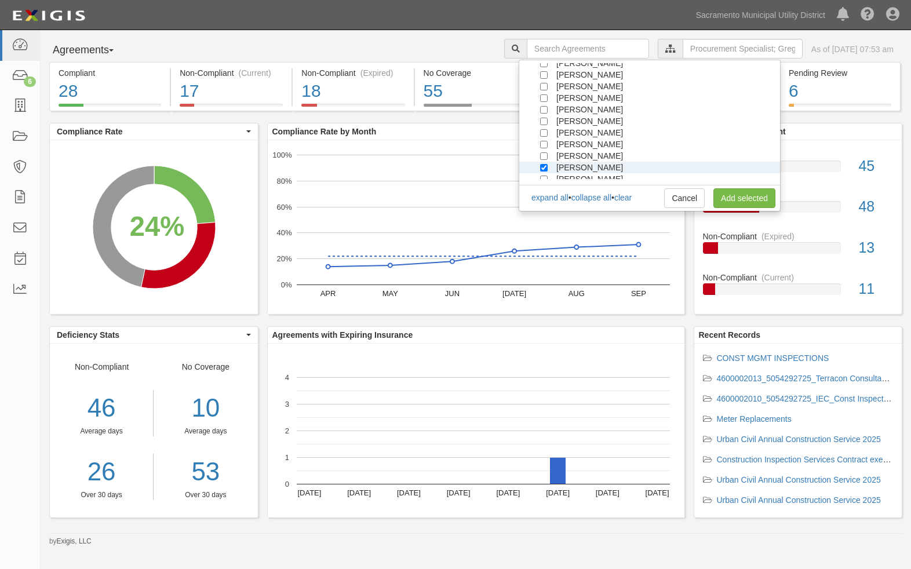
scroll to position [104, 0]
click at [736, 194] on link "Add selected" at bounding box center [745, 198] width 62 height 20
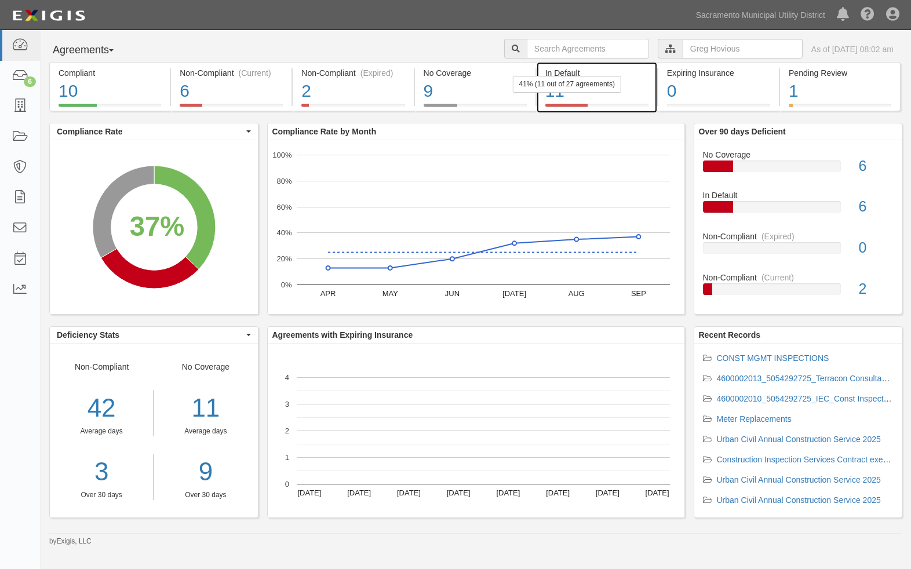
click at [565, 95] on div "11" at bounding box center [596, 91] width 103 height 25
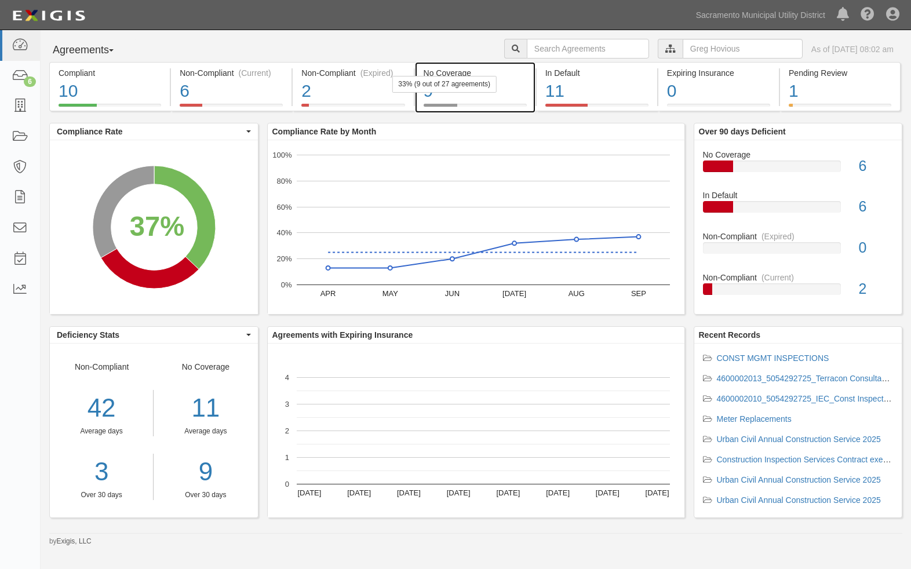
click at [454, 97] on div "9" at bounding box center [475, 91] width 103 height 25
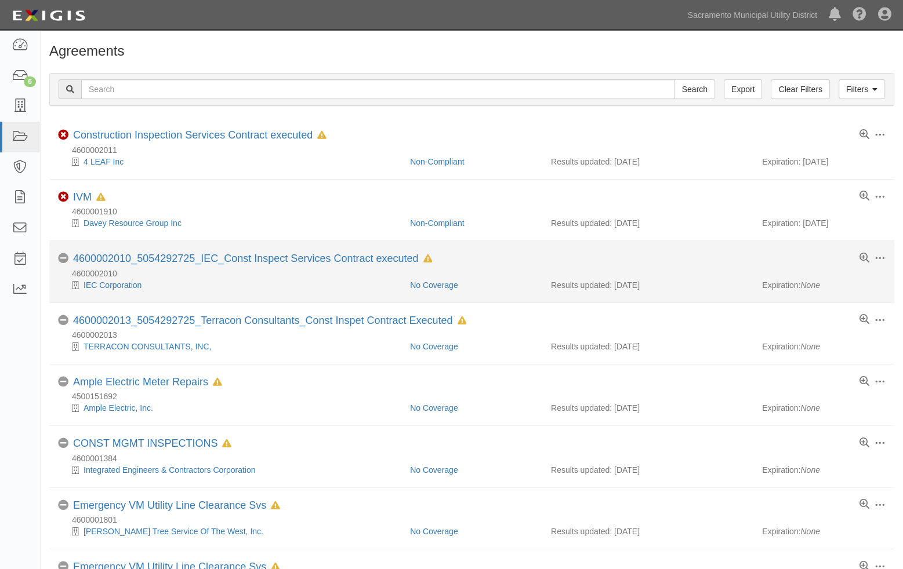
click at [202, 283] on div "IEC Corporation" at bounding box center [229, 285] width 343 height 12
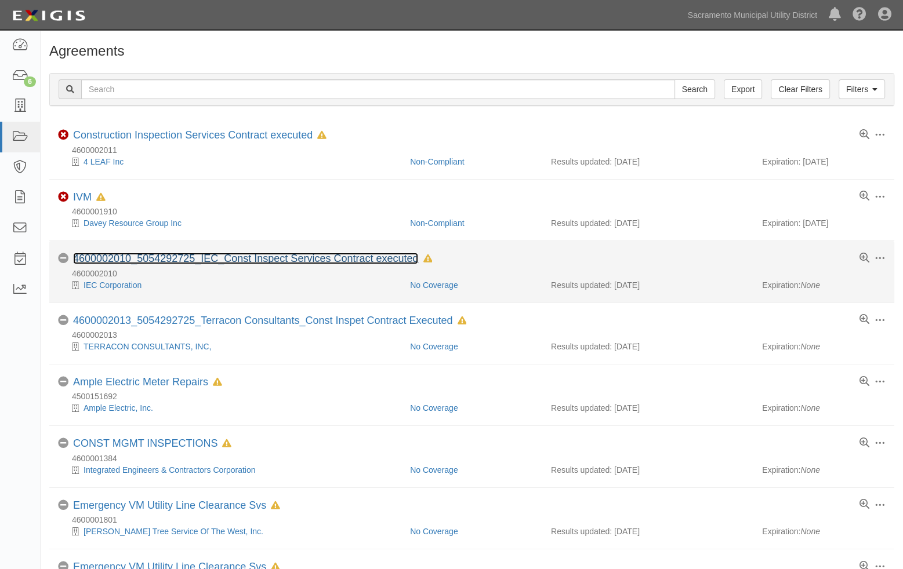
click at [192, 254] on link "4600002010_5054292725_IEC_Const Inspect Services Contract executed" at bounding box center [245, 259] width 345 height 12
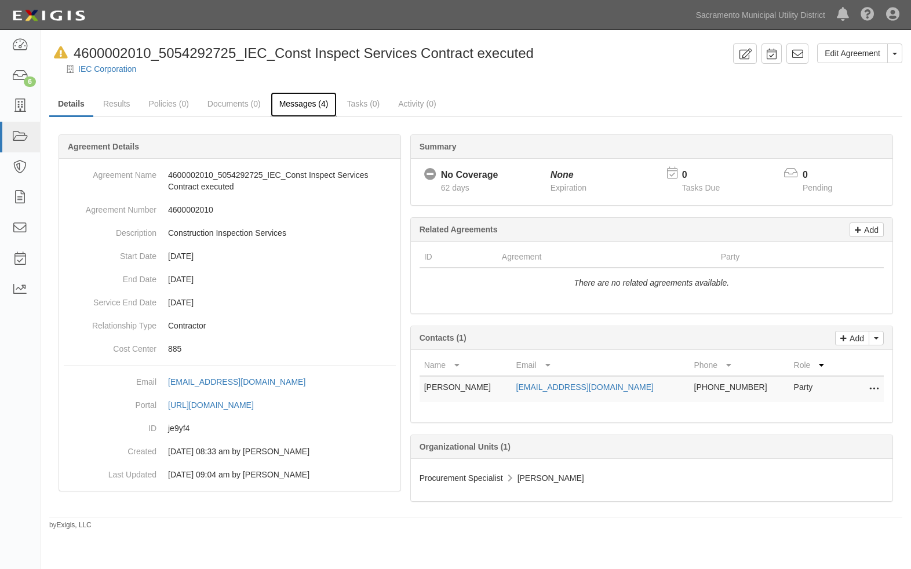
click at [296, 103] on link "Messages (4)" at bounding box center [304, 104] width 67 height 25
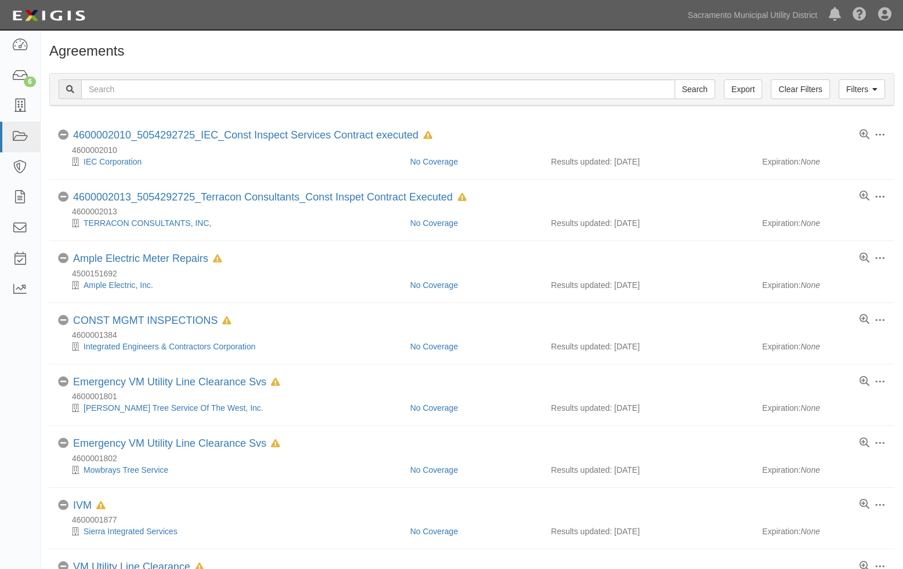
click at [23, 337] on div "Dashboard 6 Inbox Parties Agreements Coverages Documents Messages Tasks Reports" at bounding box center [20, 299] width 41 height 539
click at [16, 47] on icon at bounding box center [20, 45] width 16 height 13
click at [17, 48] on icon at bounding box center [20, 45] width 16 height 13
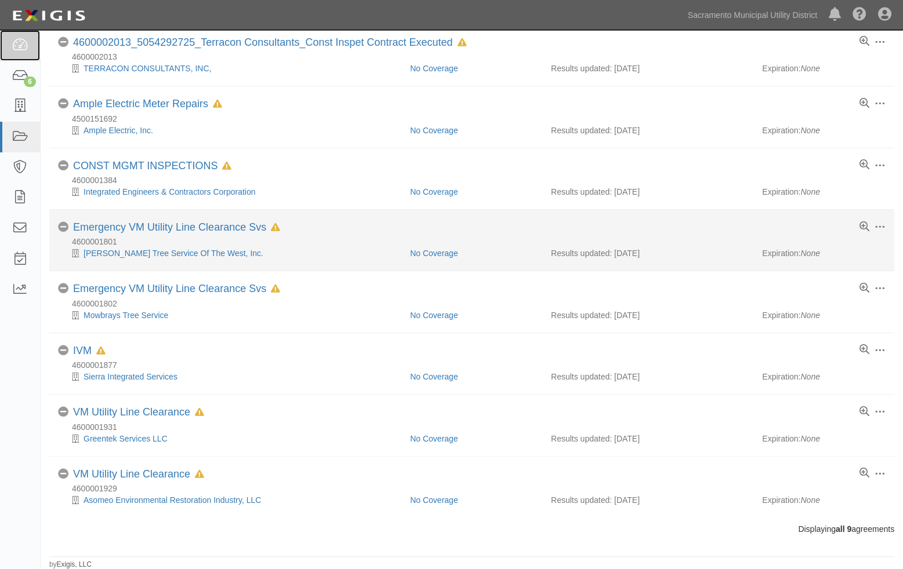
scroll to position [8, 0]
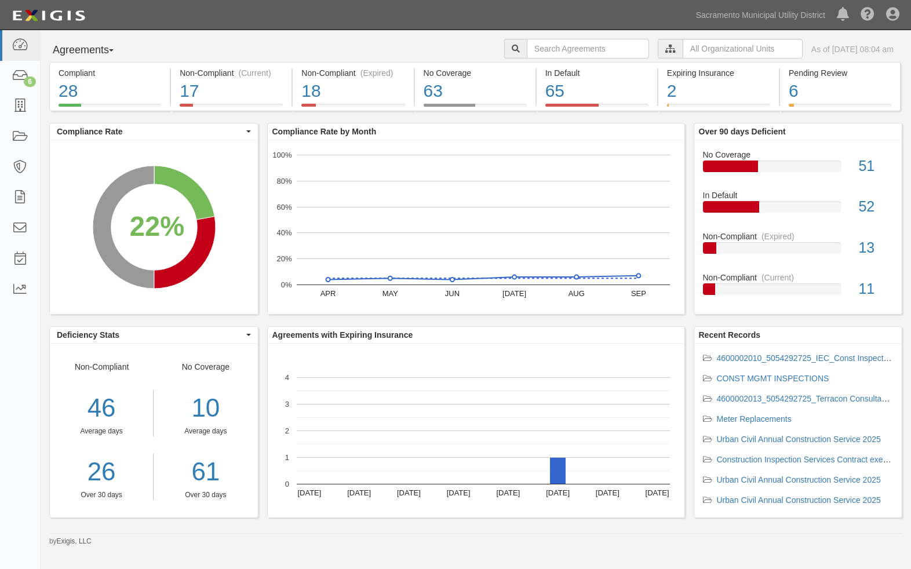
click at [665, 49] on icon at bounding box center [670, 49] width 10 height 8
click at [683, 50] on input "text" at bounding box center [743, 49] width 120 height 20
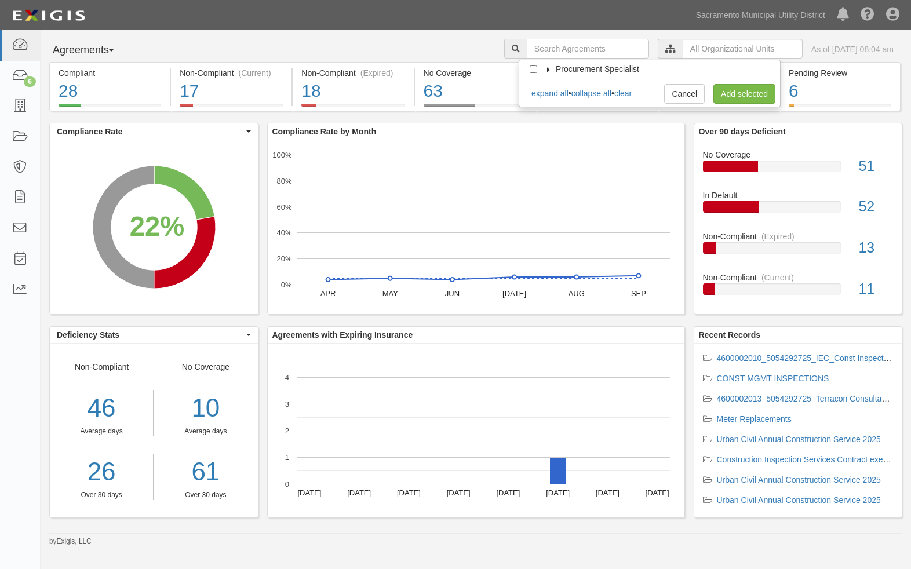
click at [548, 72] on label "Procurement Specialist" at bounding box center [590, 69] width 98 height 12
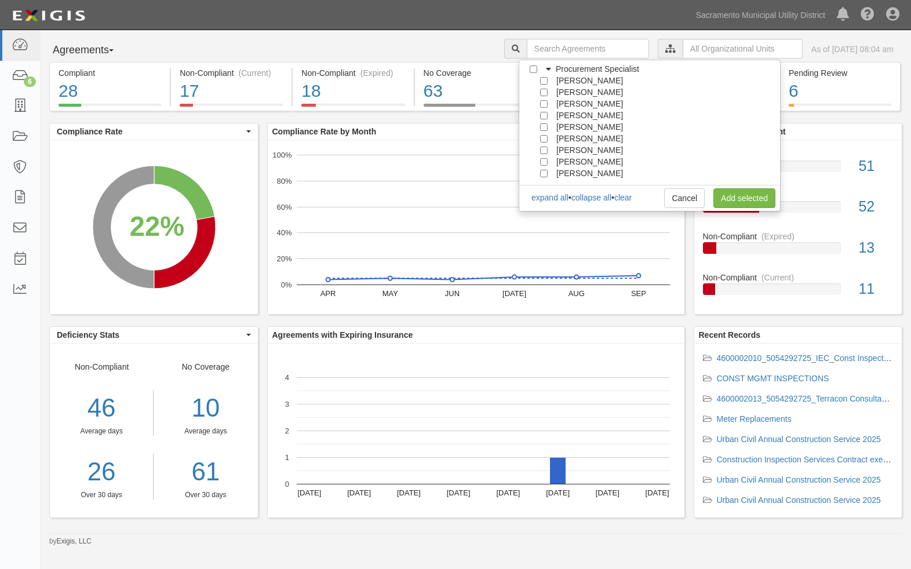
scroll to position [104, 0]
click at [545, 149] on input "[PERSON_NAME]" at bounding box center [544, 151] width 8 height 8
checkbox input "true"
click at [735, 195] on link "Add selected" at bounding box center [745, 198] width 62 height 20
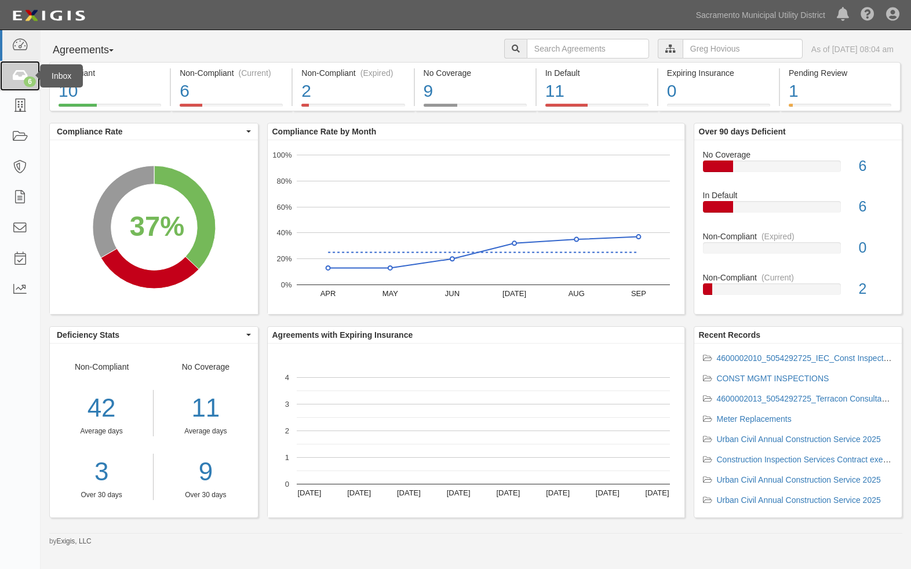
click at [26, 77] on div "6" at bounding box center [30, 82] width 12 height 10
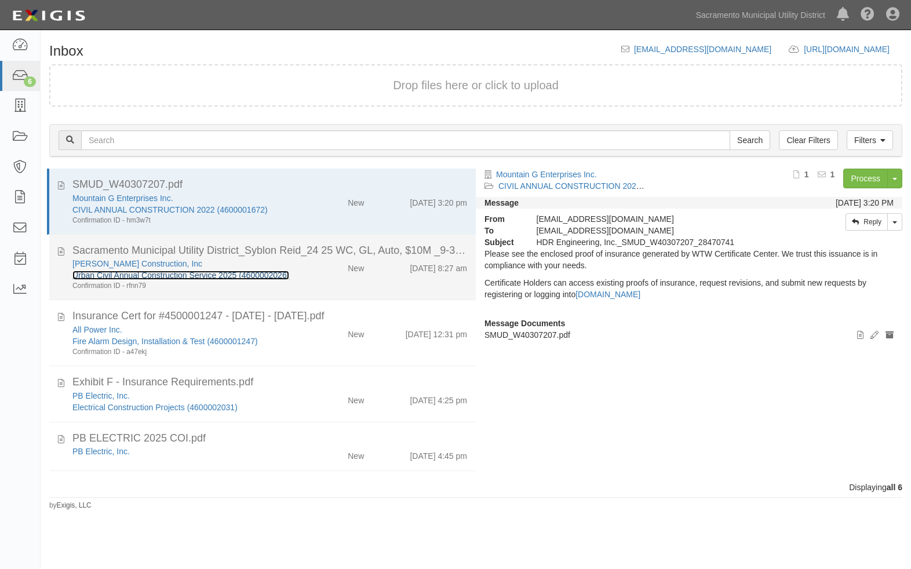
click at [150, 272] on link "Urban Civil Annual Construction Service 2025 (4600002026)" at bounding box center [180, 275] width 217 height 9
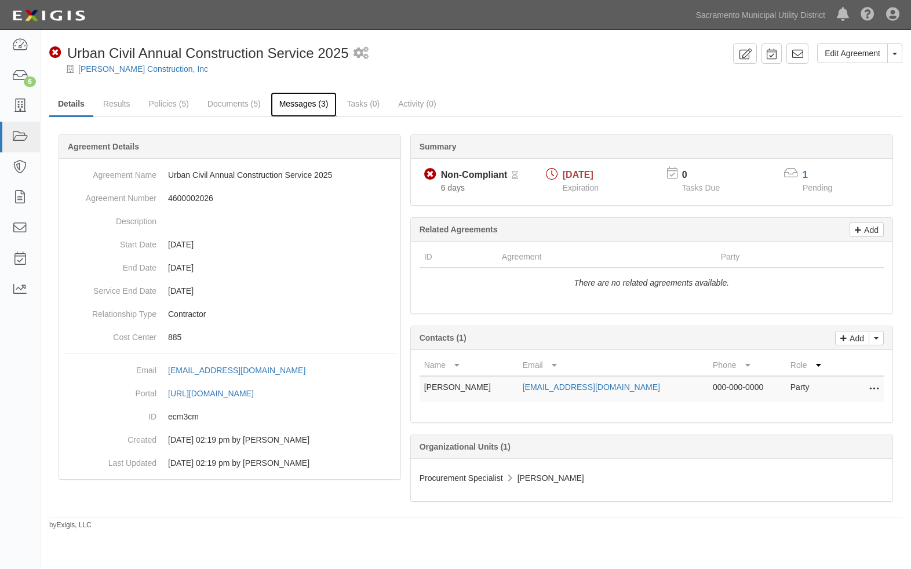
click at [297, 100] on link "Messages (3)" at bounding box center [304, 104] width 67 height 25
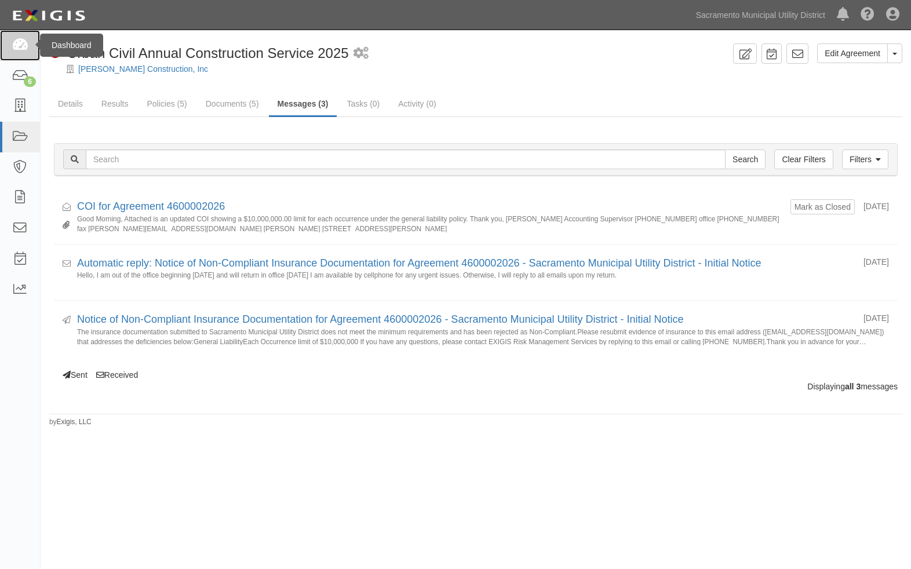
click at [21, 45] on icon at bounding box center [20, 45] width 16 height 13
